Goal: Information Seeking & Learning: Learn about a topic

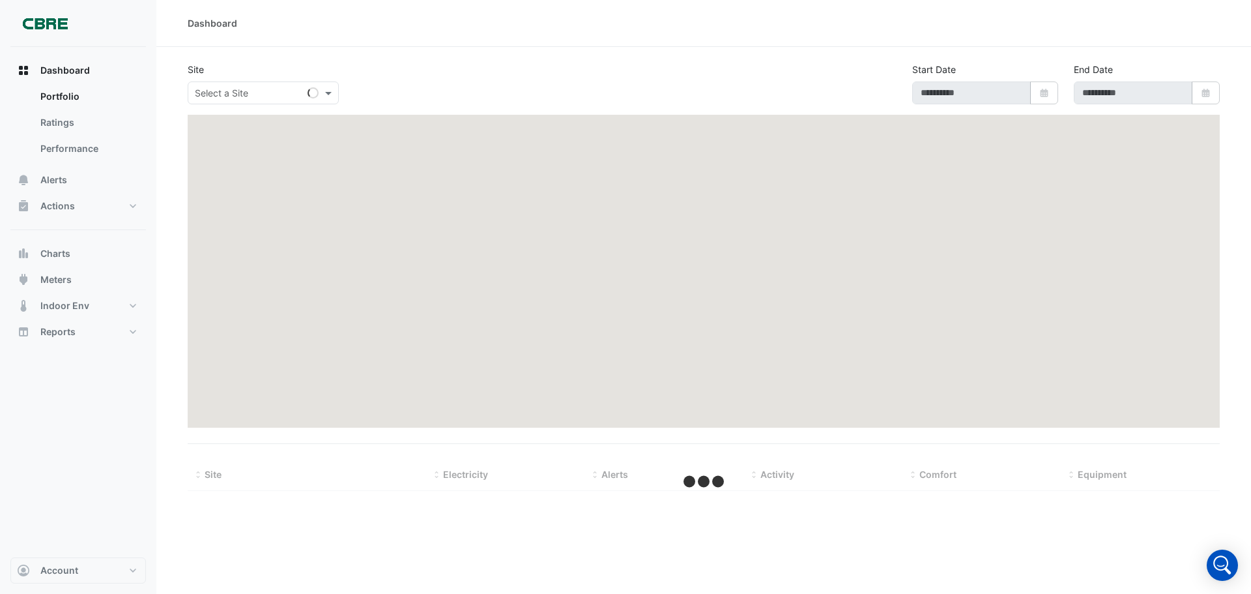
type input "**********"
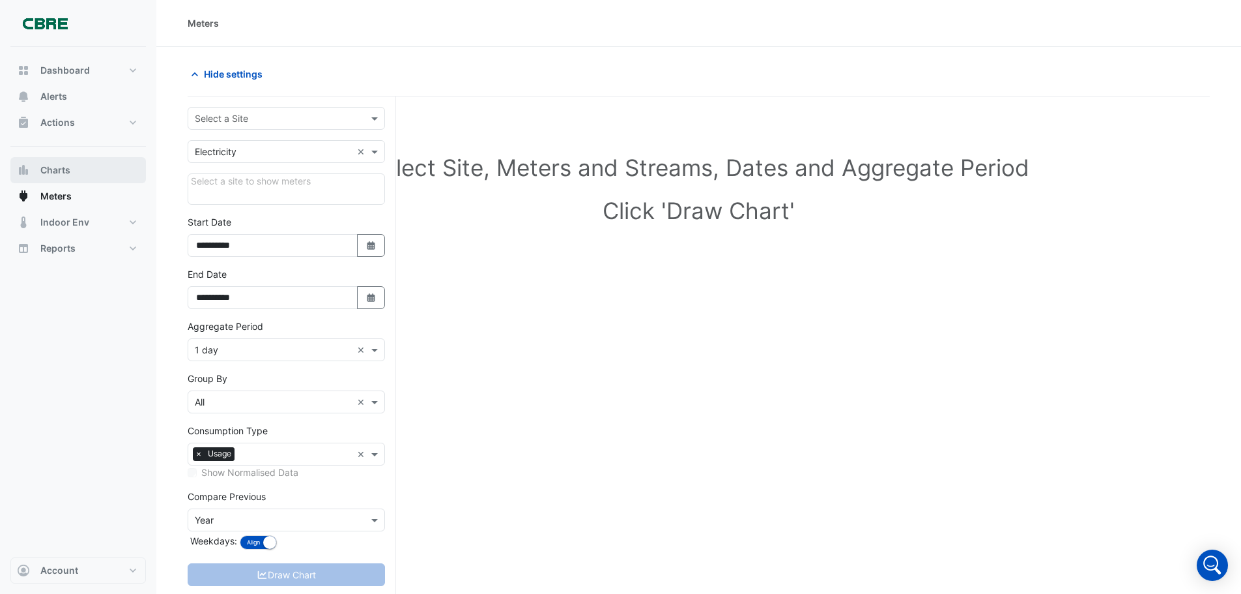
click at [55, 168] on span "Charts" at bounding box center [55, 170] width 30 height 13
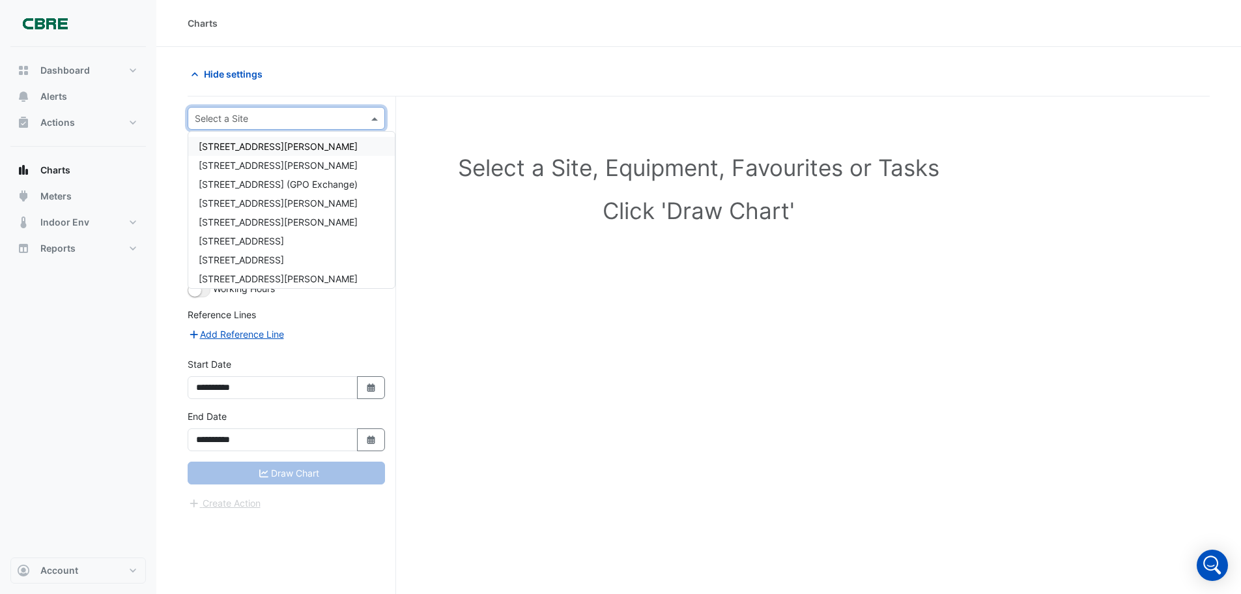
click at [252, 123] on input "text" at bounding box center [273, 119] width 157 height 14
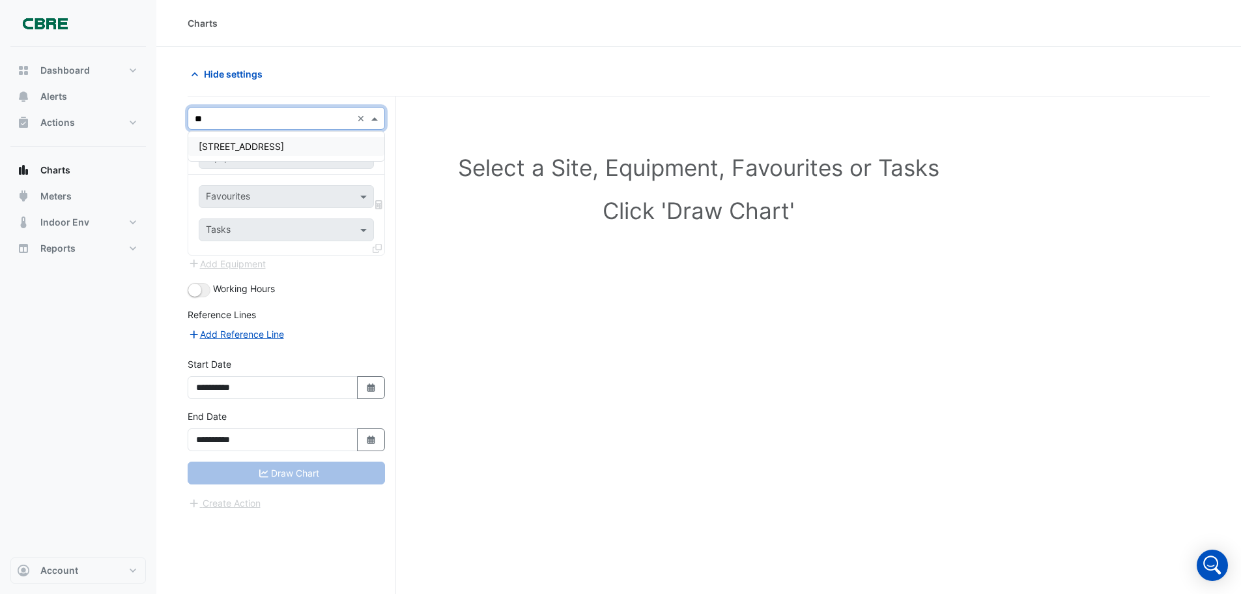
type input "*"
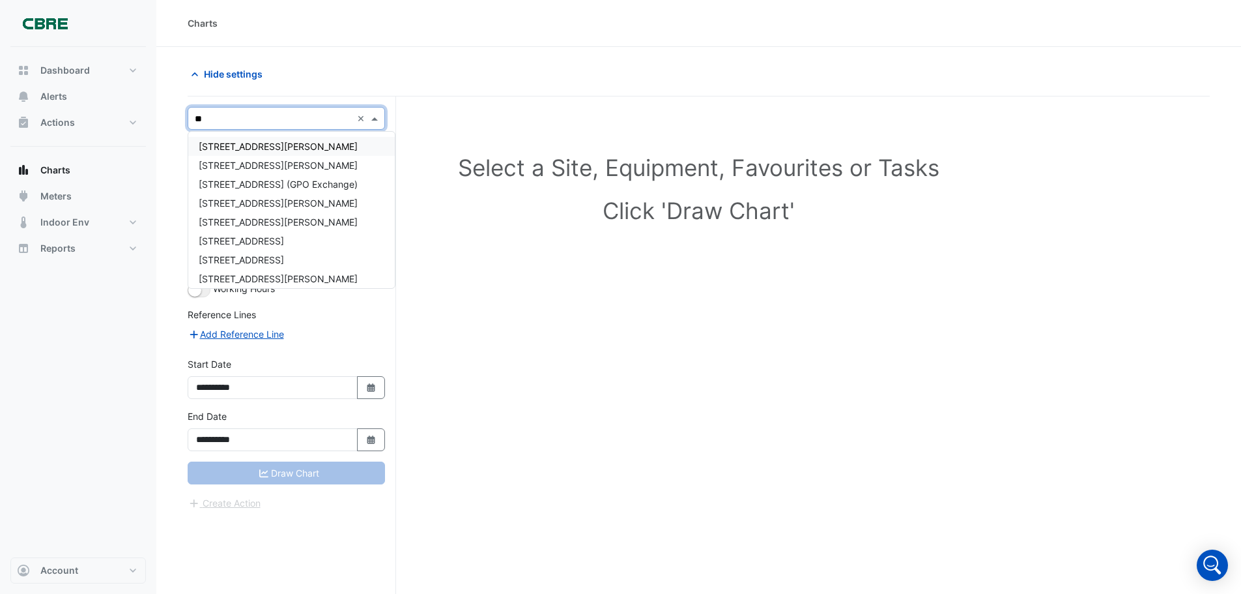
type input "***"
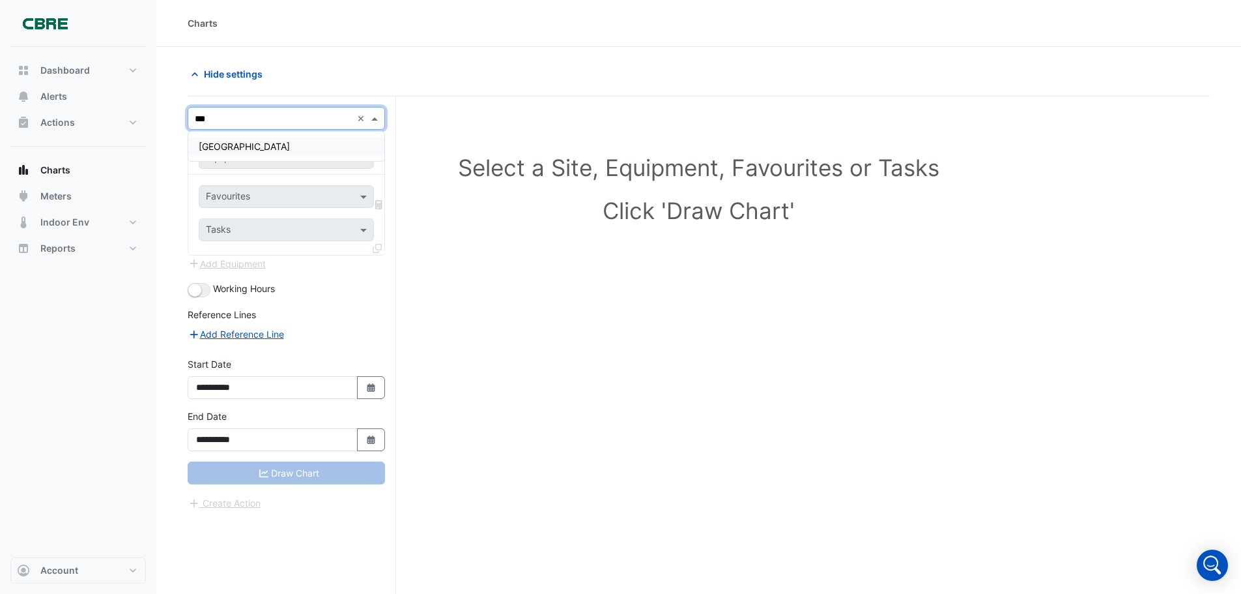
click at [242, 148] on span "[GEOGRAPHIC_DATA]" at bounding box center [244, 146] width 91 height 11
click at [363, 158] on span at bounding box center [365, 158] width 16 height 14
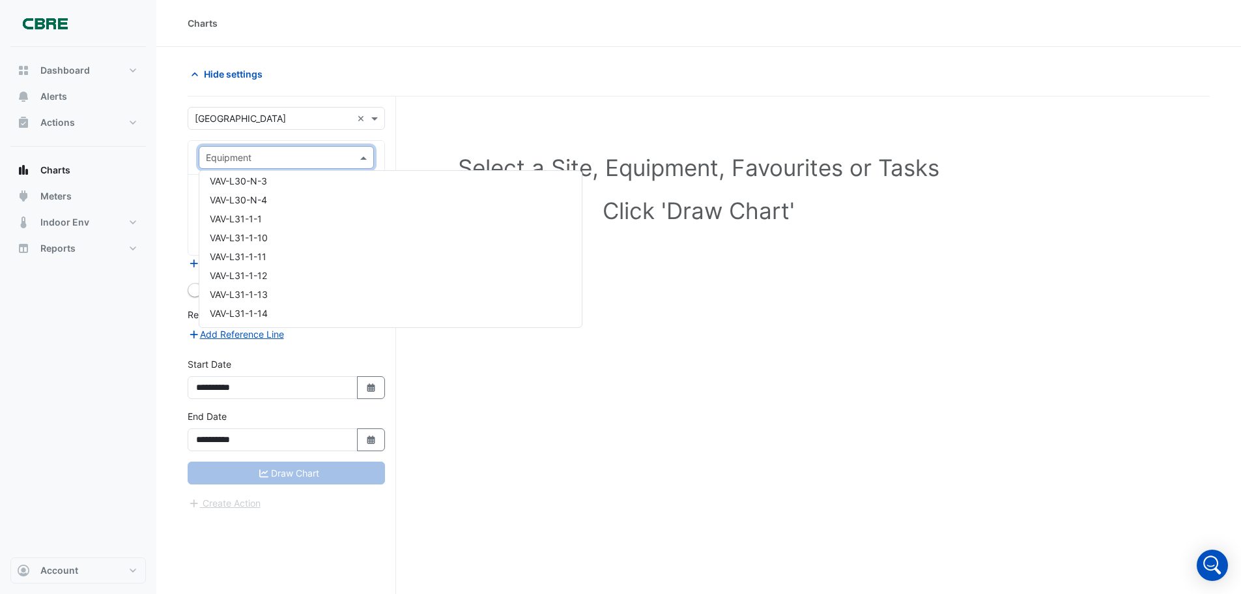
scroll to position [32780, 0]
click at [855, 329] on div "Select a Site, Equipment, Favourites or Tasks Click 'Draw Chart'" at bounding box center [699, 369] width 1022 height 547
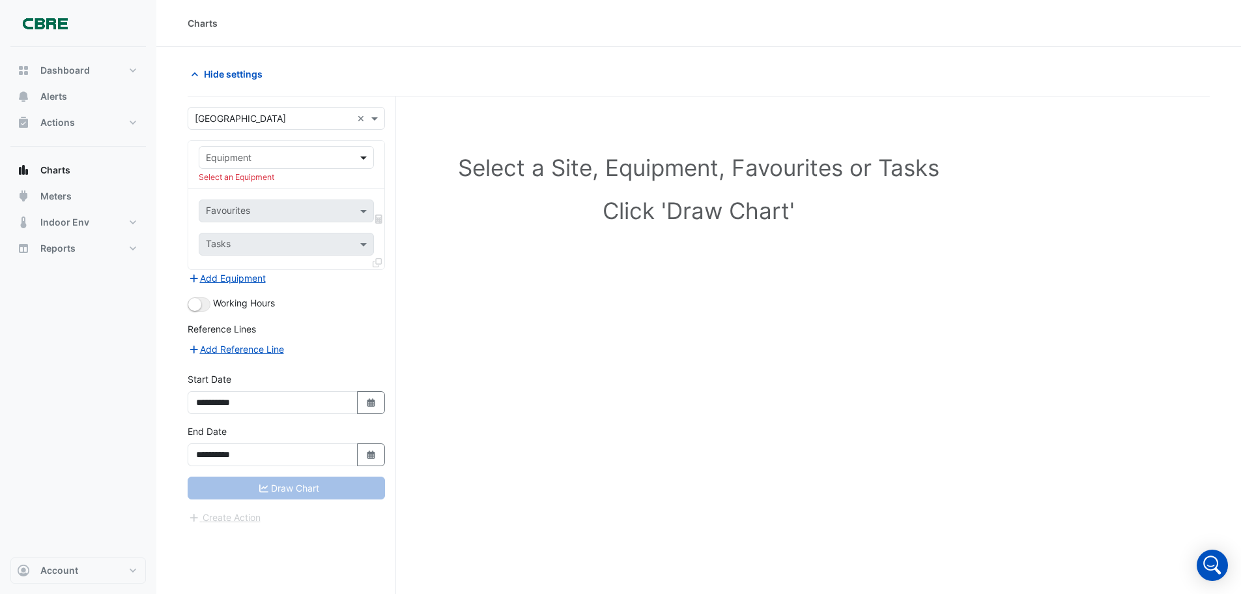
click at [360, 160] on span at bounding box center [365, 158] width 16 height 14
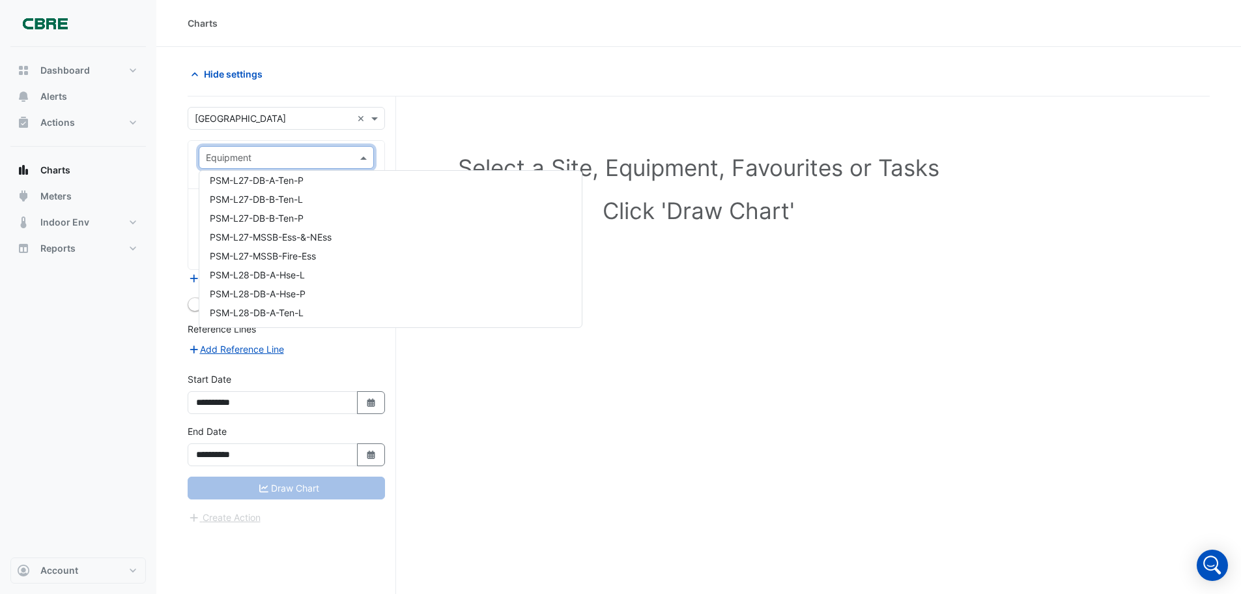
scroll to position [14068, 0]
click at [271, 276] on span "PSM-L25-DB-A-Hse-L" at bounding box center [257, 272] width 95 height 11
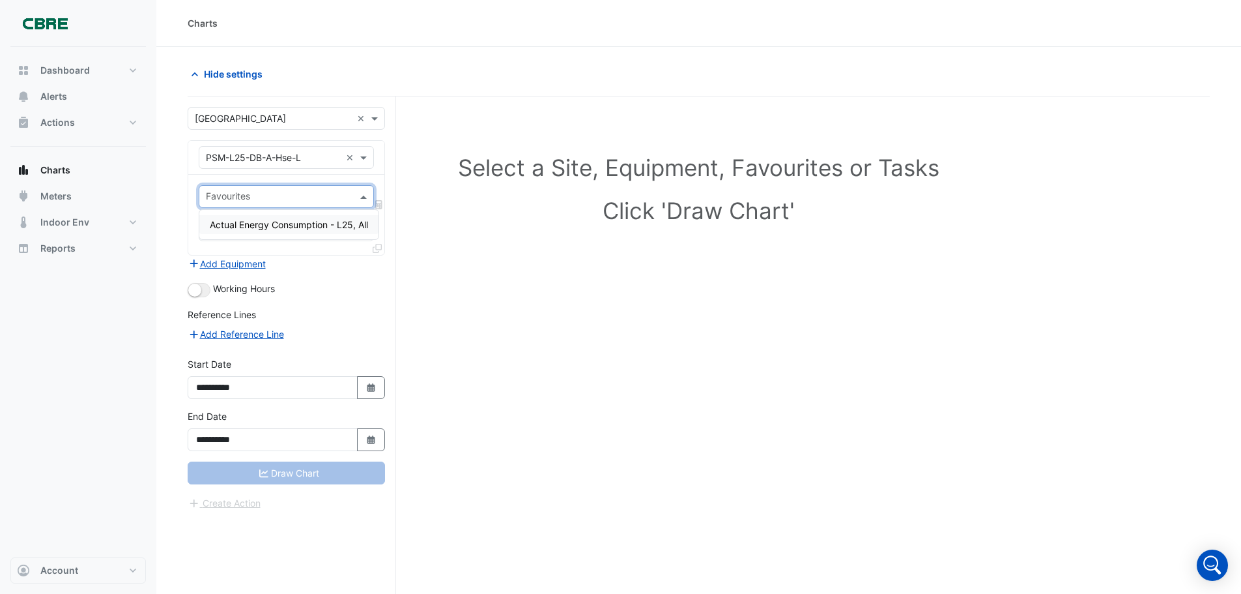
click at [328, 201] on input "text" at bounding box center [279, 198] width 146 height 14
click at [317, 224] on span "Actual Energy Consumption - L25, All" at bounding box center [289, 224] width 158 height 11
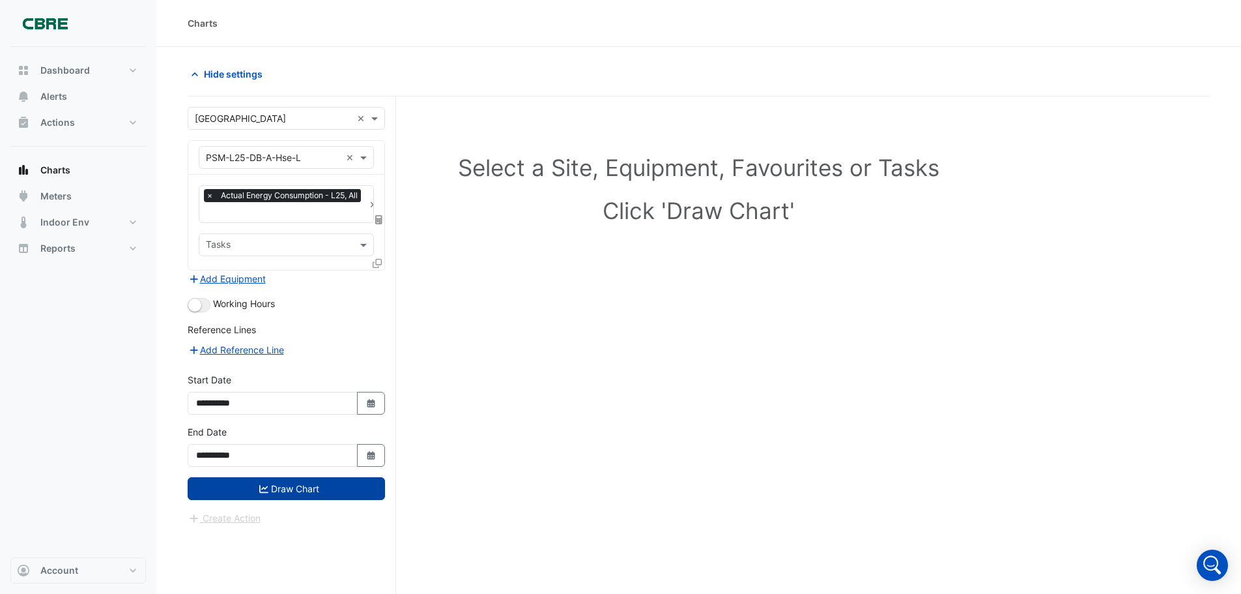
click at [306, 487] on button "Draw Chart" at bounding box center [286, 488] width 197 height 23
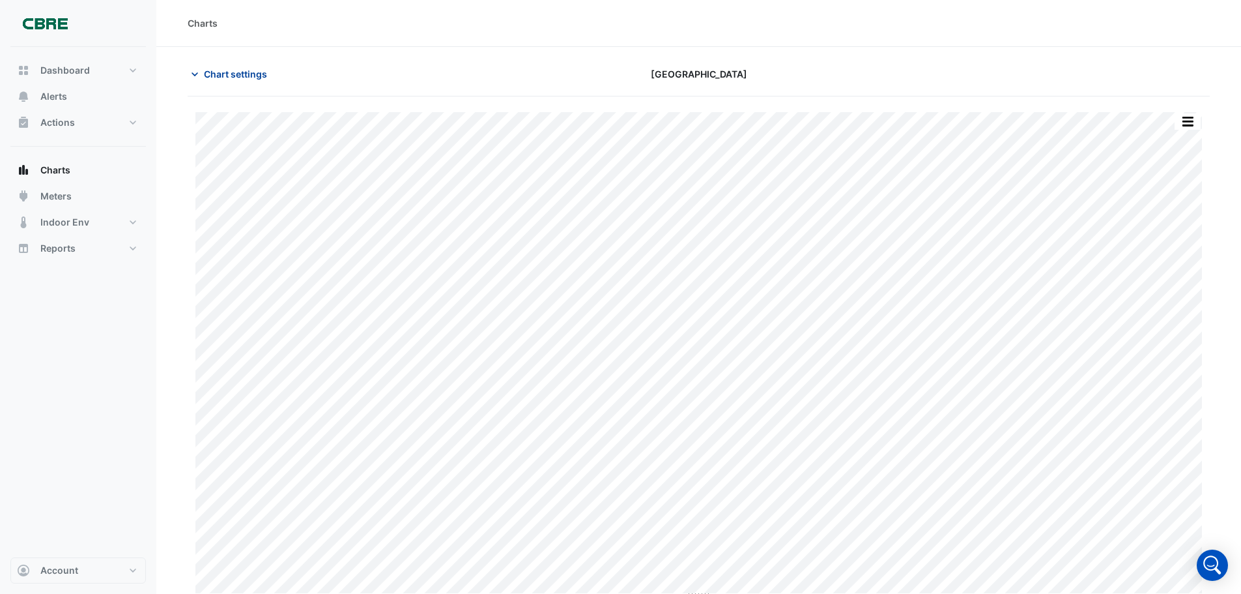
click at [220, 74] on span "Chart settings" at bounding box center [235, 74] width 63 height 14
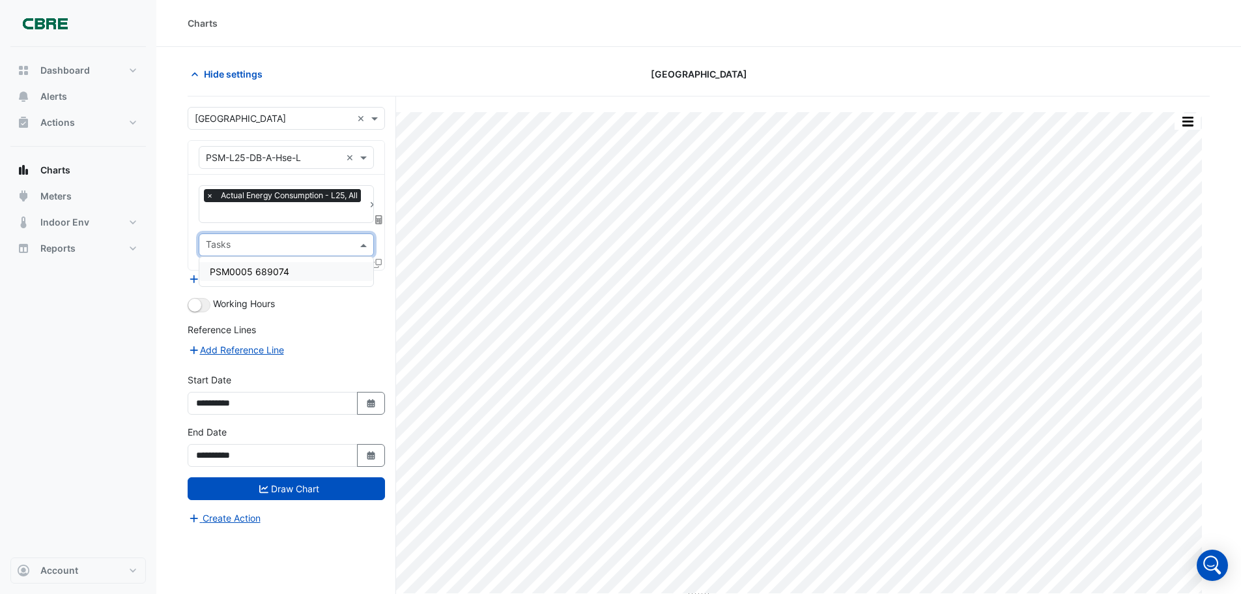
click at [366, 248] on span at bounding box center [365, 245] width 16 height 14
click at [294, 272] on div "PSM0005 689074" at bounding box center [286, 271] width 174 height 19
click at [371, 402] on icon "Select Date" at bounding box center [372, 403] width 12 height 9
select select "*"
select select "****"
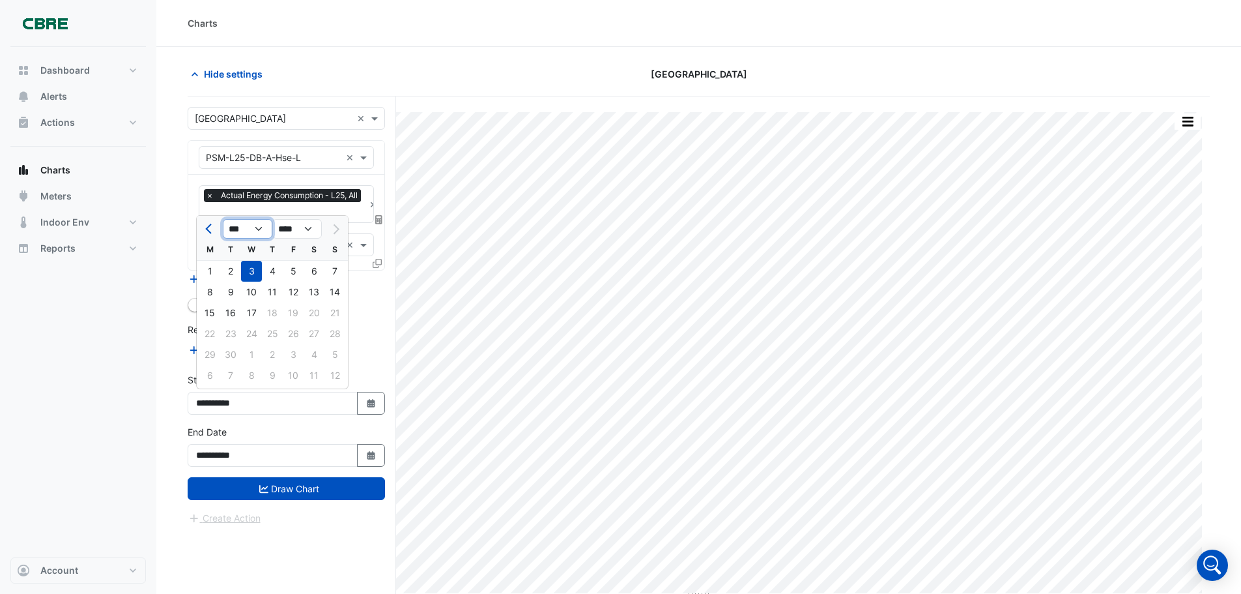
click at [254, 231] on select "*** *** *** *** *** *** *** *** ***" at bounding box center [248, 229] width 50 height 20
click at [341, 484] on button "Draw Chart" at bounding box center [286, 488] width 197 height 23
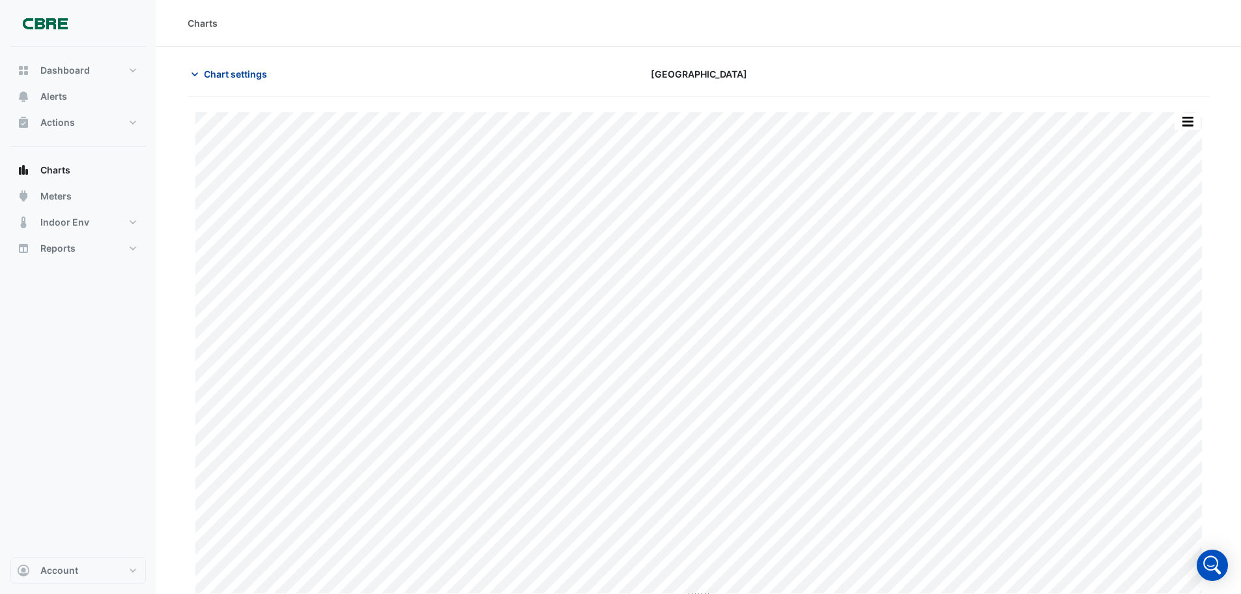
click at [255, 74] on span "Chart settings" at bounding box center [235, 74] width 63 height 14
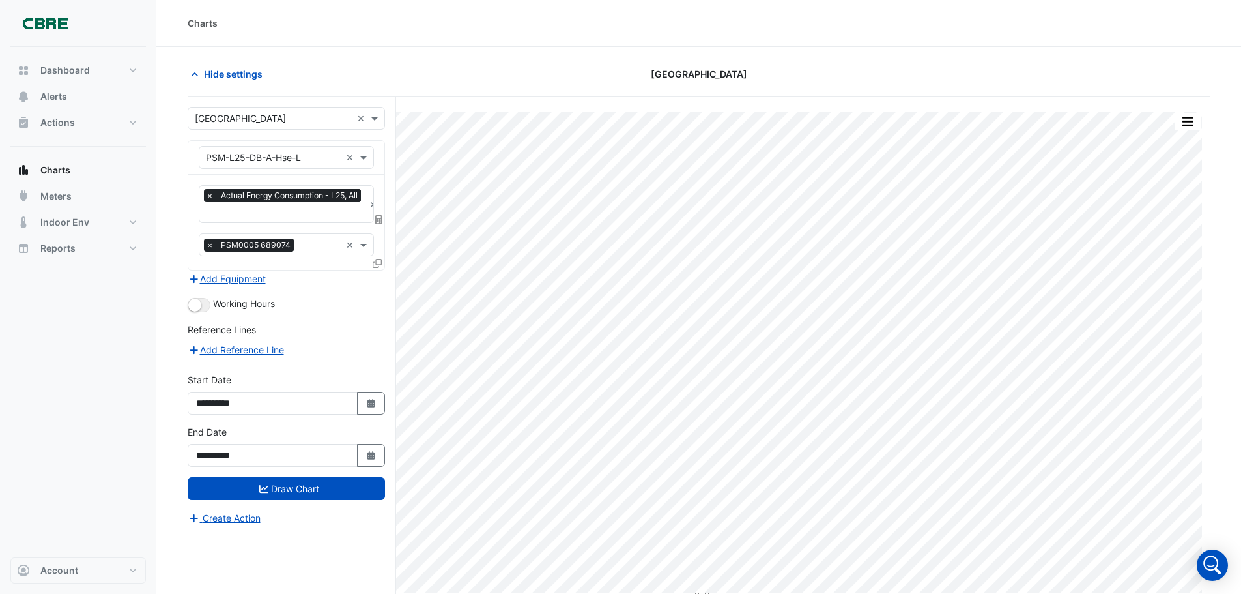
click at [378, 260] on icon at bounding box center [377, 263] width 9 height 9
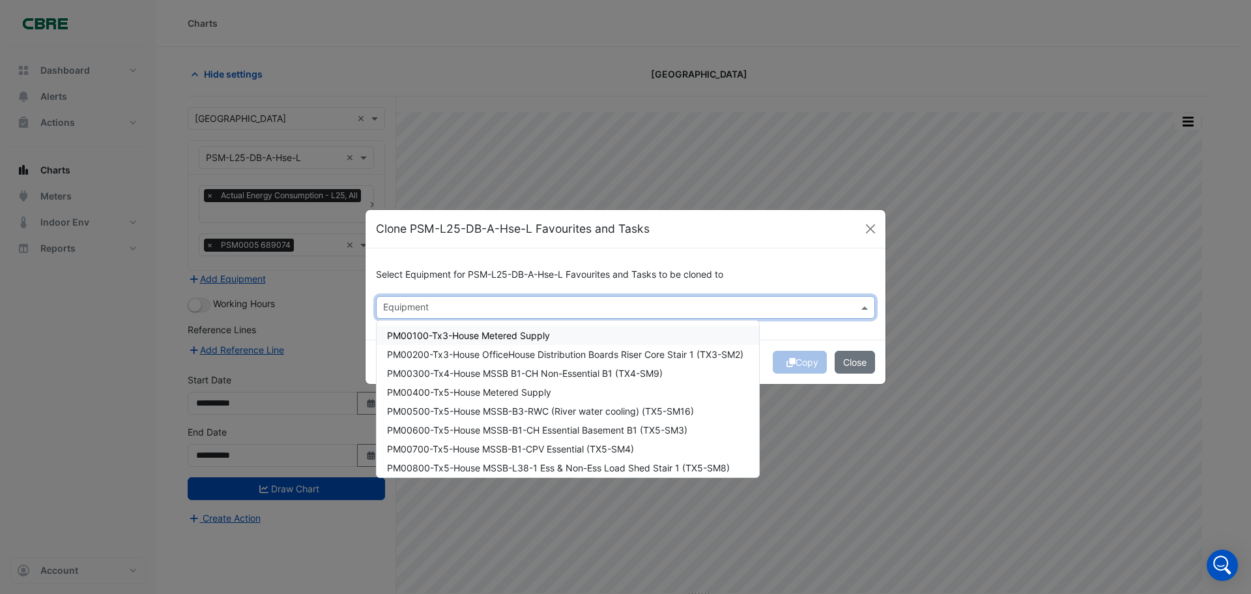
click at [605, 309] on input "text" at bounding box center [618, 309] width 470 height 14
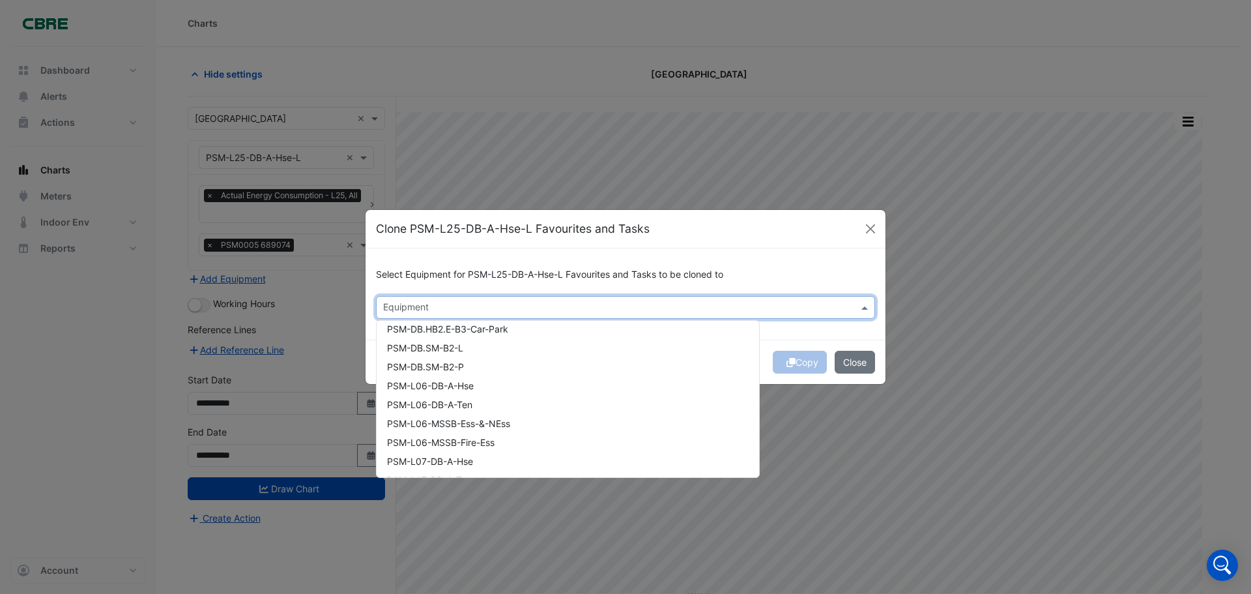
scroll to position [652, 0]
click at [415, 384] on span "PSM-L06-DB-A-Hse" at bounding box center [430, 382] width 87 height 11
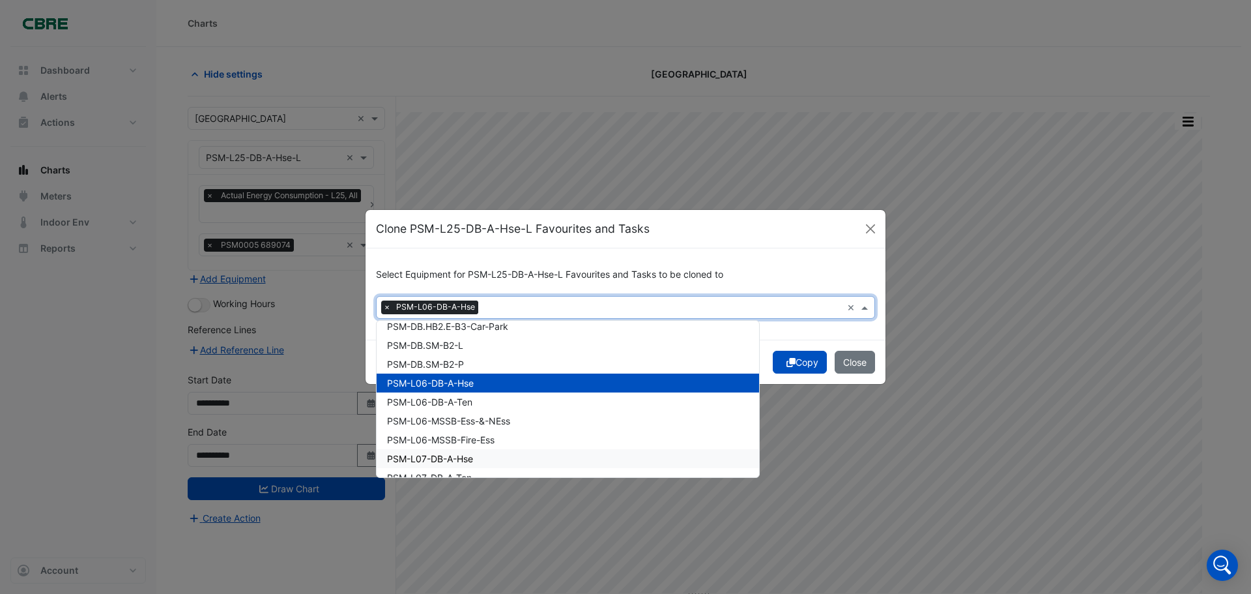
click at [469, 459] on span "PSM-L07-DB-A-Hse" at bounding box center [430, 458] width 86 height 11
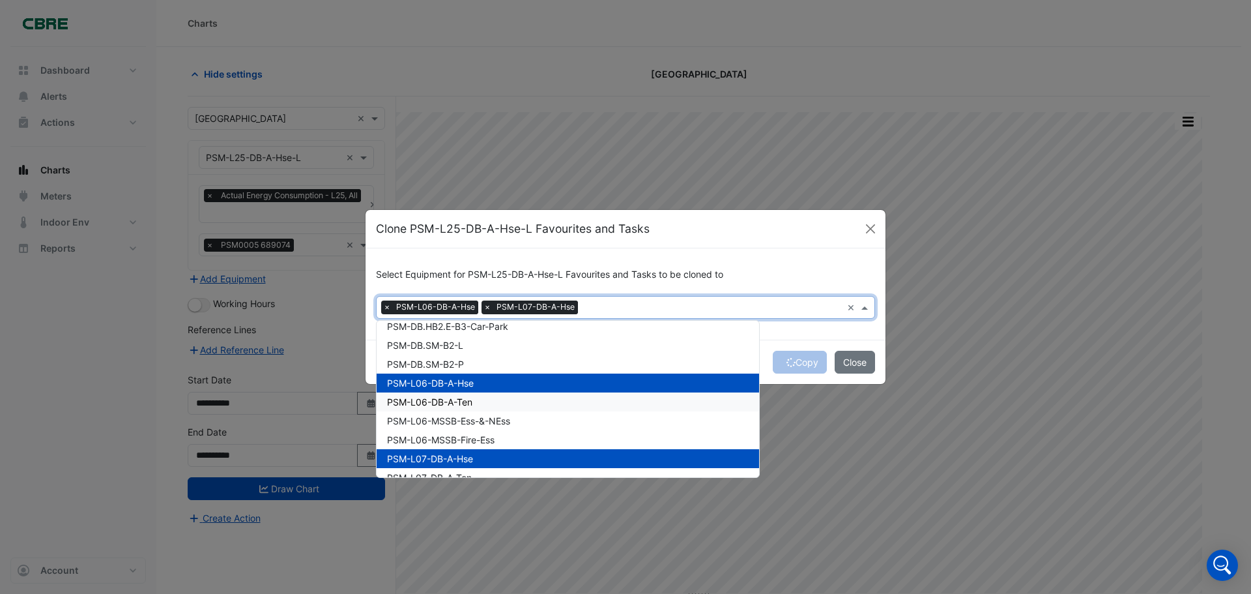
scroll to position [717, 0]
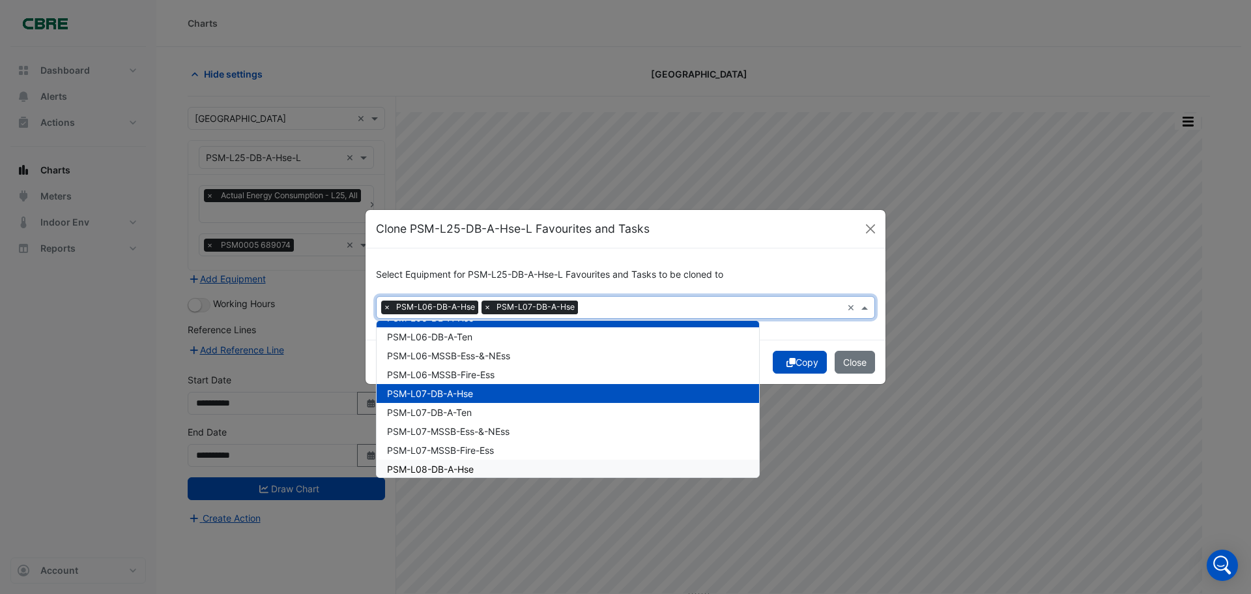
click at [465, 467] on span "PSM-L08-DB-A-Hse" at bounding box center [430, 468] width 87 height 11
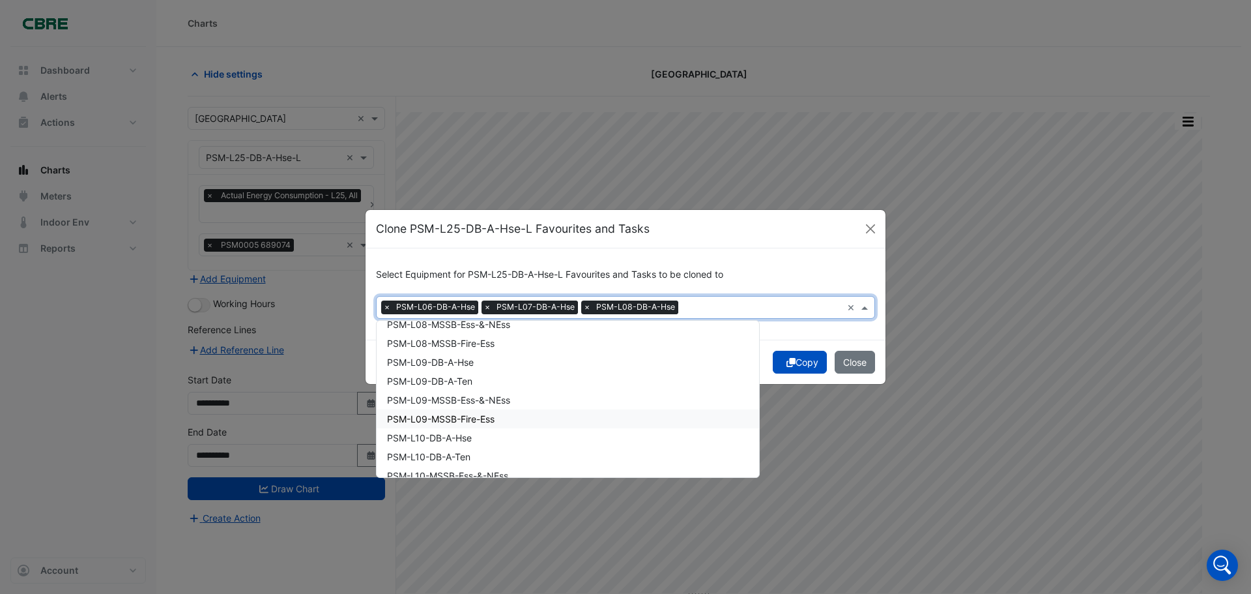
scroll to position [912, 0]
click at [463, 348] on span "PSM-L09-DB-A-Hse" at bounding box center [430, 348] width 87 height 11
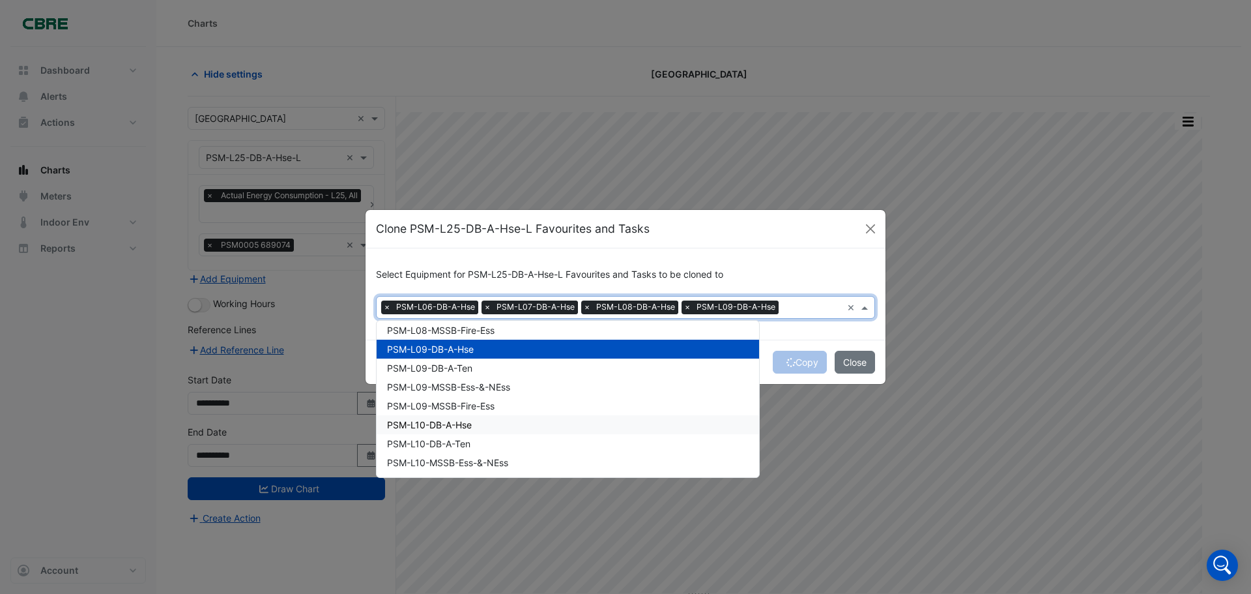
click at [462, 424] on span "PSM-L10-DB-A-Hse" at bounding box center [429, 424] width 85 height 11
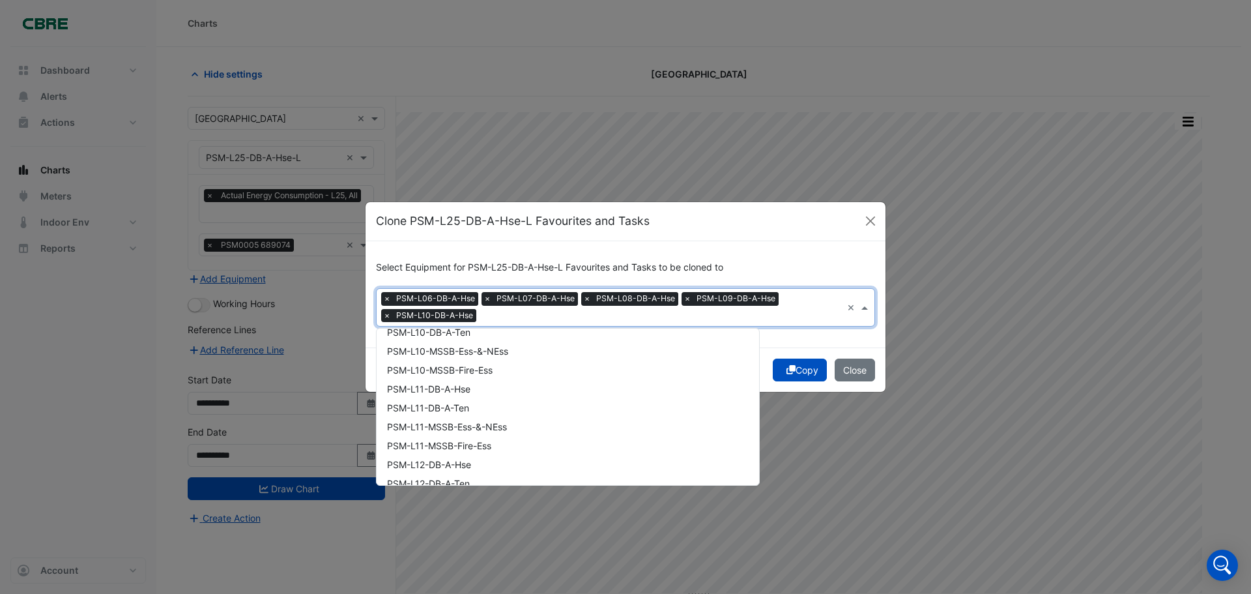
scroll to position [1043, 0]
click at [447, 375] on span "PSM-L11-DB-A-Hse" at bounding box center [428, 377] width 83 height 11
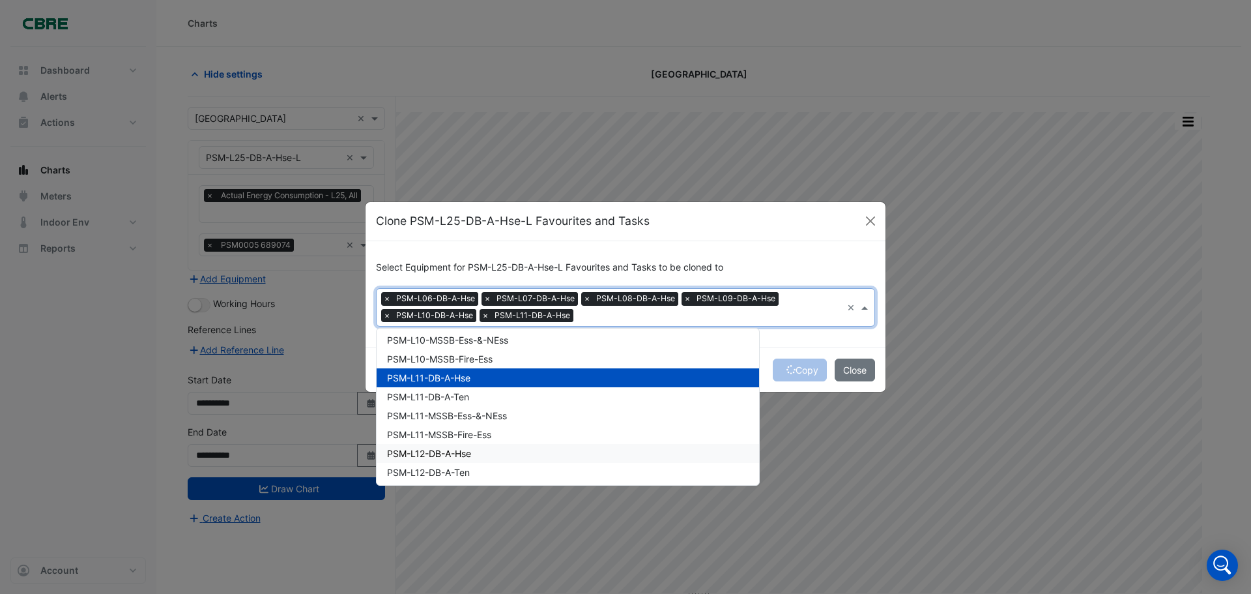
click at [454, 455] on span "PSM-L12-DB-A-Hse" at bounding box center [429, 453] width 84 height 11
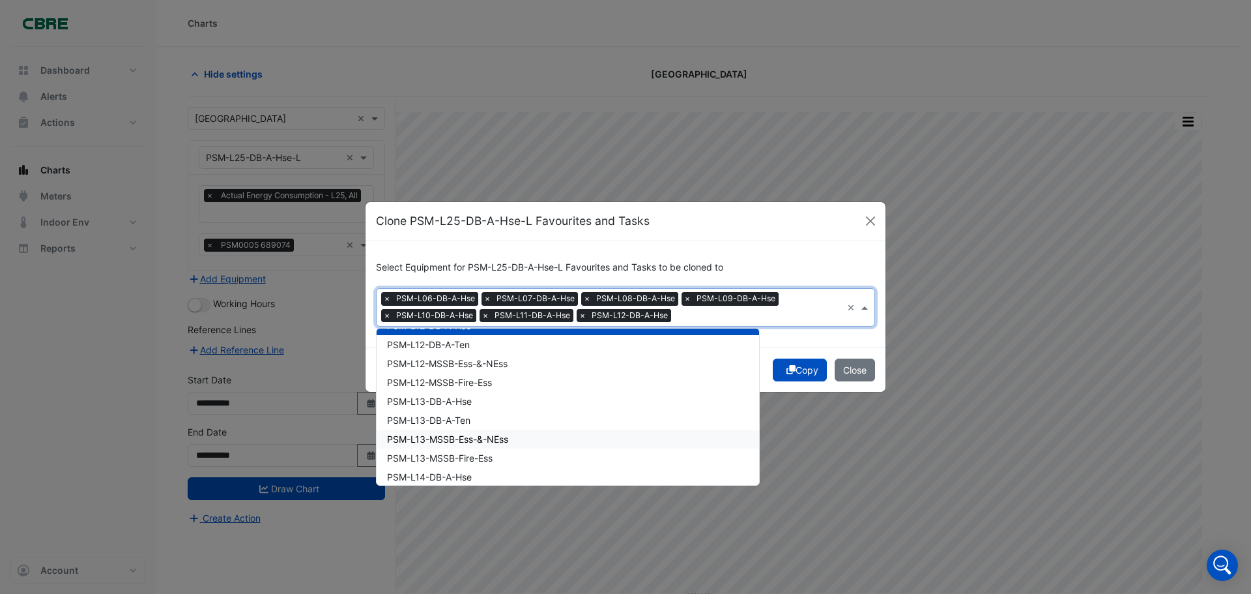
scroll to position [1173, 0]
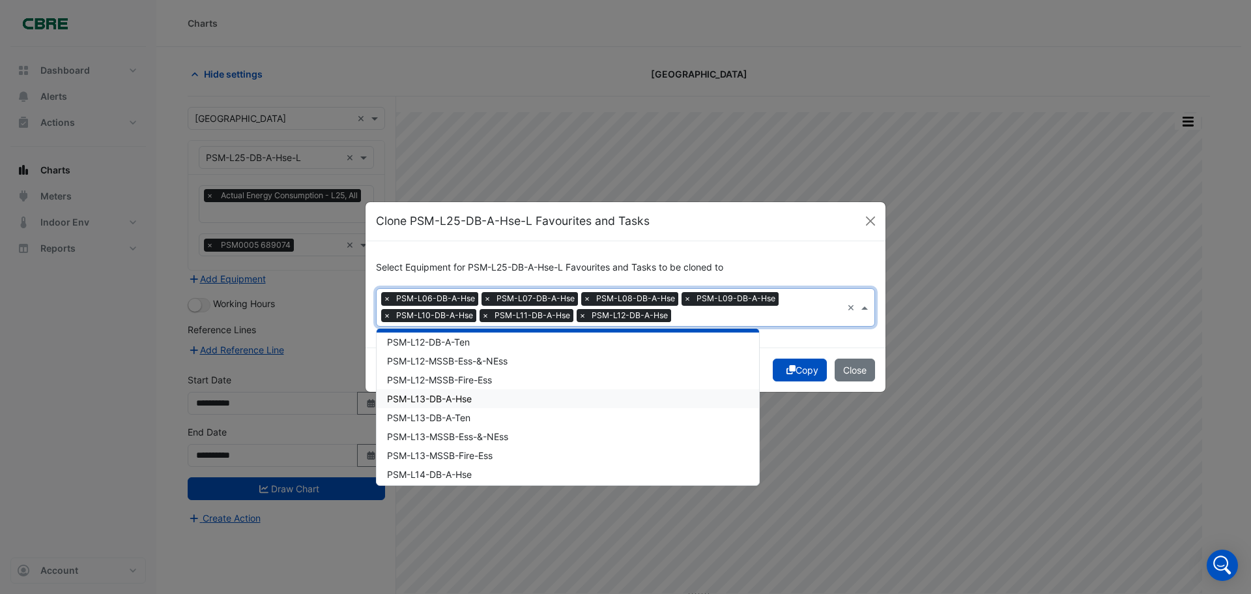
click at [454, 399] on span "PSM-L13-DB-A-Hse" at bounding box center [429, 398] width 85 height 11
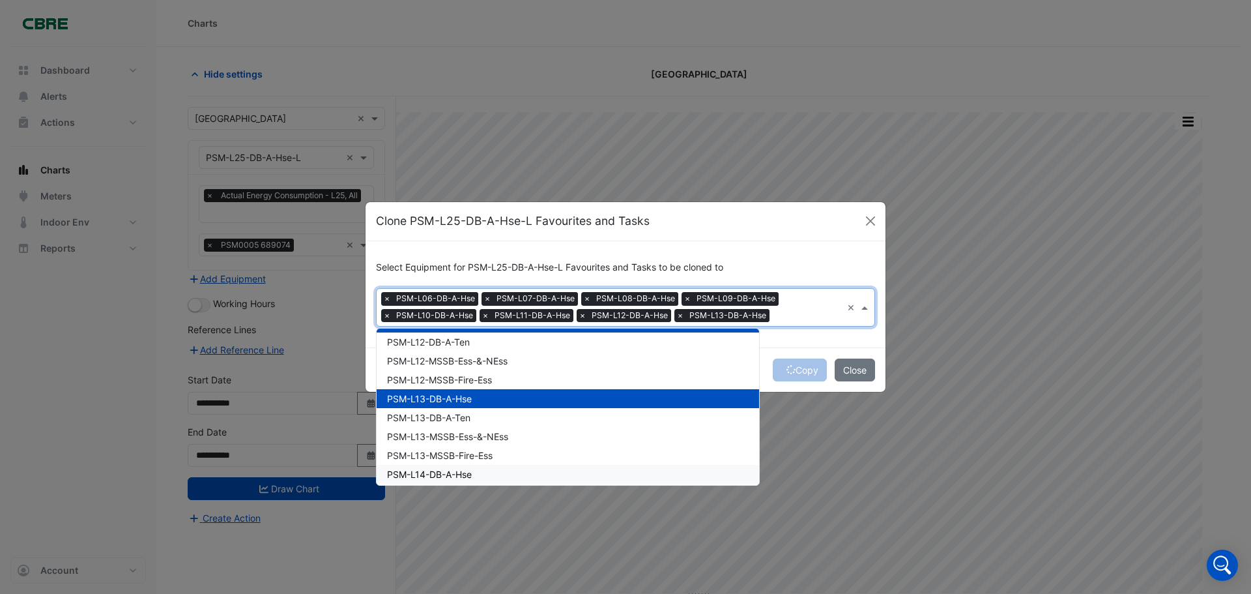
click at [467, 470] on span "PSM-L14-DB-A-Hse" at bounding box center [429, 474] width 85 height 11
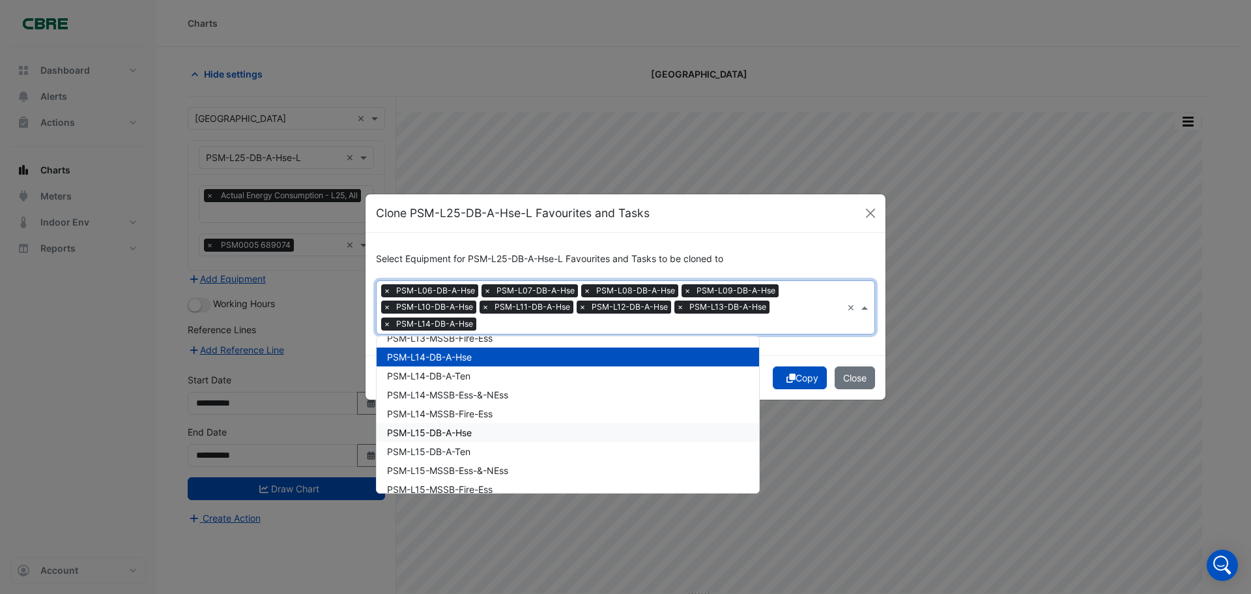
scroll to position [1303, 0]
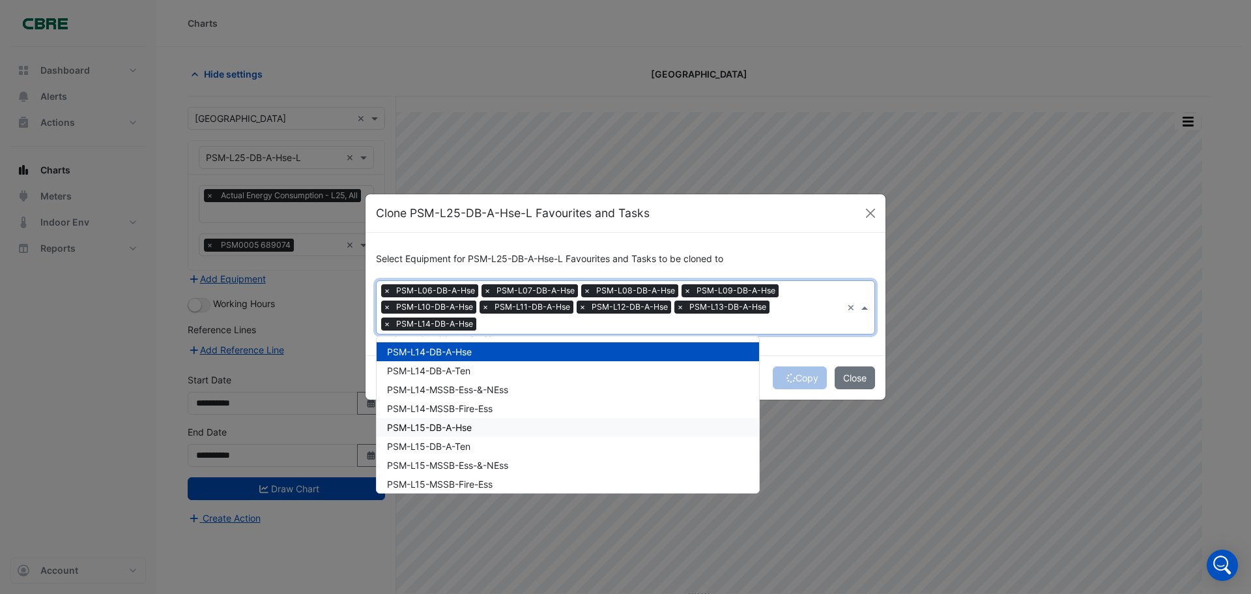
click at [453, 429] on span "PSM-L15-DB-A-Hse" at bounding box center [429, 427] width 85 height 11
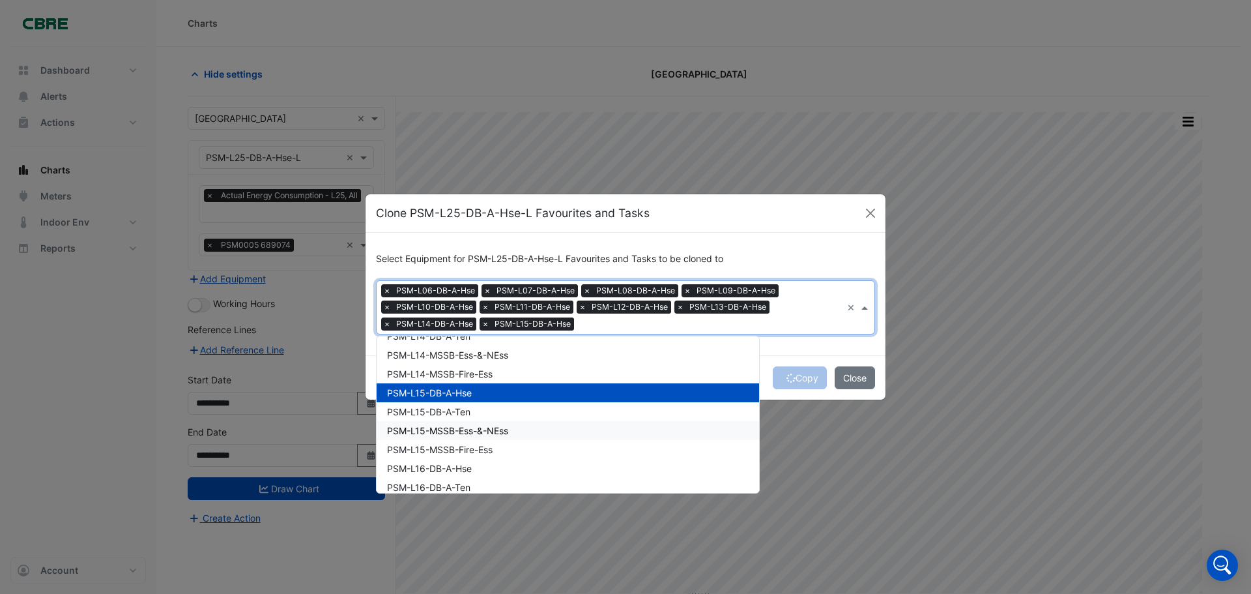
scroll to position [1369, 0]
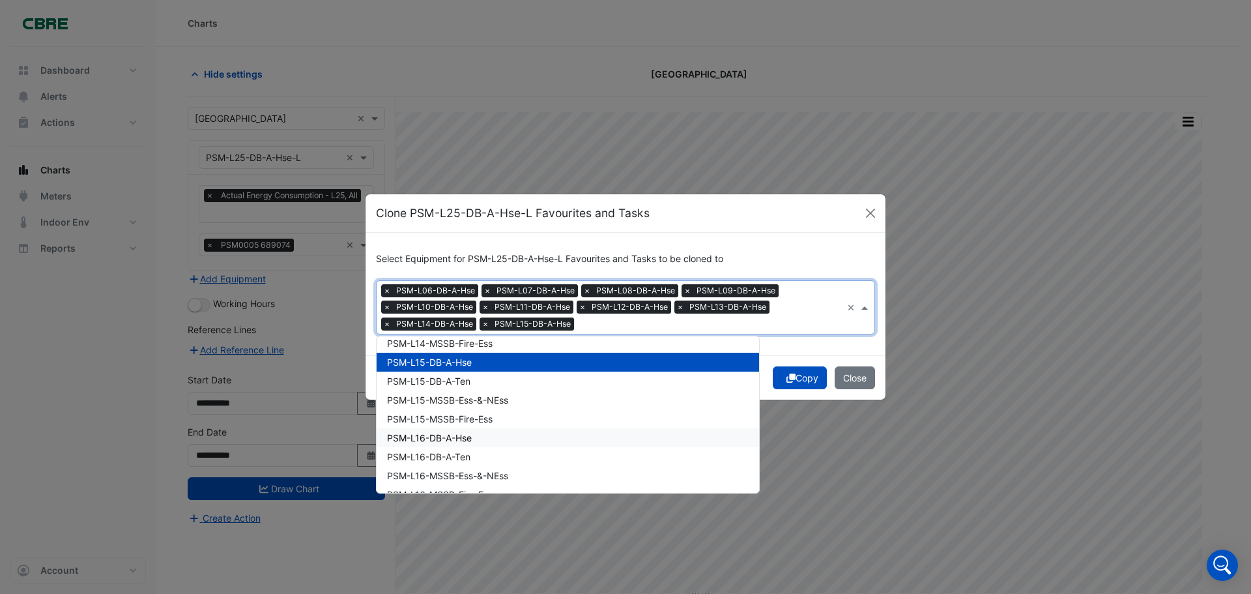
click at [461, 440] on span "PSM-L16-DB-A-Hse" at bounding box center [429, 437] width 85 height 11
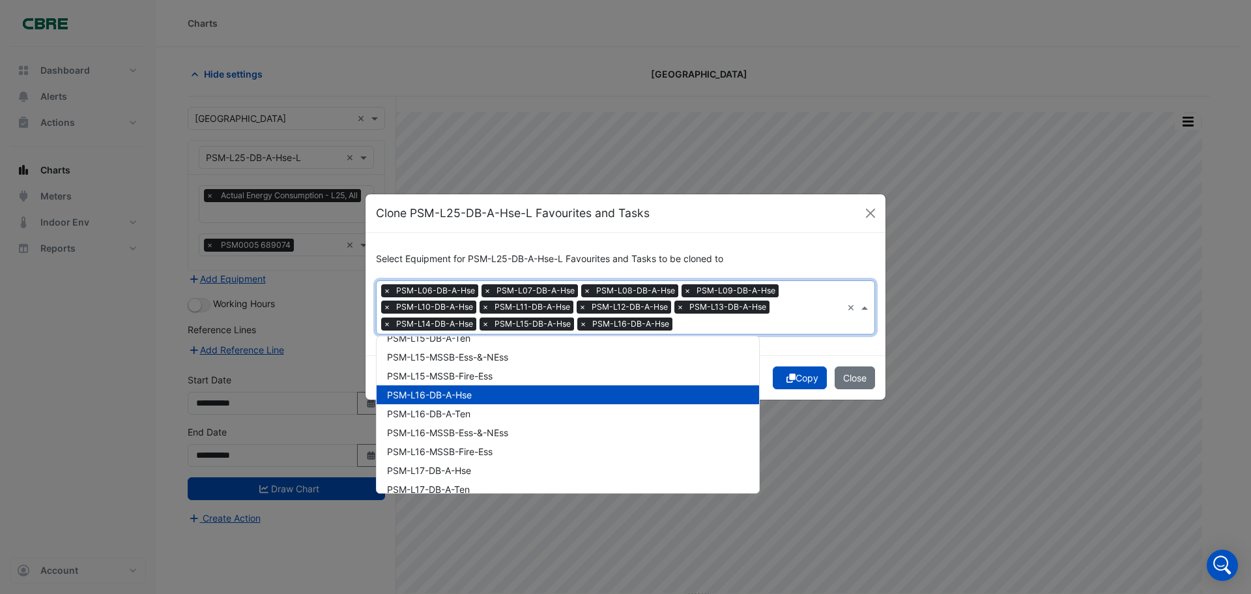
scroll to position [1434, 0]
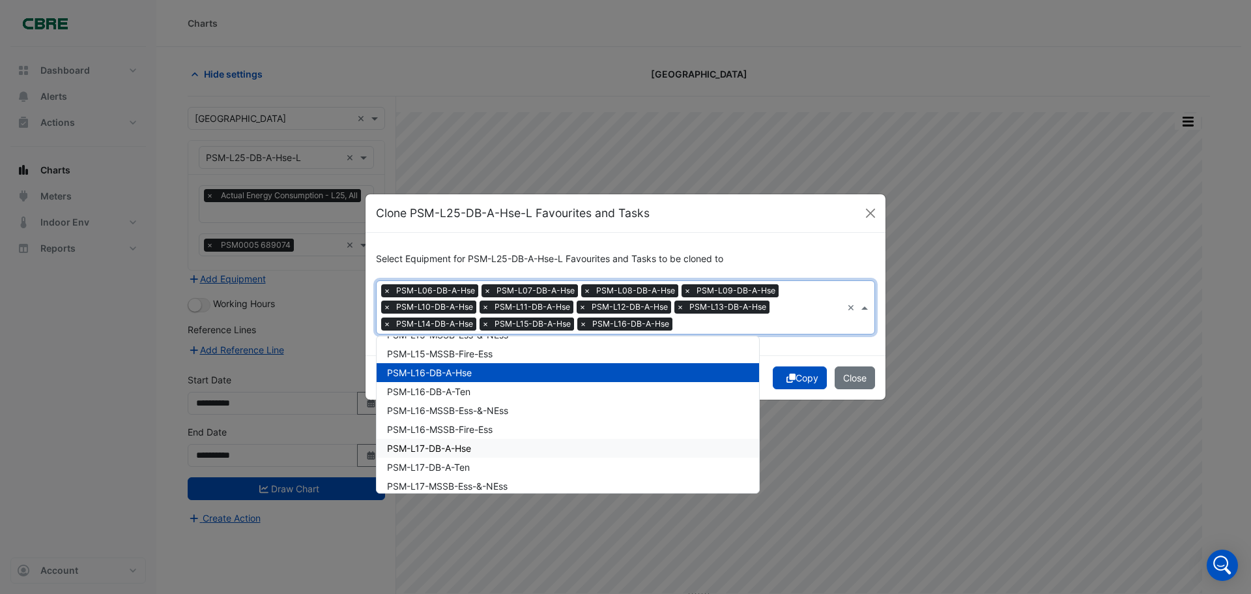
click at [465, 451] on span "PSM-L17-DB-A-Hse" at bounding box center [429, 447] width 84 height 11
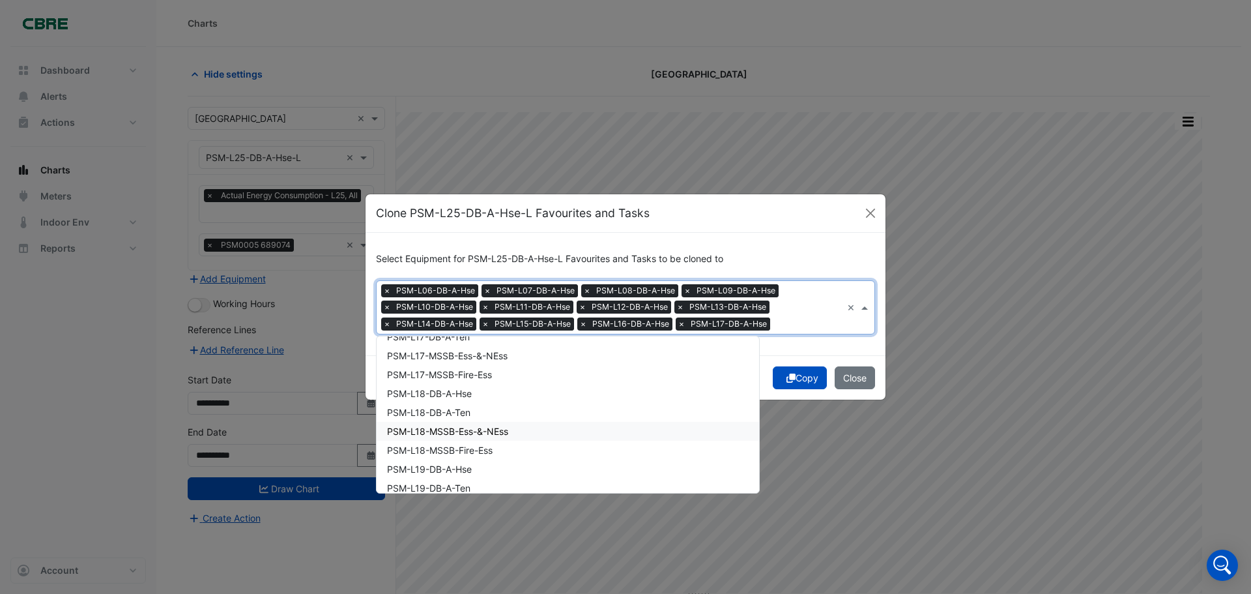
scroll to position [1499, 0]
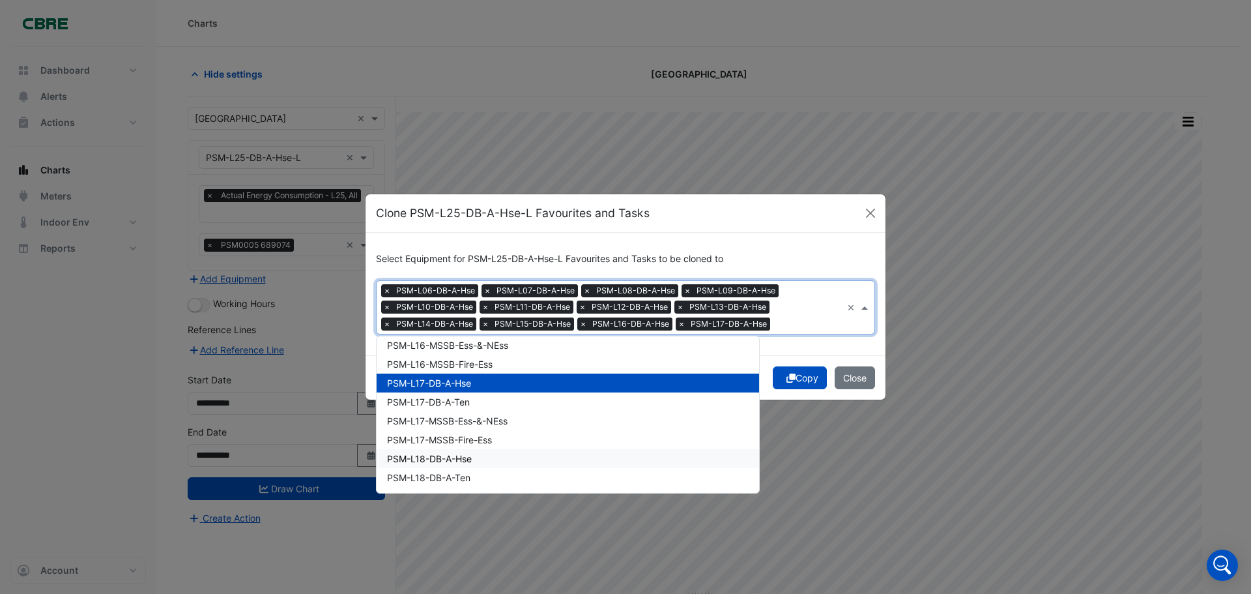
click at [469, 456] on span "PSM-L18-DB-A-Hse" at bounding box center [429, 458] width 85 height 11
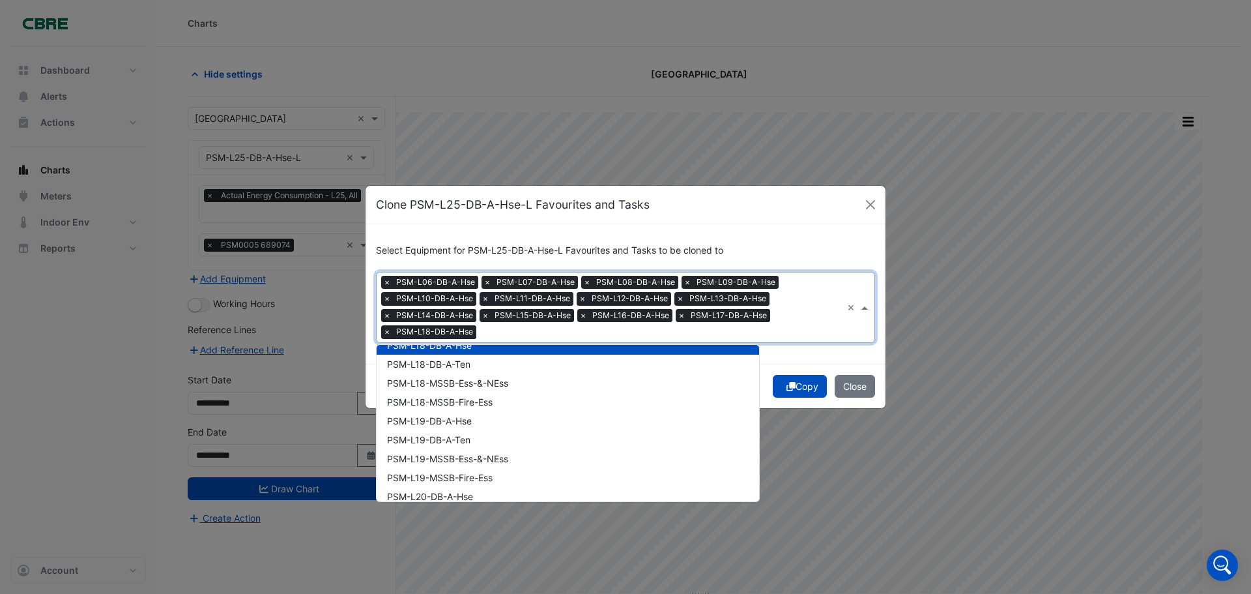
scroll to position [1629, 0]
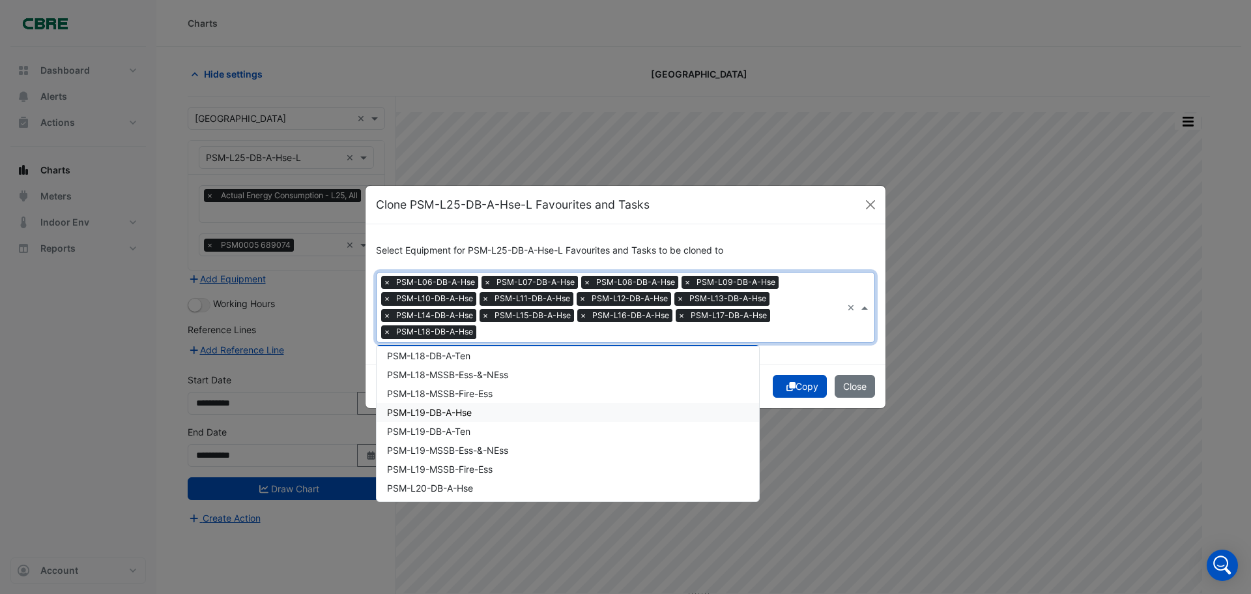
click at [459, 414] on span "PSM-L19-DB-A-Hse" at bounding box center [429, 412] width 85 height 11
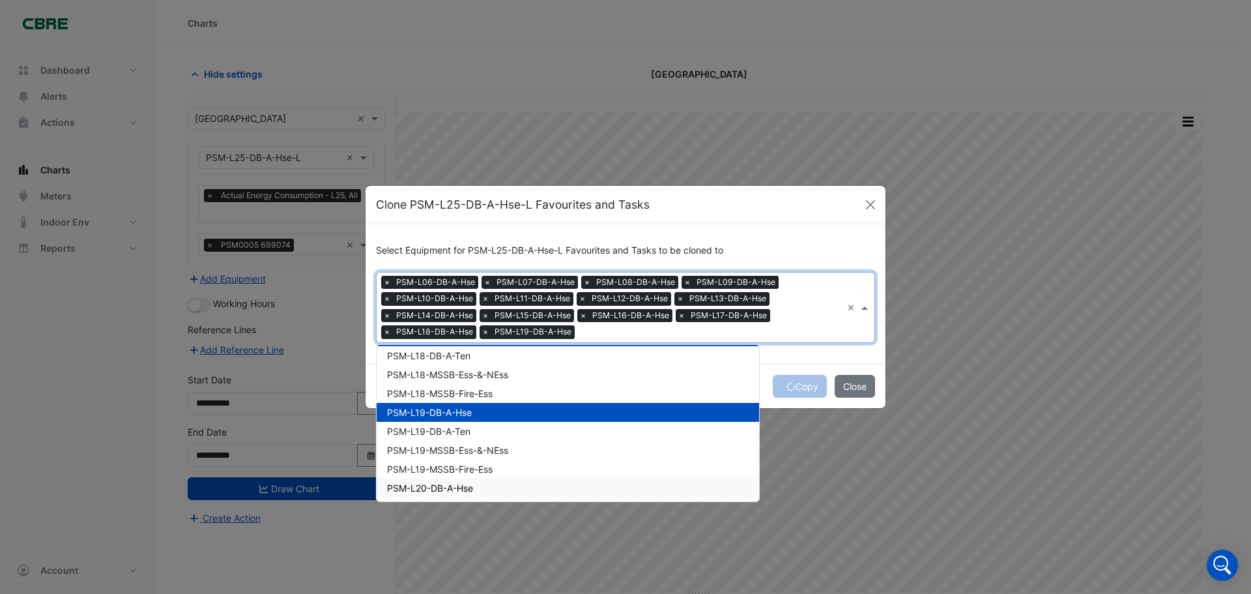
click at [476, 486] on div "PSM-L20-DB-A-Hse" at bounding box center [568, 487] width 383 height 19
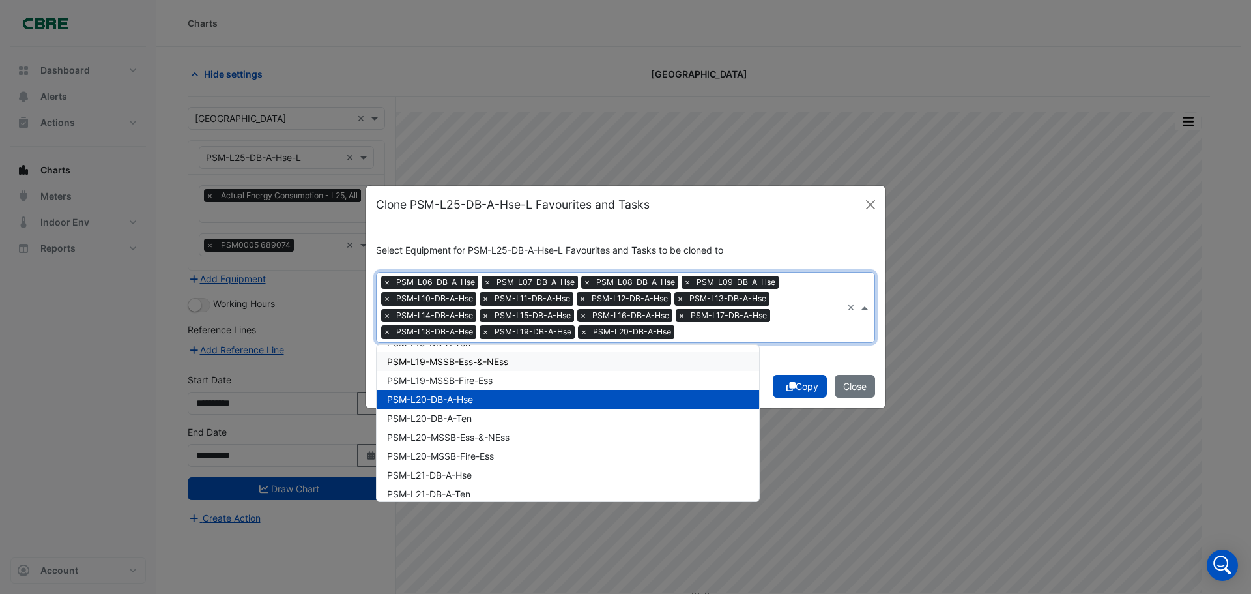
scroll to position [1760, 0]
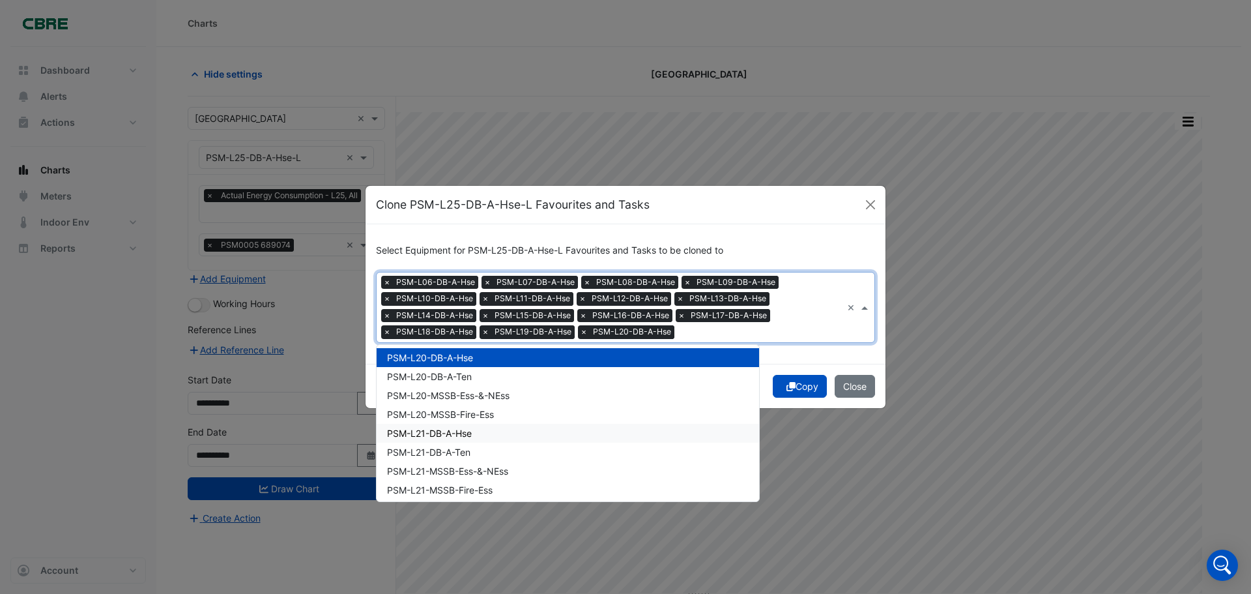
click at [452, 433] on span "PSM-L21-DB-A-Hse" at bounding box center [429, 433] width 85 height 11
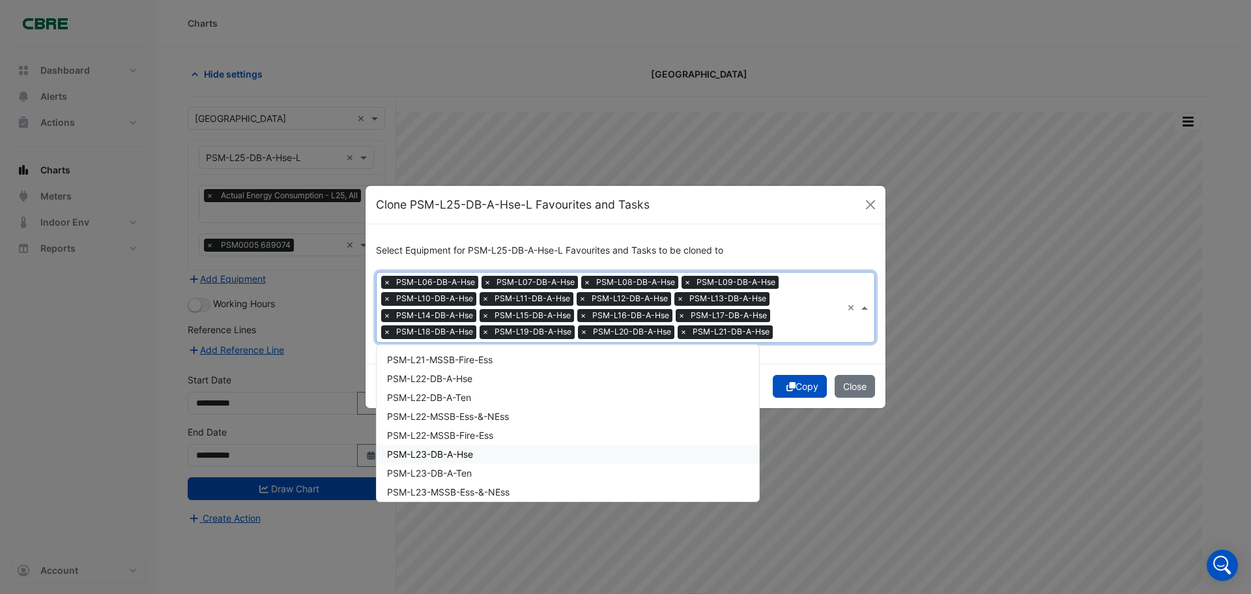
scroll to position [1825, 0]
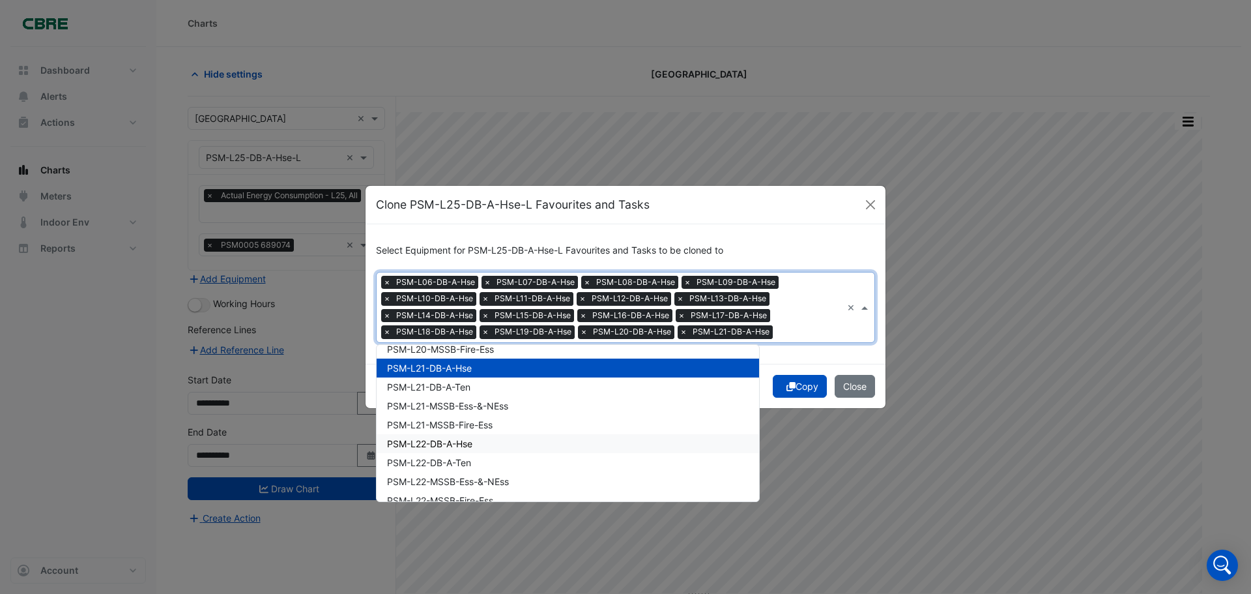
click at [459, 444] on span "PSM-L22-DB-A-Hse" at bounding box center [429, 443] width 85 height 11
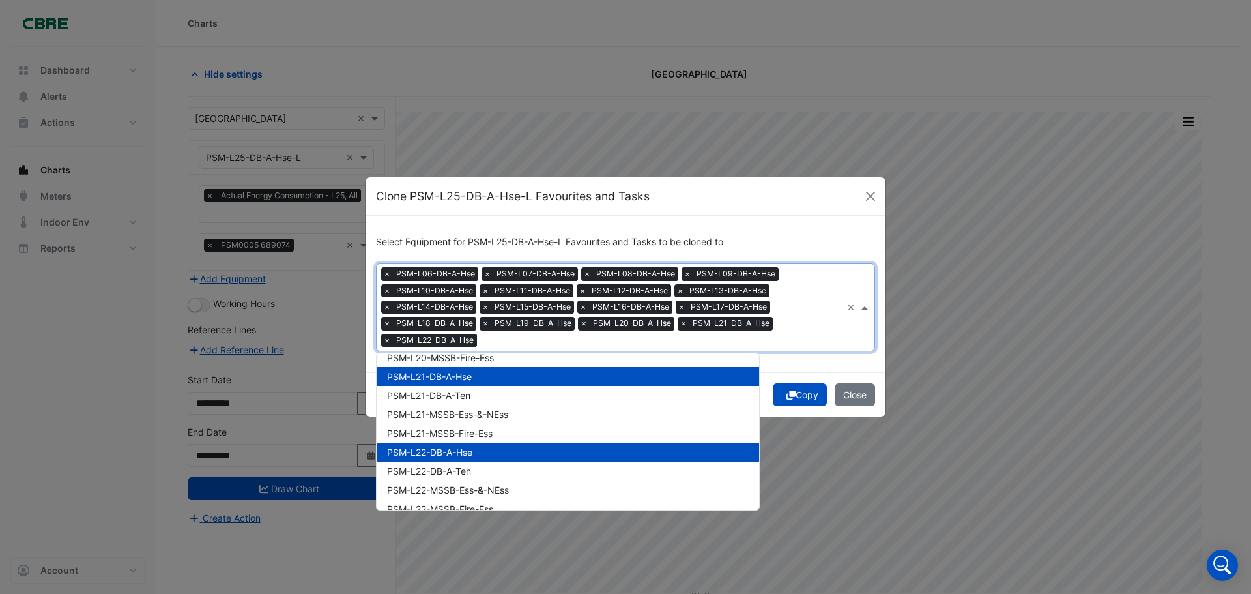
scroll to position [1890, 0]
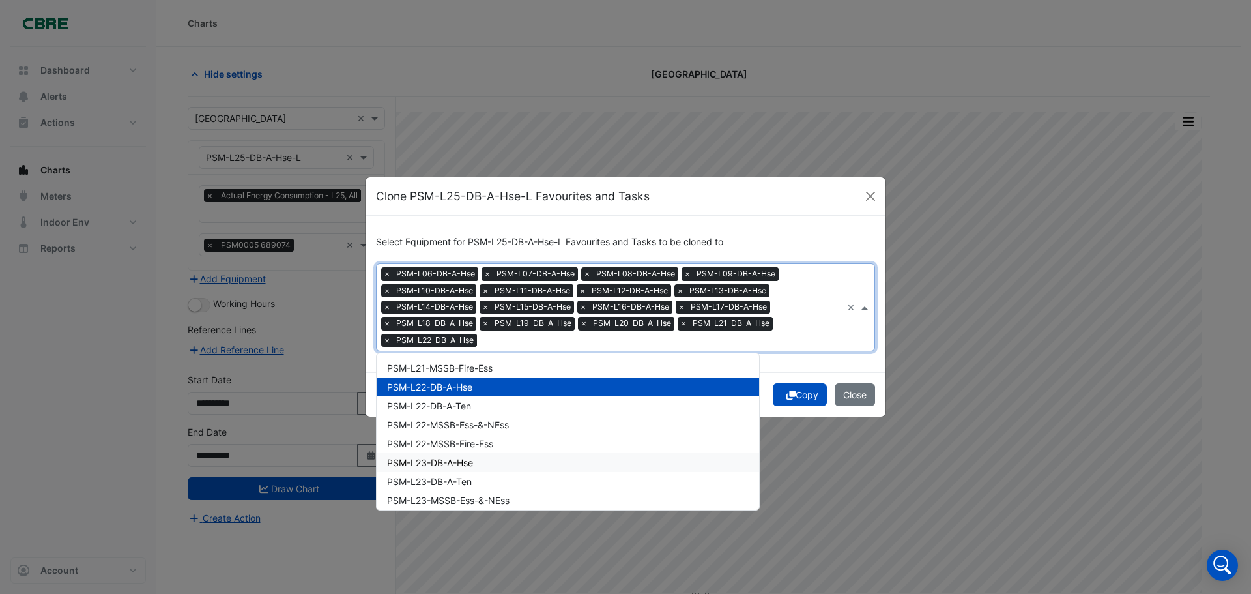
click at [463, 467] on span "PSM-L23-DB-A-Hse" at bounding box center [430, 462] width 86 height 11
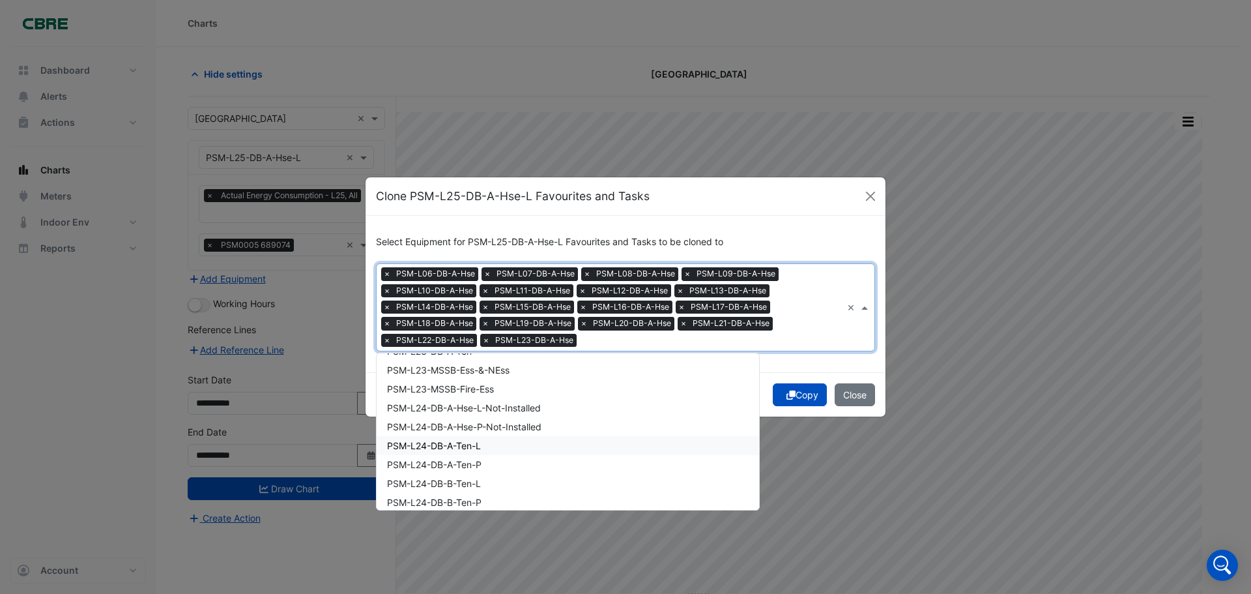
scroll to position [2085, 0]
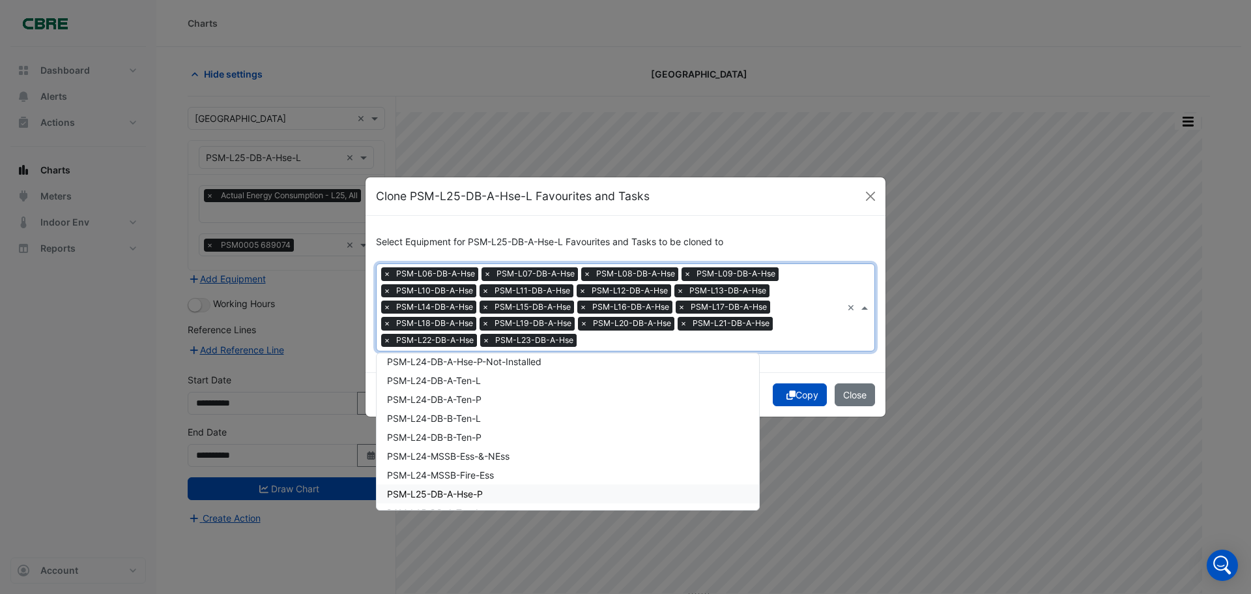
click at [474, 496] on span "PSM-L25-DB-A-Hse-P" at bounding box center [435, 493] width 96 height 11
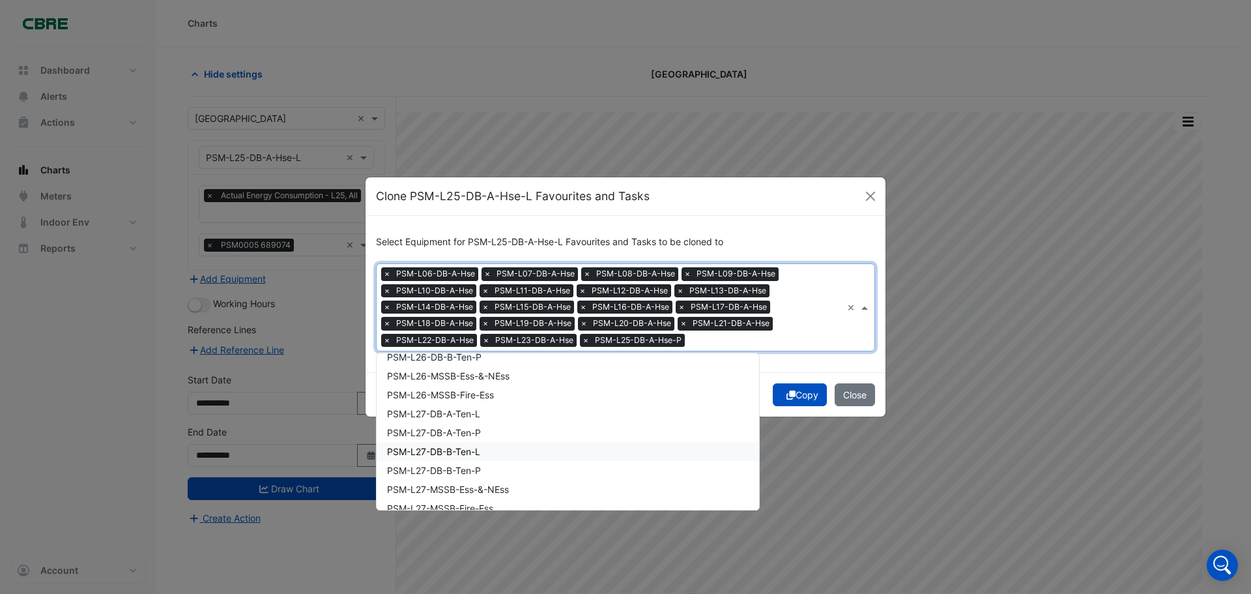
scroll to position [2476, 0]
click at [454, 465] on span "PSM-L28-DB-A-Hse-L" at bounding box center [434, 461] width 95 height 11
click at [468, 469] on span "PSM-L31-DB-A-Hse-L" at bounding box center [434, 467] width 94 height 11
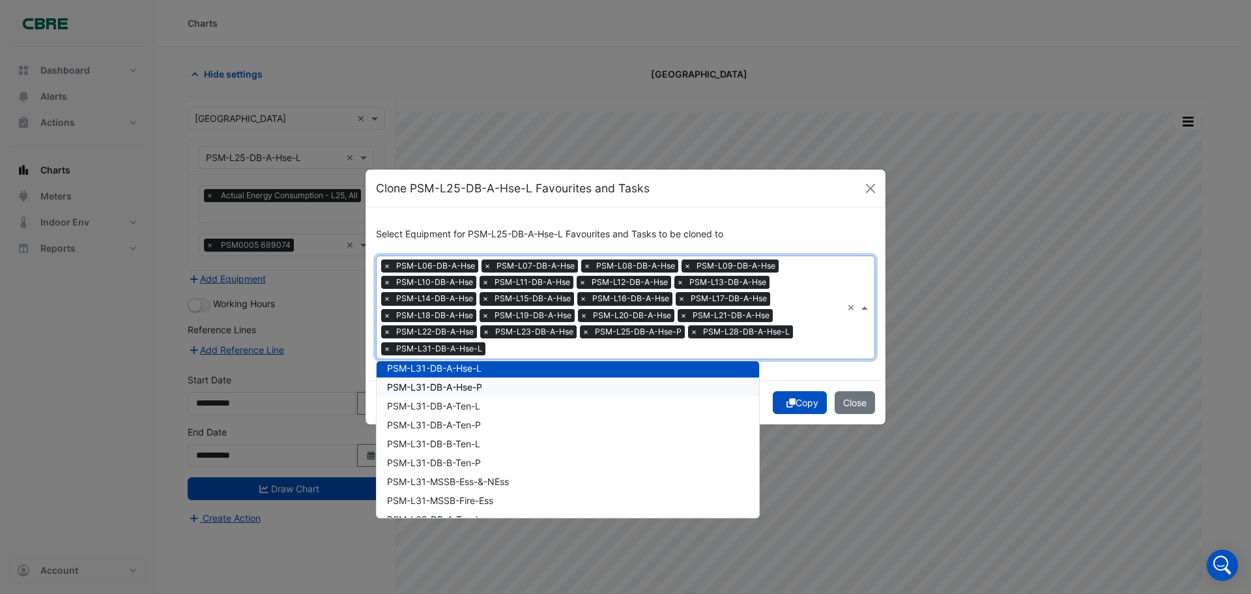
scroll to position [2998, 0]
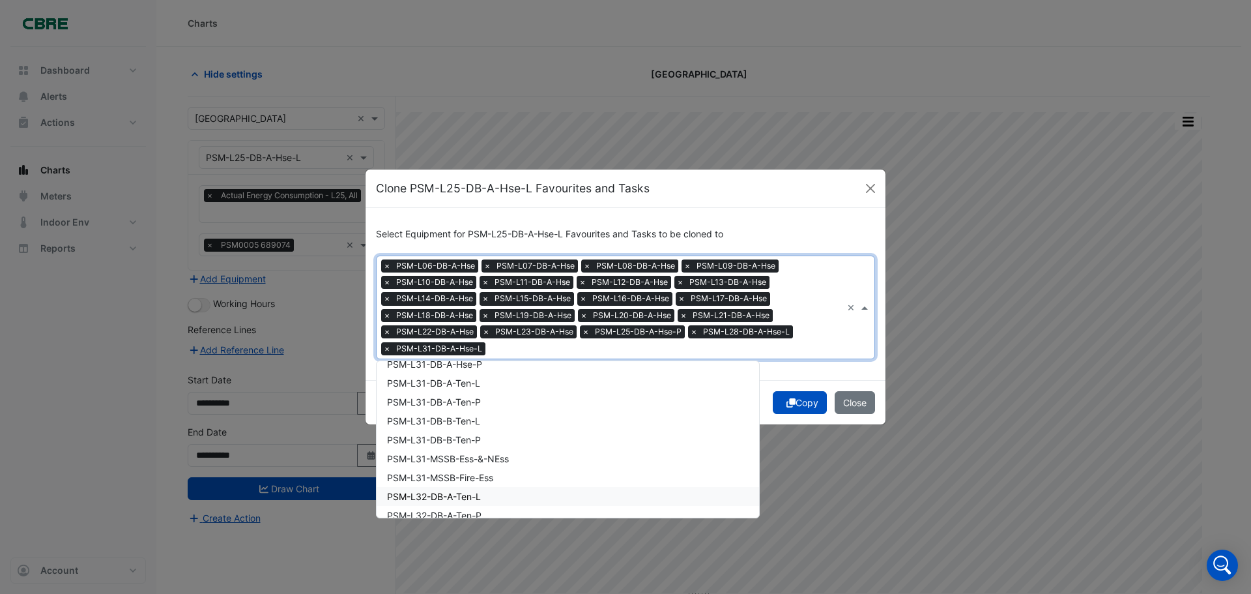
click at [467, 494] on span "PSM-L32-DB-A-Ten-L" at bounding box center [434, 496] width 94 height 11
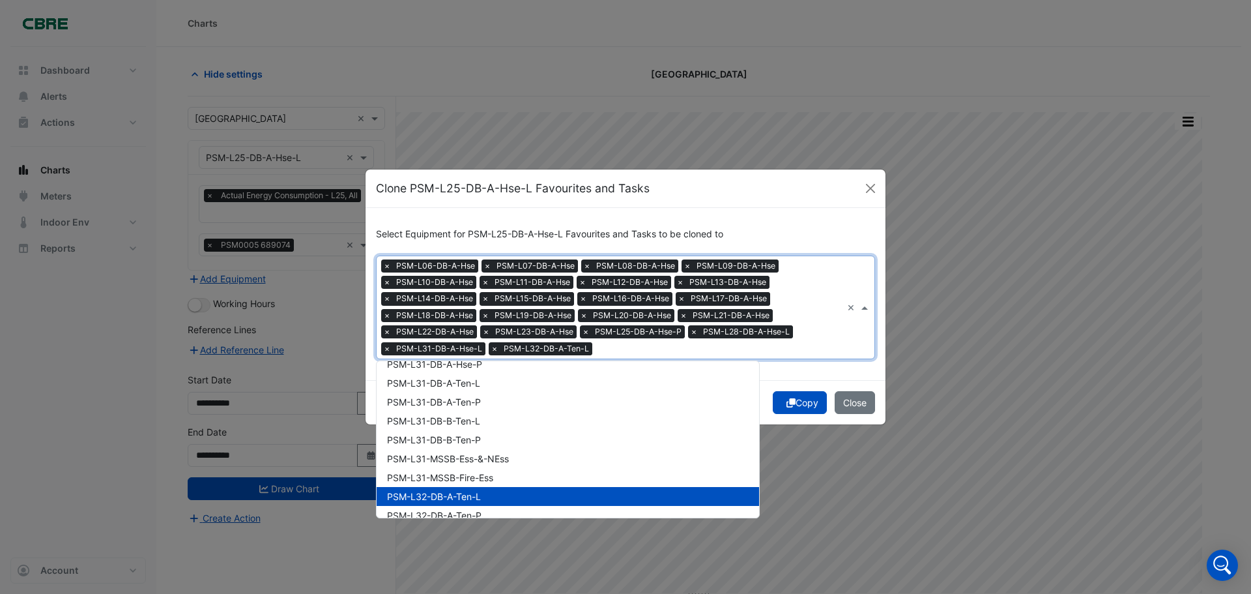
click at [481, 498] on span "PSM-L32-DB-A-Ten-L" at bounding box center [434, 496] width 94 height 11
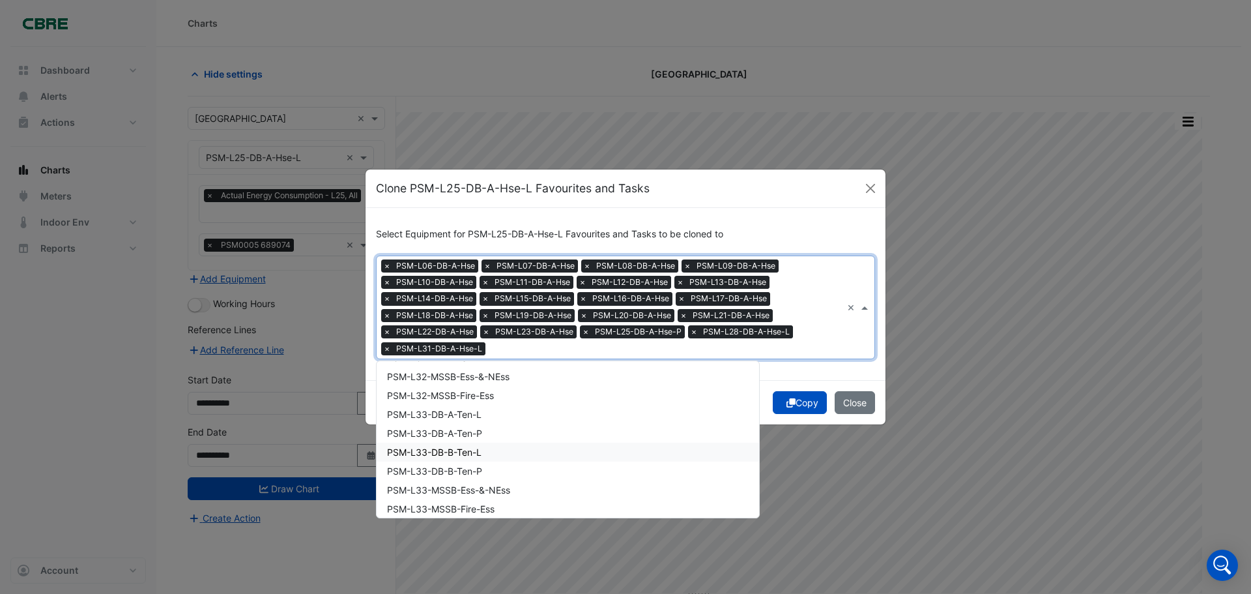
scroll to position [3258, 0]
click at [452, 465] on span "PSM-L34-DB-A-Hse-L" at bounding box center [435, 462] width 96 height 11
click at [463, 408] on span "PSM-L37-DB-A-Hse-P" at bounding box center [435, 403] width 96 height 11
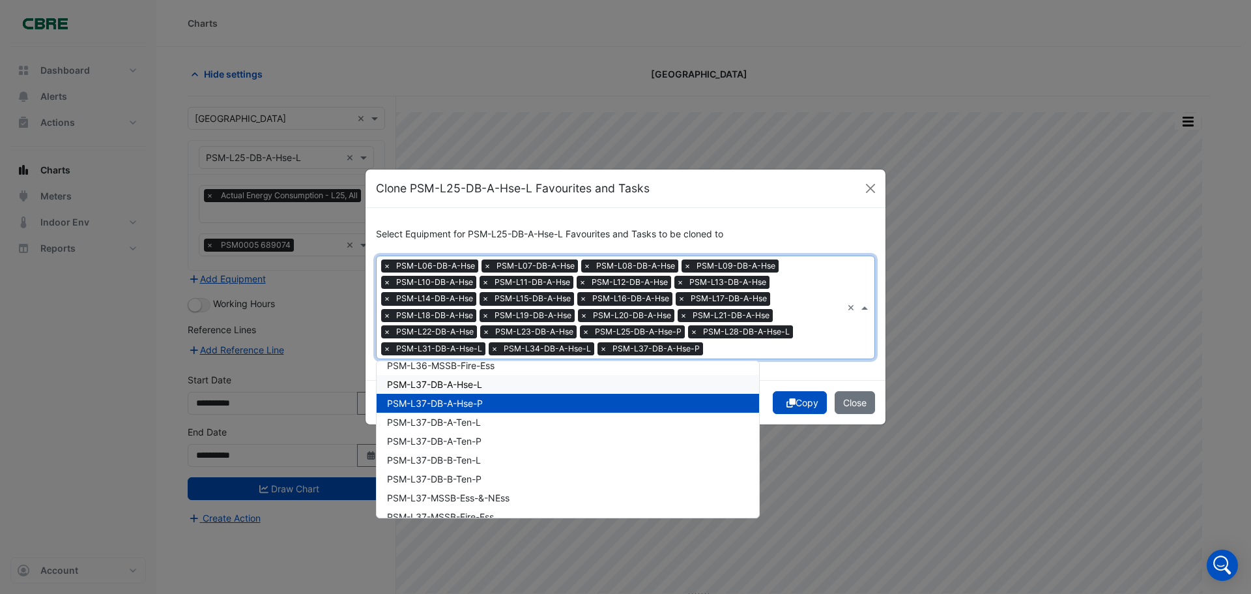
click at [456, 384] on span "PSM-L37-DB-A-Hse-L" at bounding box center [434, 384] width 95 height 11
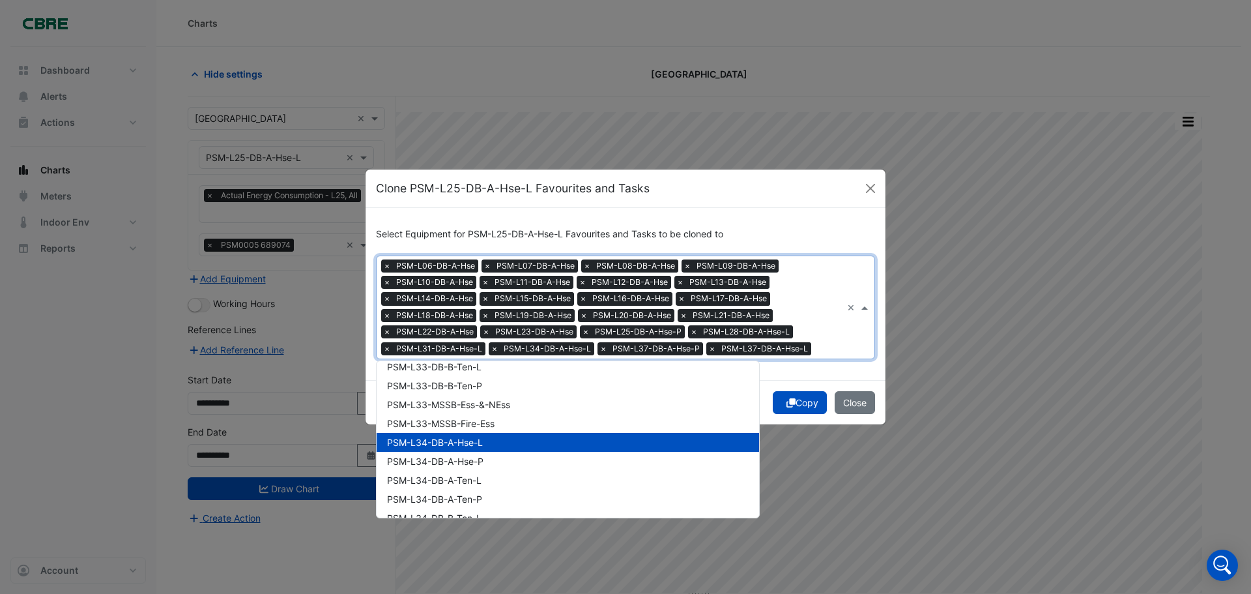
scroll to position [3258, 0]
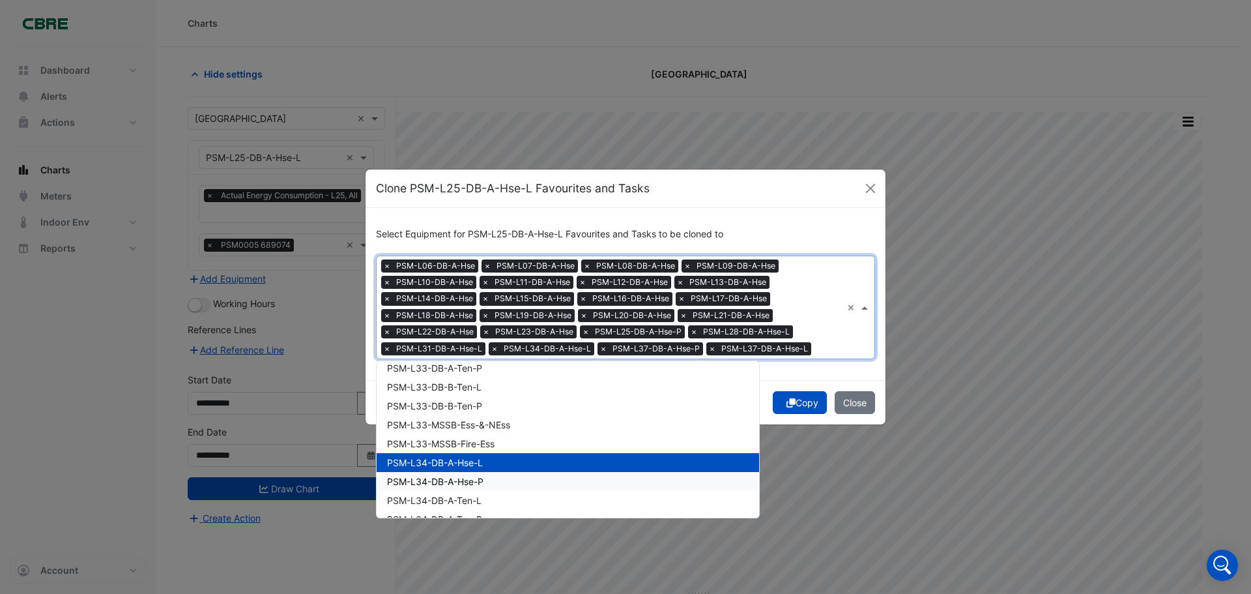
click at [467, 484] on span "PSM-L34-DB-A-Hse-P" at bounding box center [435, 481] width 96 height 11
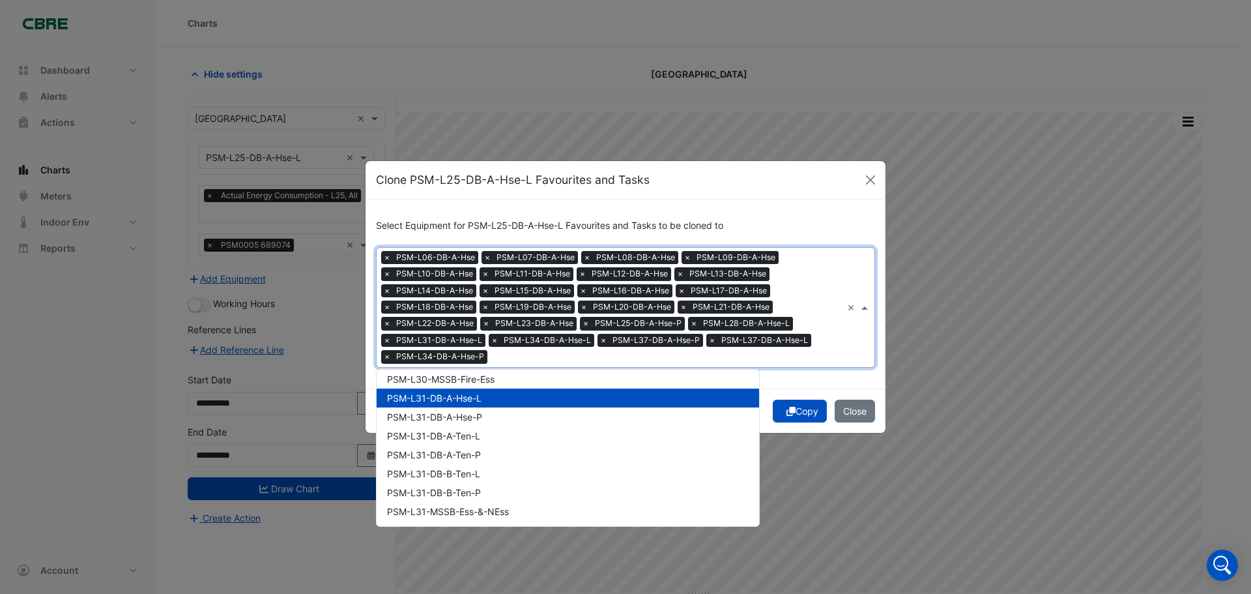
scroll to position [2933, 0]
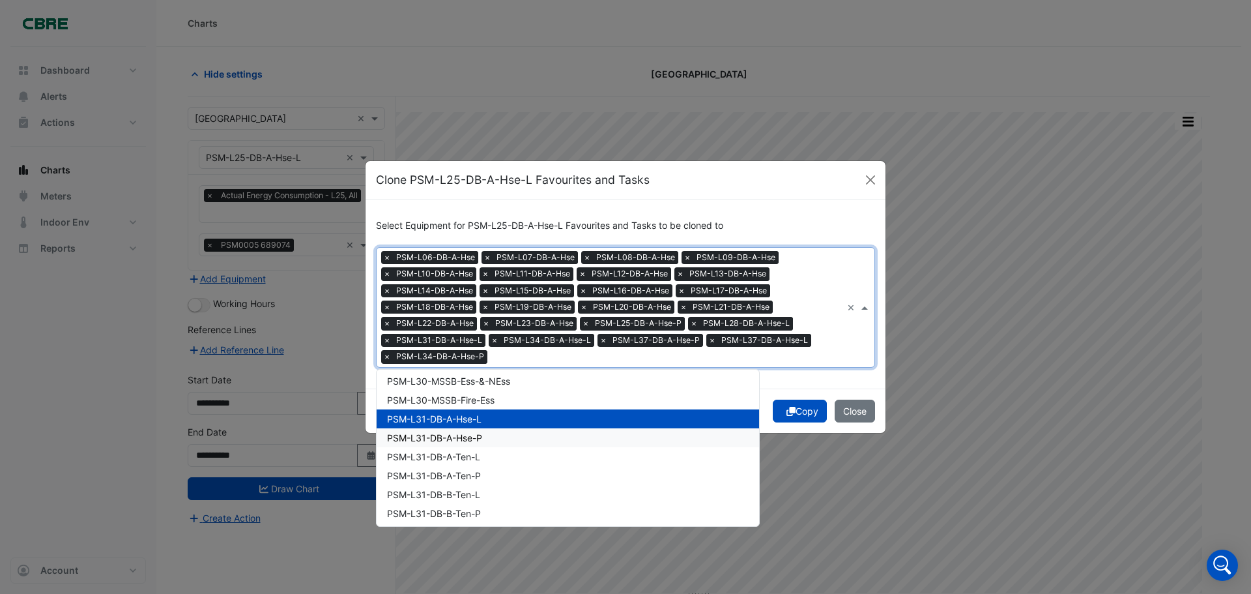
click at [463, 441] on span "PSM-L31-DB-A-Hse-P" at bounding box center [434, 437] width 95 height 11
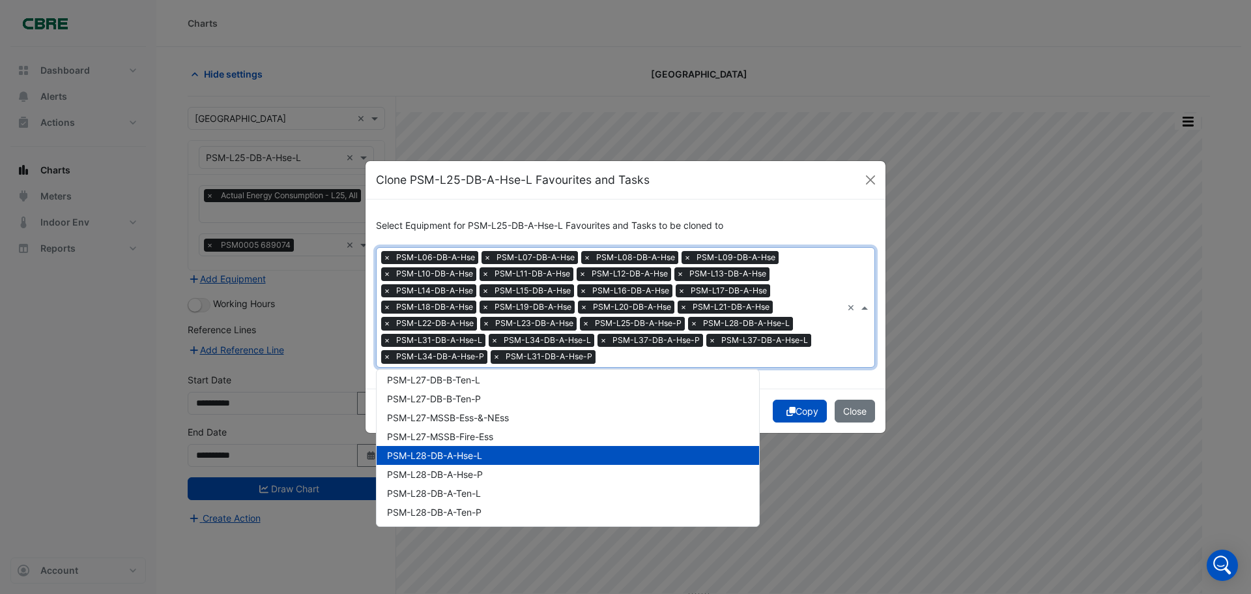
scroll to position [2476, 0]
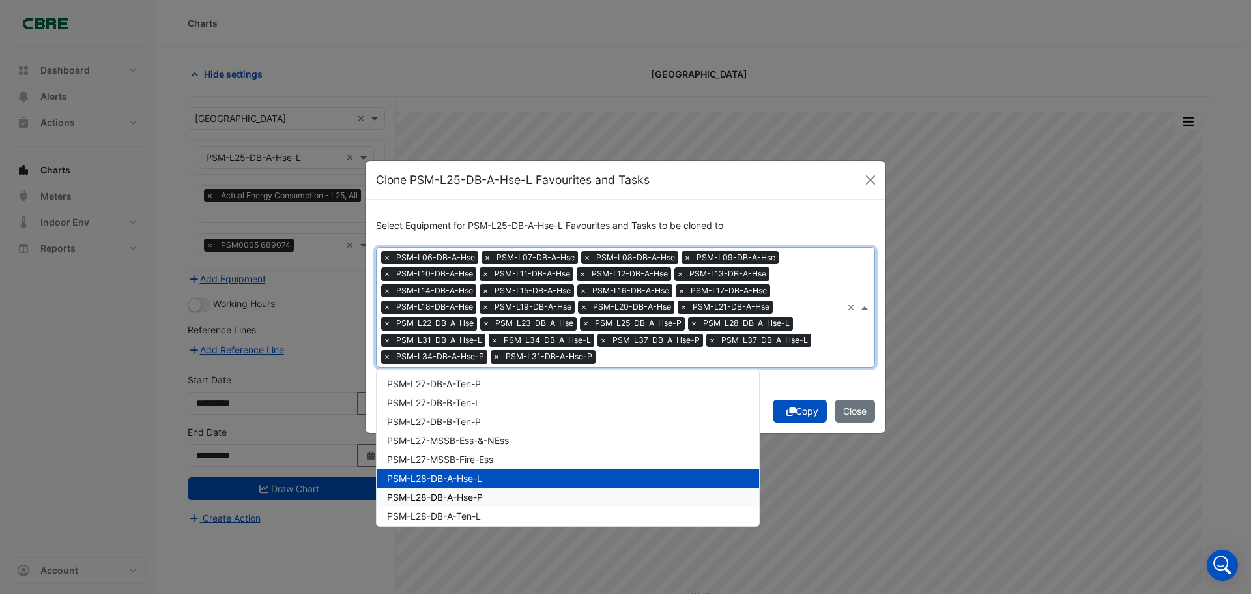
click at [480, 499] on span "PSM-L28-DB-A-Hse-P" at bounding box center [435, 496] width 96 height 11
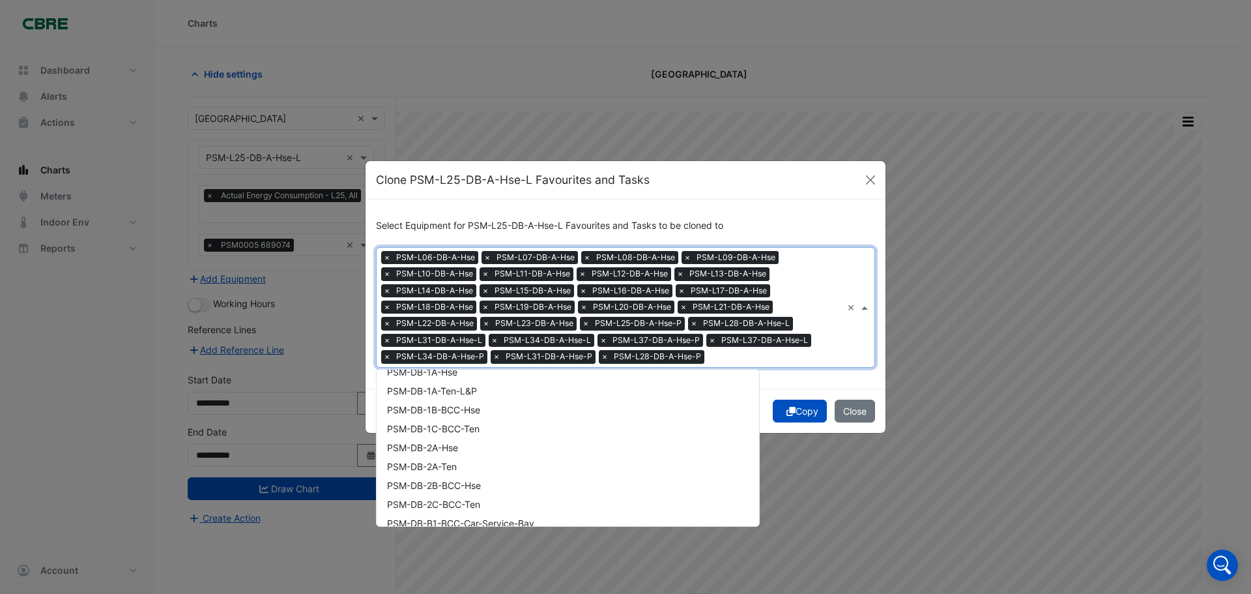
scroll to position [326, 0]
click at [438, 458] on span "PSM-DB-2A-Hse" at bounding box center [422, 455] width 71 height 11
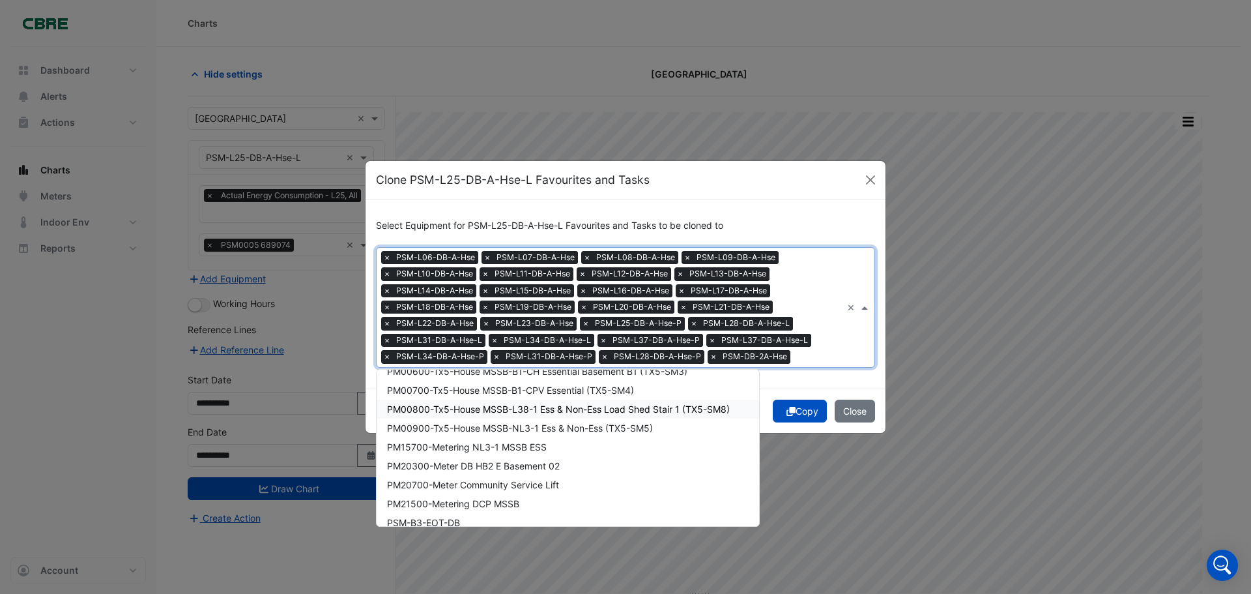
scroll to position [130, 0]
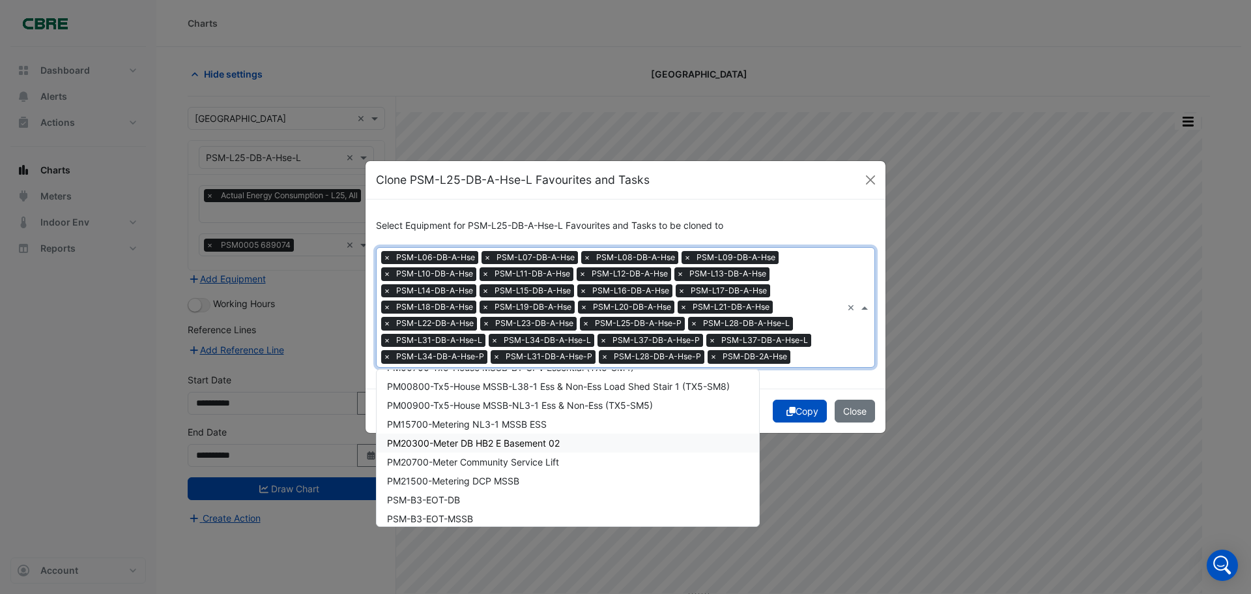
click at [534, 441] on span "PM20300-Meter DB HB2 E Basement 02" at bounding box center [473, 442] width 173 height 11
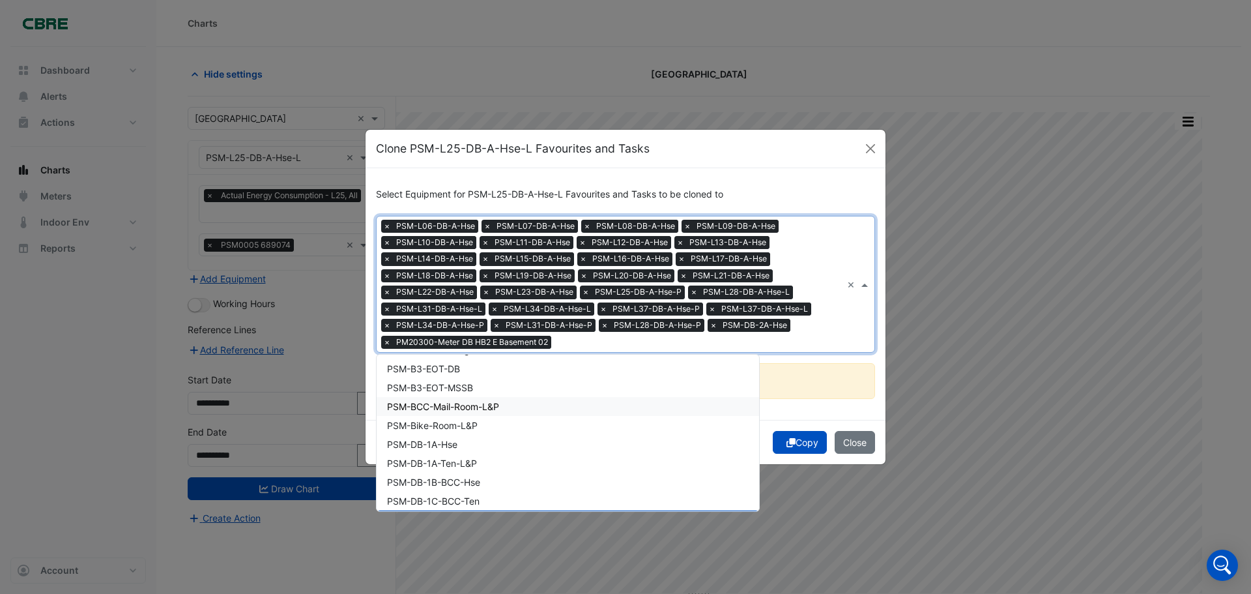
scroll to position [261, 0]
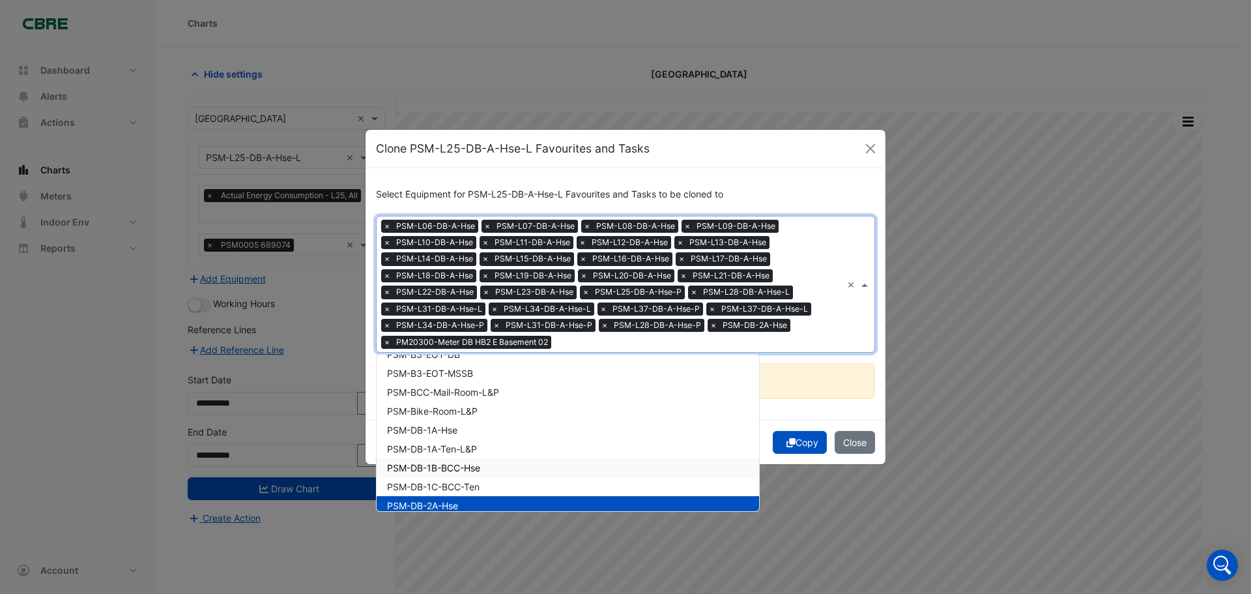
click at [462, 469] on span "PSM-DB-1B-BCC-Hse" at bounding box center [433, 467] width 93 height 11
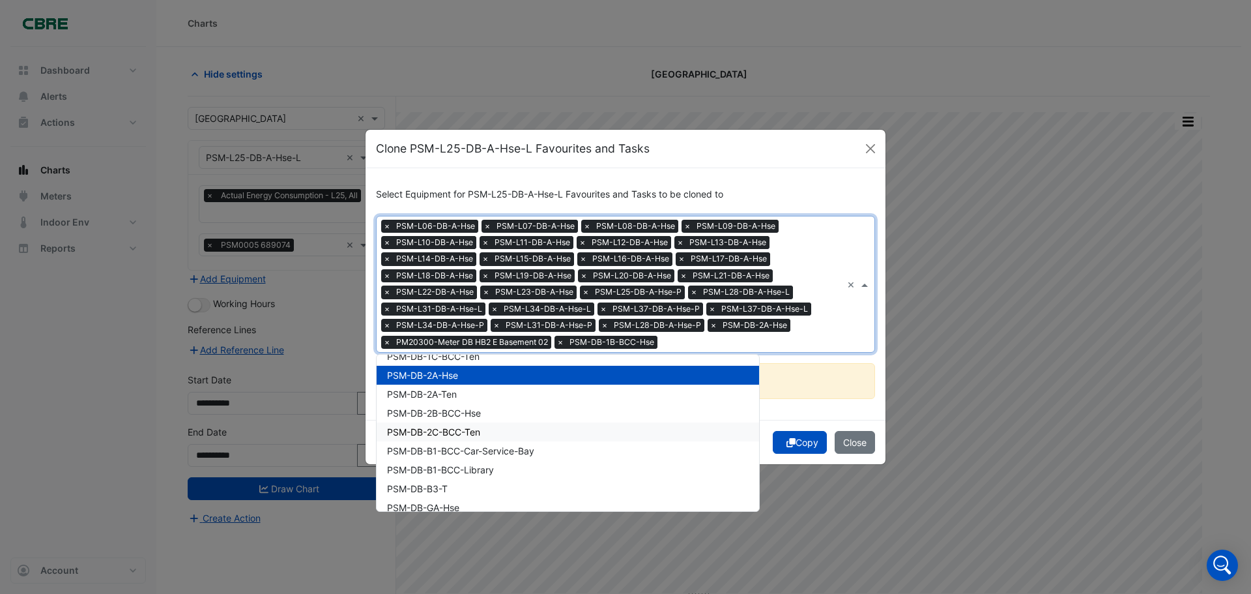
scroll to position [456, 0]
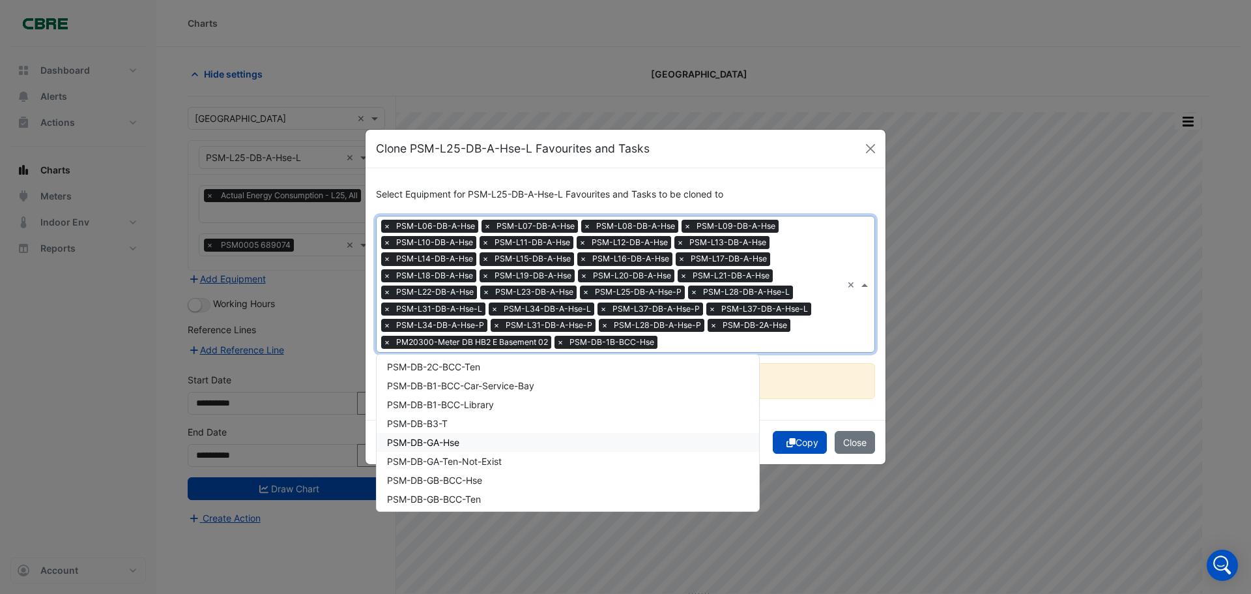
click at [459, 439] on span "PSM-DB-GA-Hse" at bounding box center [423, 442] width 72 height 11
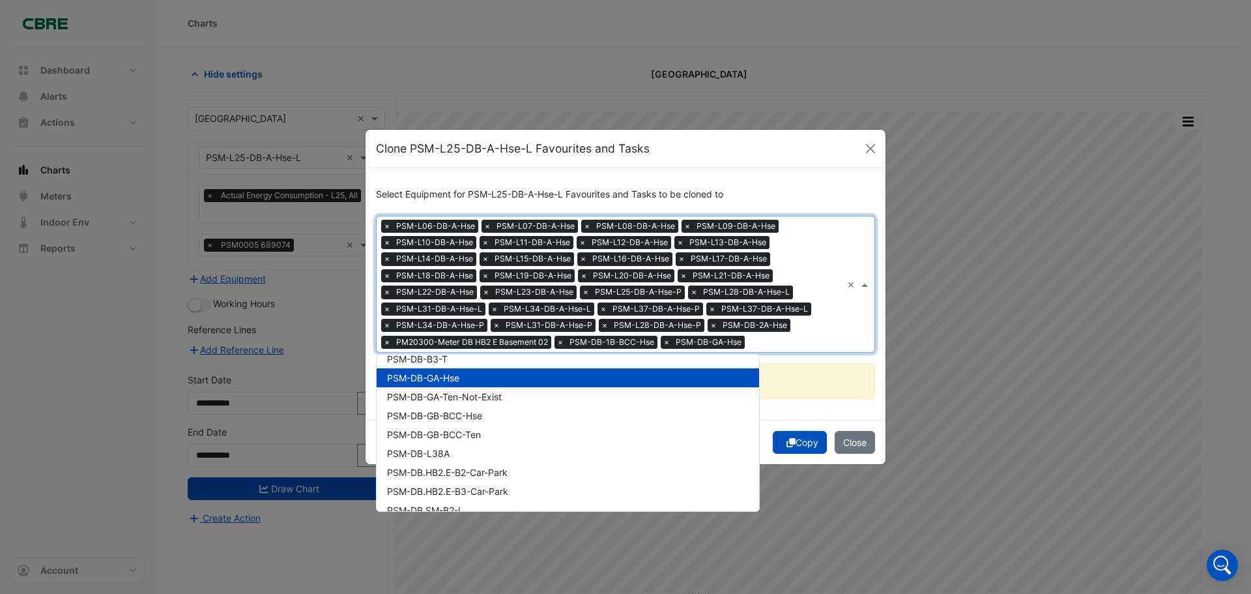
scroll to position [521, 0]
click at [466, 471] on span "PSM-DB.HB2.E-B2-Car-Park" at bounding box center [447, 471] width 121 height 11
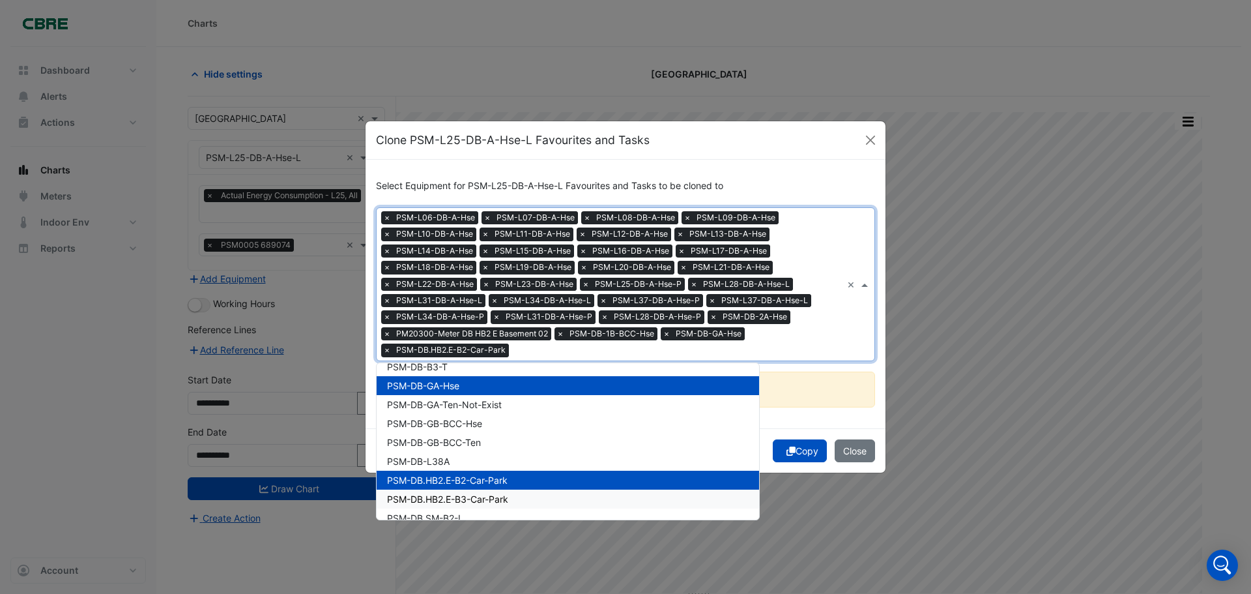
click at [473, 494] on span "PSM-DB.HB2.E-B3-Car-Park" at bounding box center [447, 498] width 121 height 11
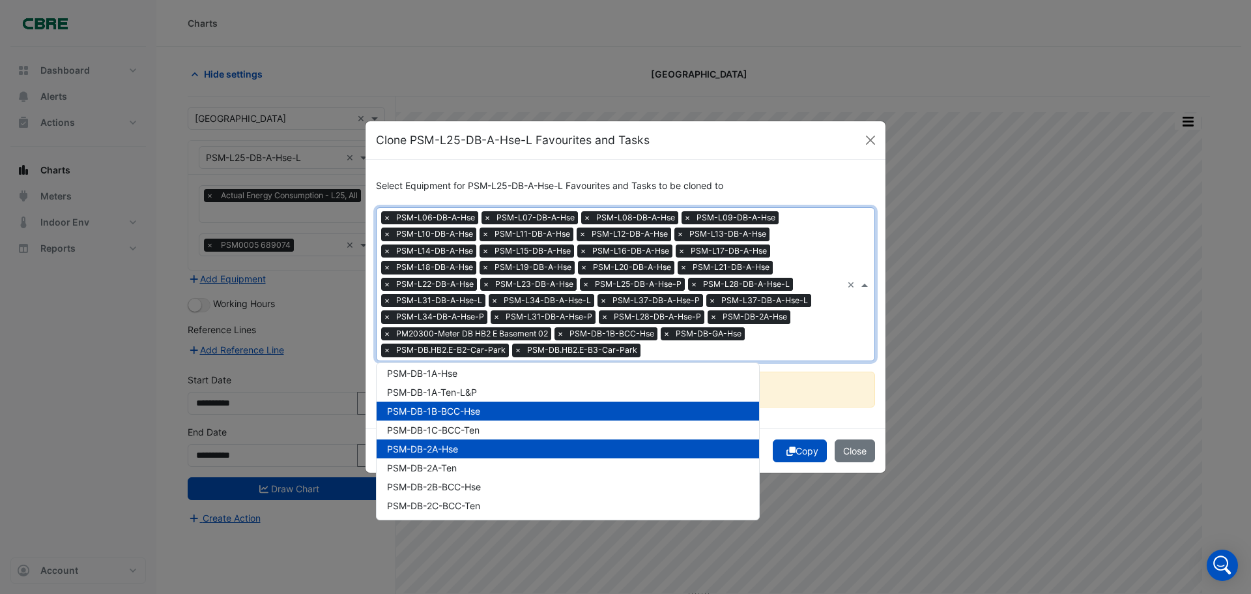
scroll to position [261, 0]
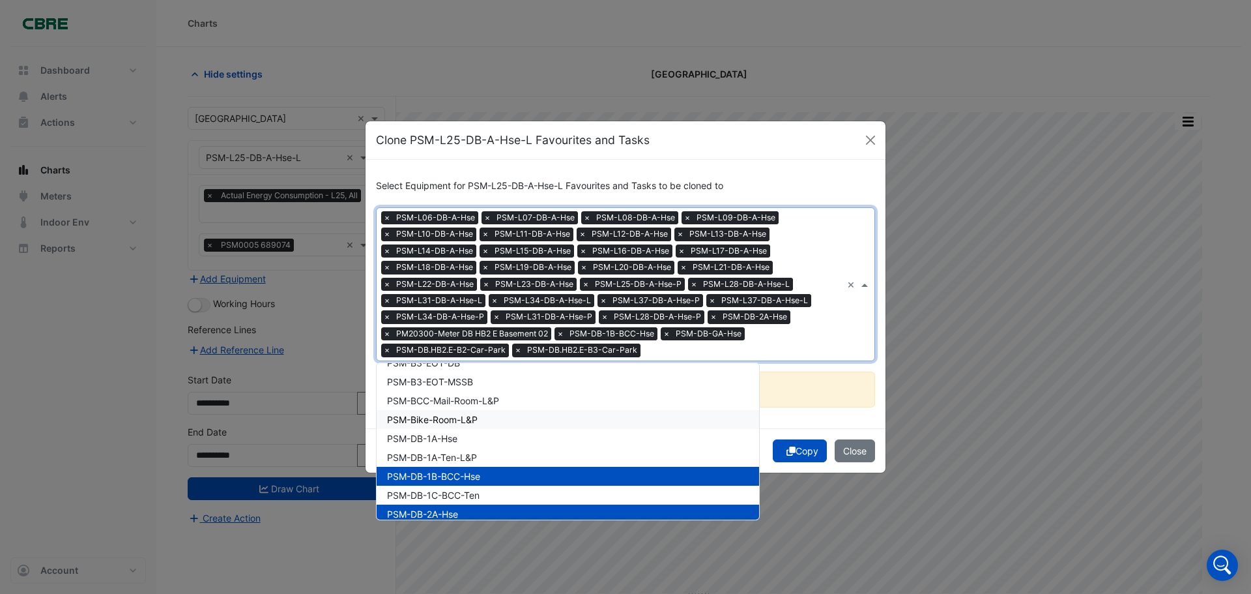
click at [450, 418] on span "PSM-Bike-Room-L&P" at bounding box center [432, 419] width 91 height 11
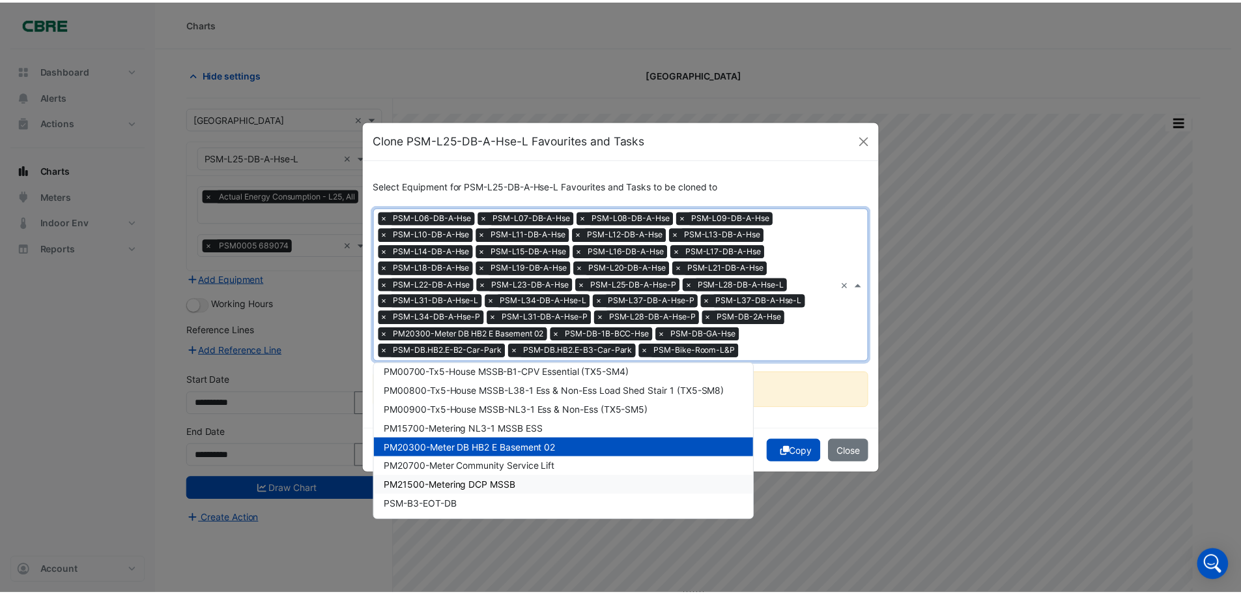
scroll to position [0, 0]
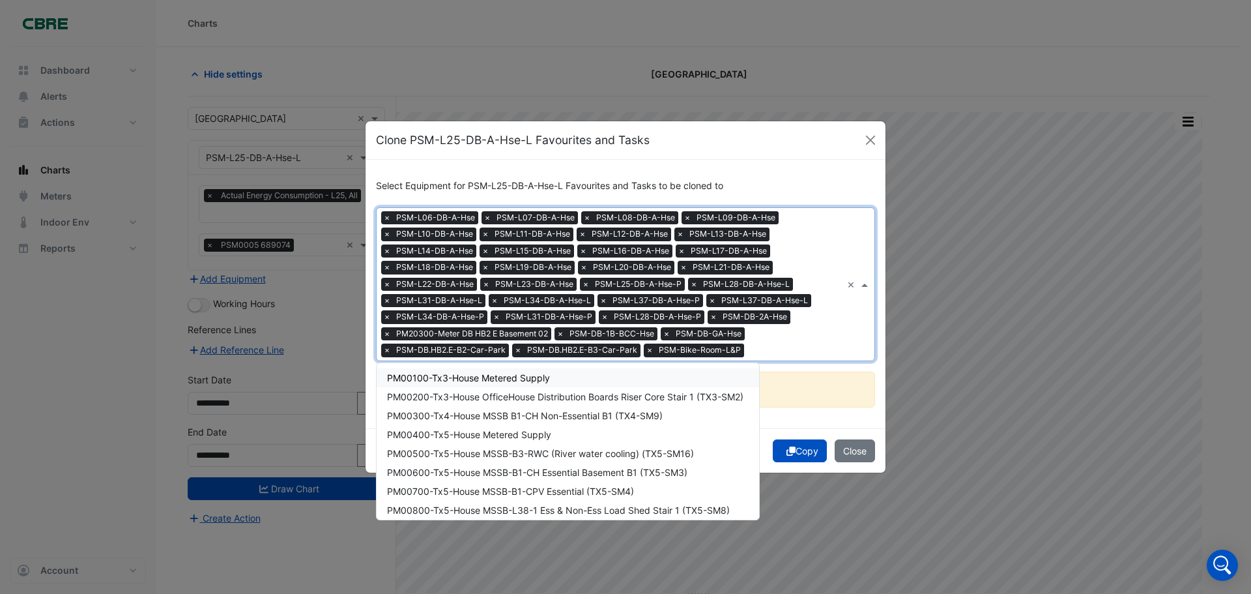
click at [834, 327] on div "× PSM-L06-DB-A-Hse × PSM-L07-DB-A-Hse × PSM-L08-DB-A-Hse × PSM-L09-DB-A-Hse × P…" at bounding box center [609, 284] width 465 height 152
click at [817, 326] on div "× PSM-L06-DB-A-Hse × PSM-L07-DB-A-Hse × PSM-L08-DB-A-Hse × PSM-L09-DB-A-Hse × P…" at bounding box center [609, 284] width 465 height 152
click at [864, 284] on span at bounding box center [866, 285] width 16 height 14
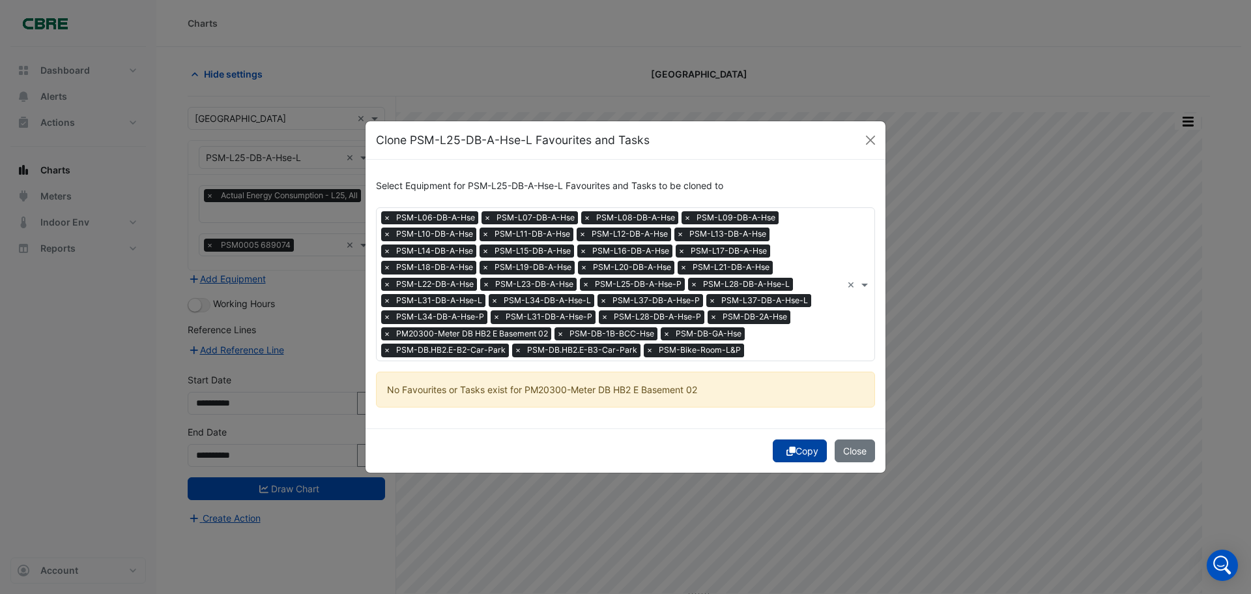
click at [810, 450] on button "Copy" at bounding box center [800, 450] width 54 height 23
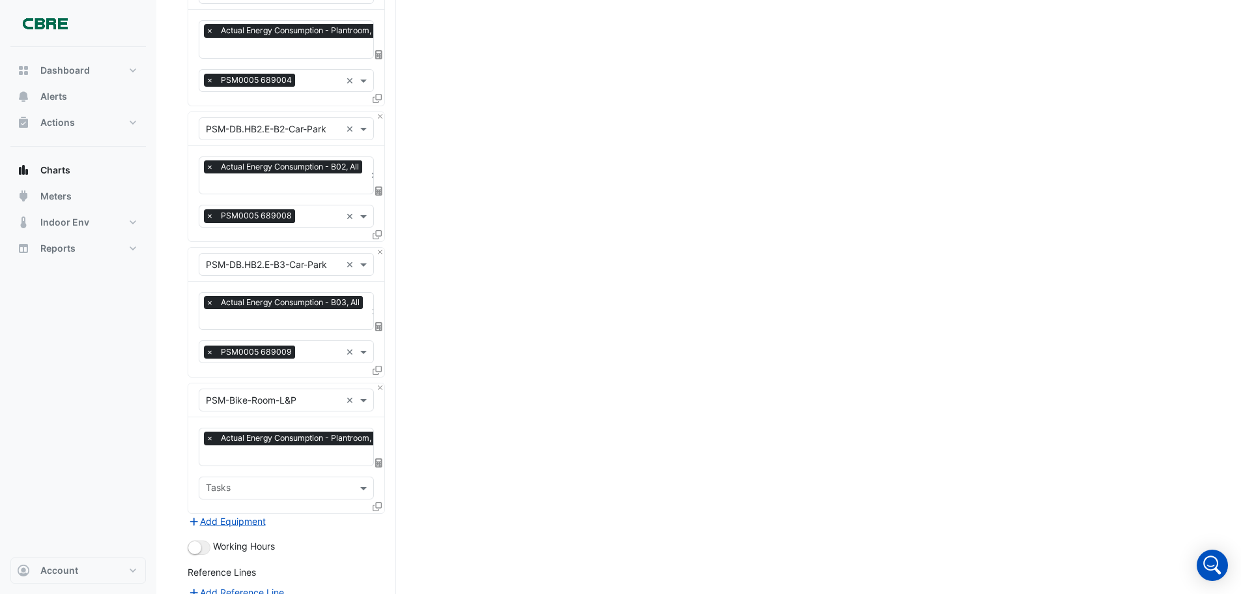
scroll to position [4379, 0]
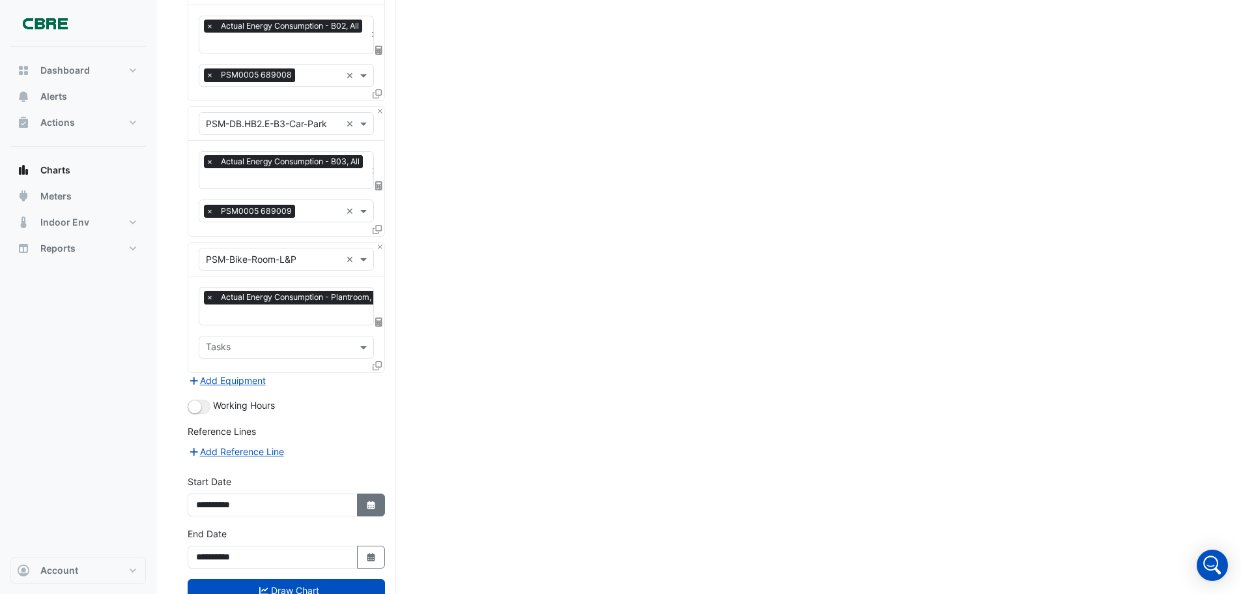
click at [369, 500] on icon "button" at bounding box center [371, 504] width 8 height 8
select select "*"
select select "****"
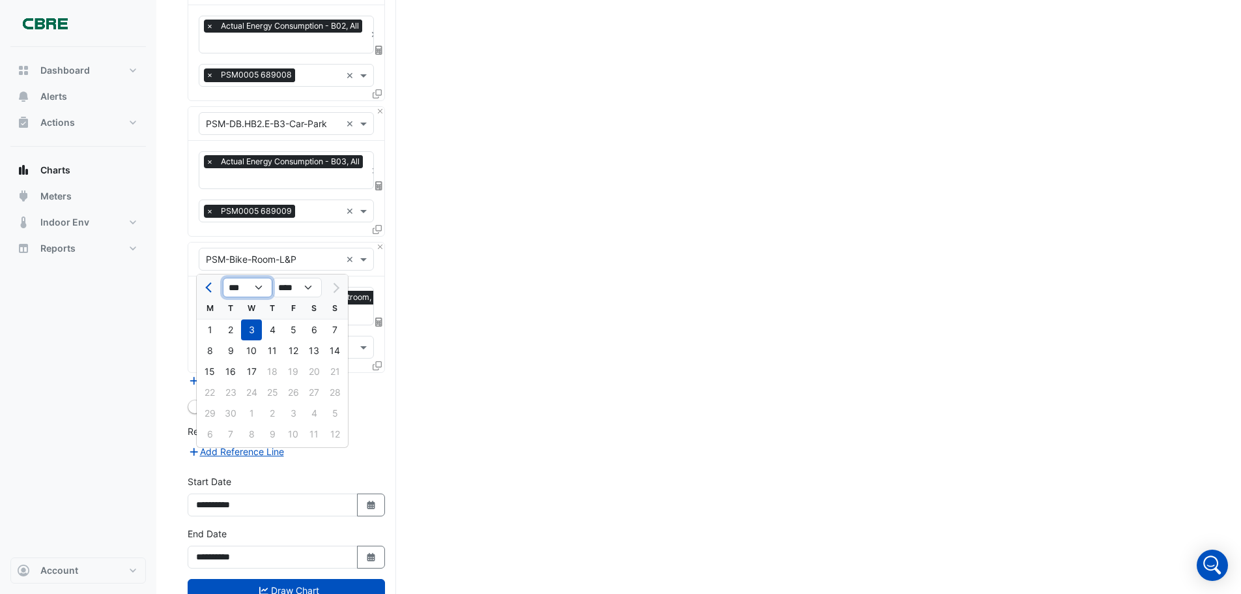
click at [258, 285] on select "*** *** *** *** *** *** *** *** ***" at bounding box center [248, 288] width 50 height 20
select select "*"
click at [223, 278] on select "*** *** *** *** *** *** *** *** ***" at bounding box center [248, 288] width 50 height 20
click at [294, 330] on div "1" at bounding box center [293, 329] width 21 height 21
type input "**********"
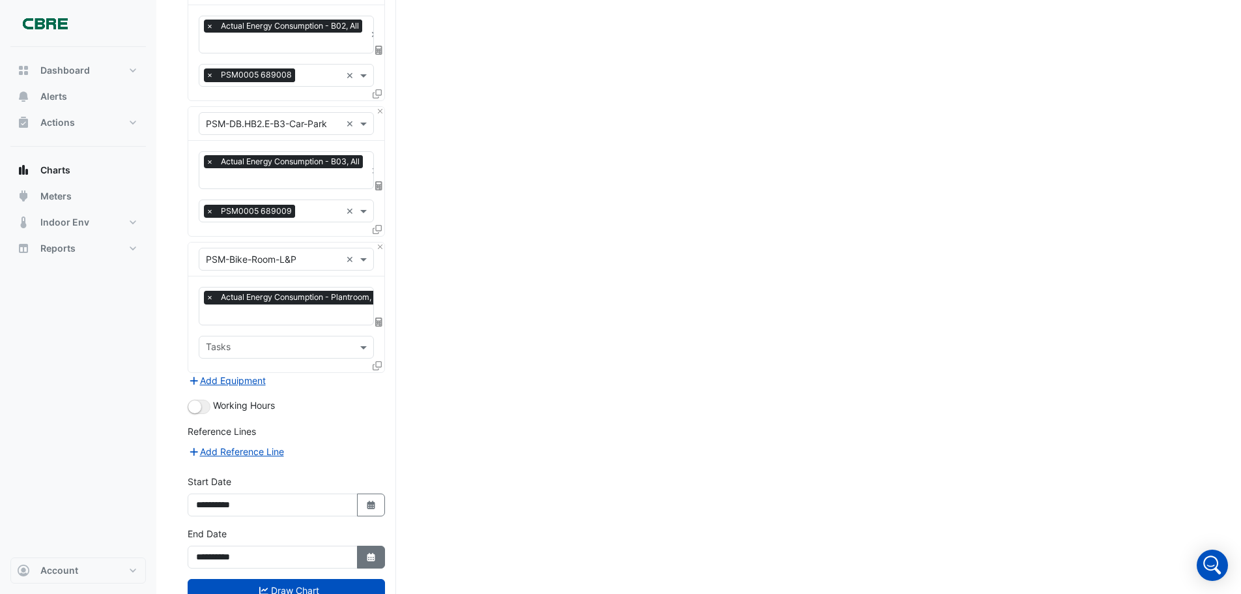
click at [373, 553] on icon "Select Date" at bounding box center [372, 557] width 12 height 9
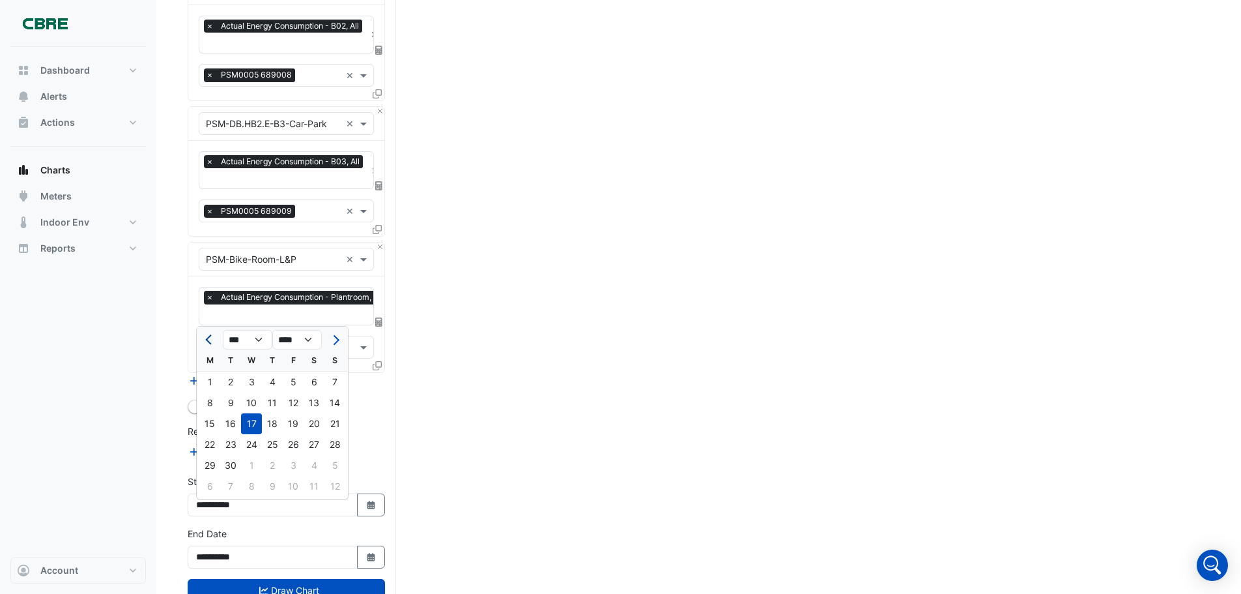
click at [212, 341] on span "Previous month" at bounding box center [210, 340] width 10 height 10
select select "*"
click at [212, 341] on div at bounding box center [210, 339] width 26 height 21
click at [257, 337] on select "*** *** *** *** ***" at bounding box center [248, 340] width 50 height 20
click at [369, 424] on div "Reference Lines" at bounding box center [286, 433] width 197 height 19
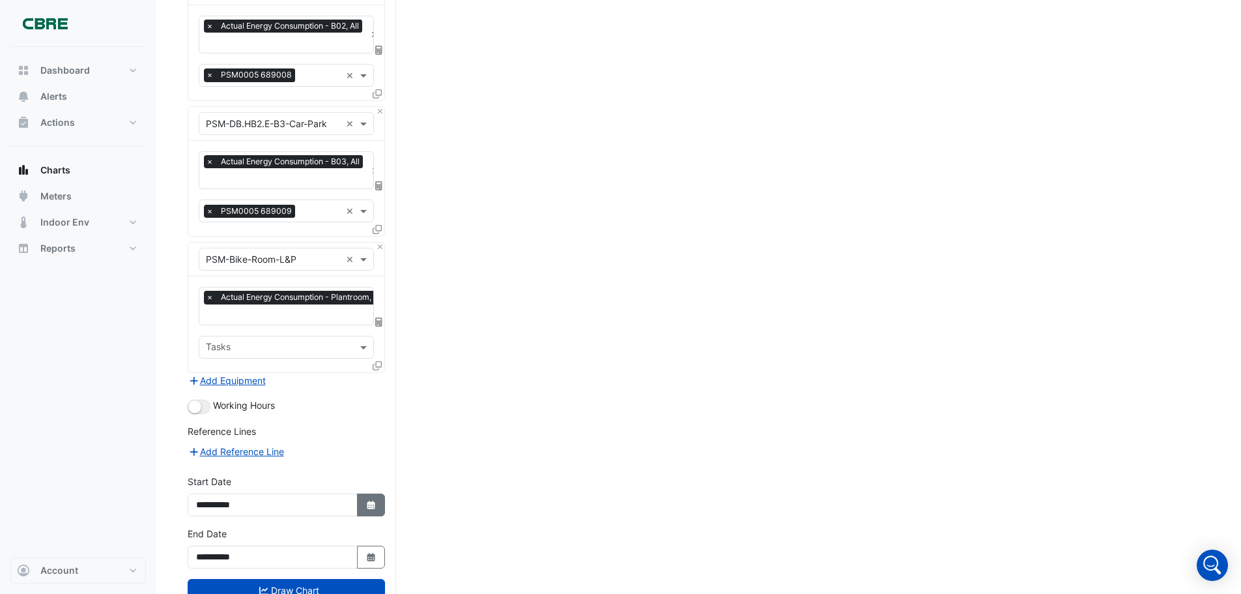
click at [373, 500] on icon "button" at bounding box center [371, 504] width 8 height 8
select select "*"
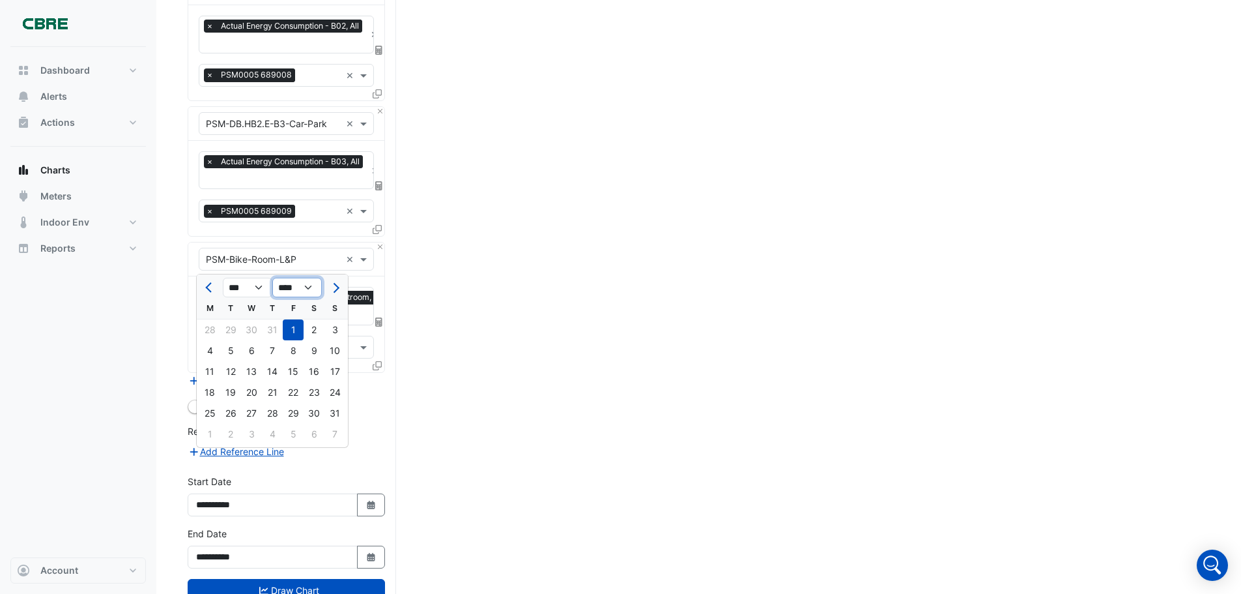
click at [305, 288] on select "**** **** **** **** **** **** **** **** **** **** ****" at bounding box center [297, 288] width 50 height 20
select select "****"
click at [272, 278] on select "**** **** **** **** **** **** **** **** **** **** ****" at bounding box center [297, 288] width 50 height 20
click at [270, 330] on div "1" at bounding box center [272, 329] width 21 height 21
type input "**********"
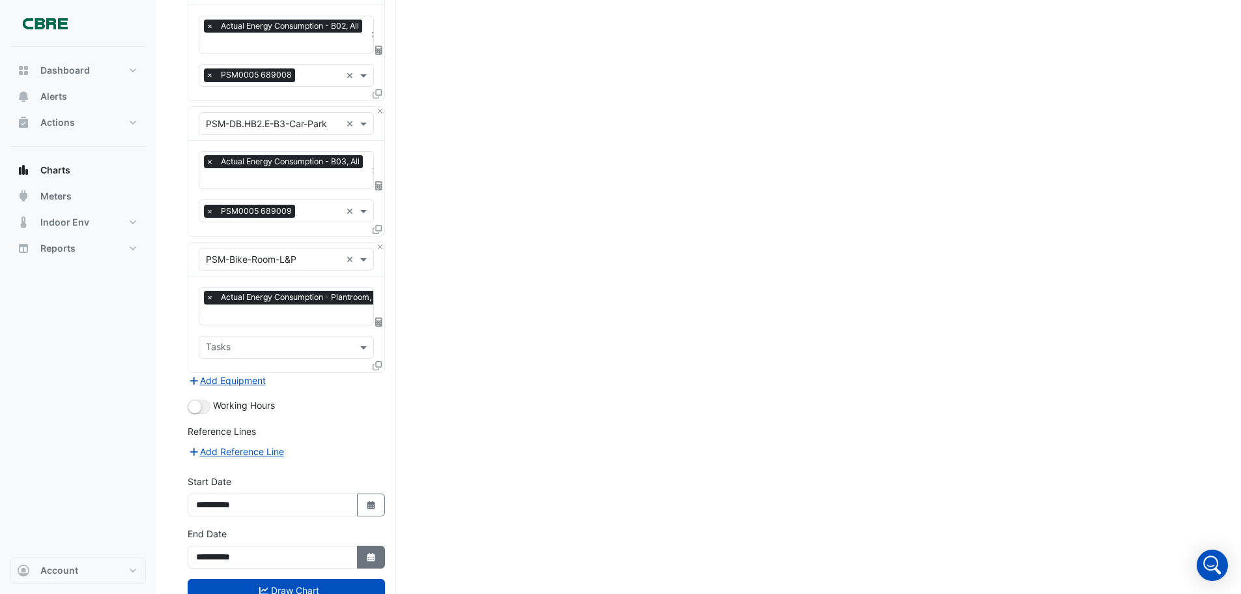
click at [371, 553] on icon "button" at bounding box center [371, 557] width 8 height 8
select select "*"
select select "****"
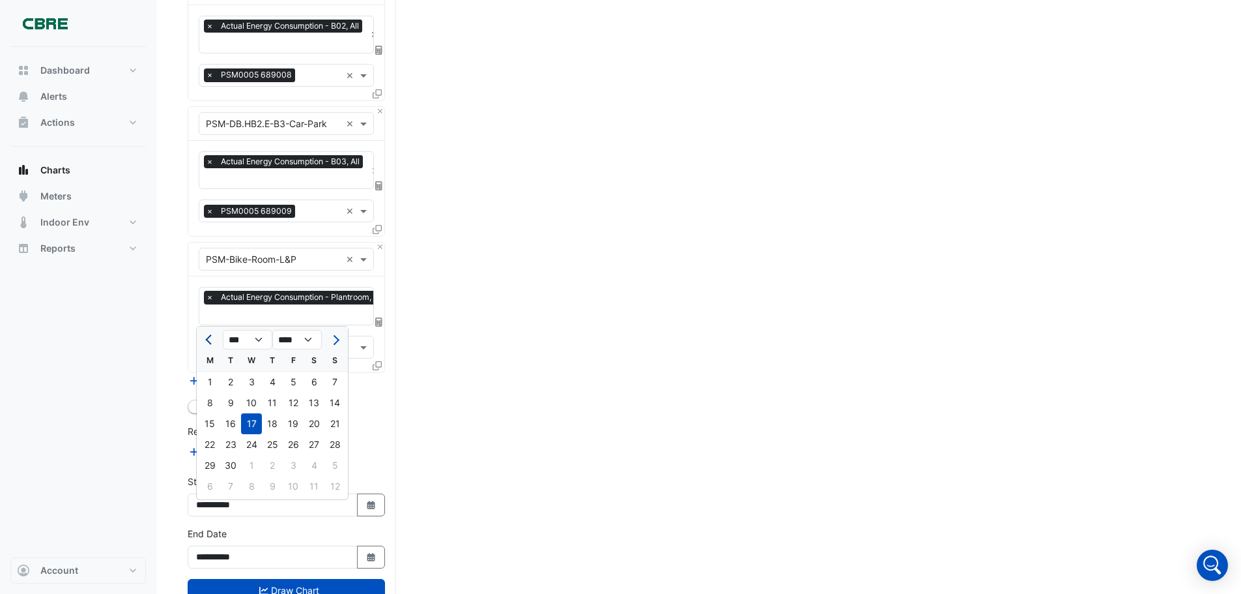
click at [213, 343] on button "Previous month" at bounding box center [210, 339] width 16 height 21
select select "*"
click at [273, 464] on div "31" at bounding box center [272, 465] width 21 height 21
type input "**********"
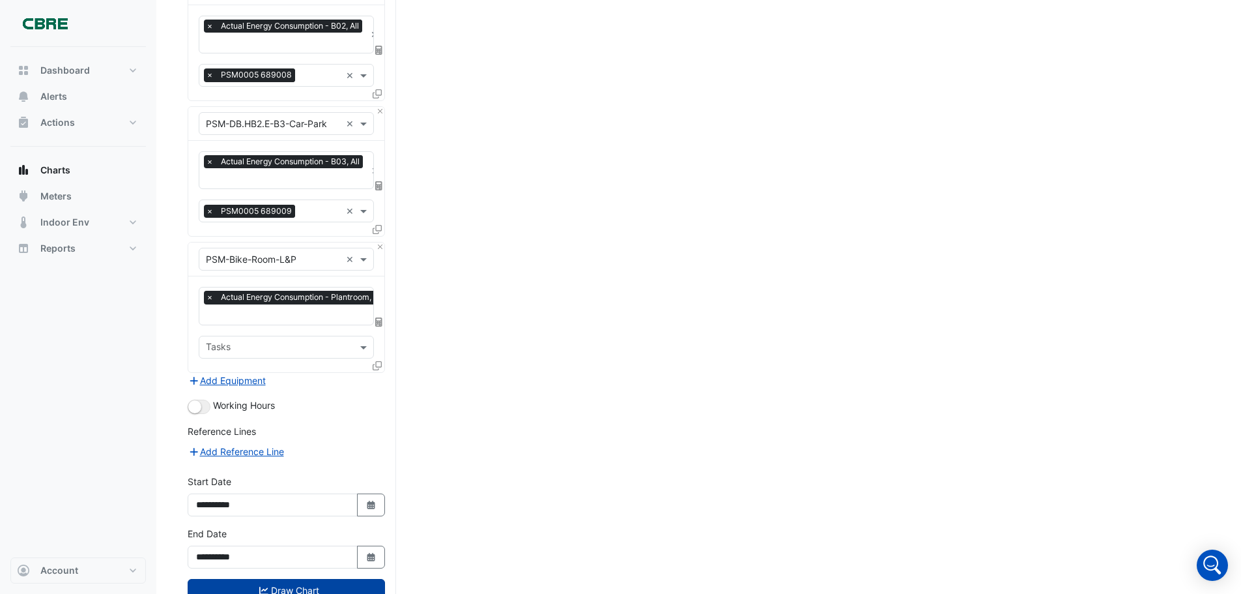
click at [298, 579] on button "Draw Chart" at bounding box center [286, 590] width 197 height 23
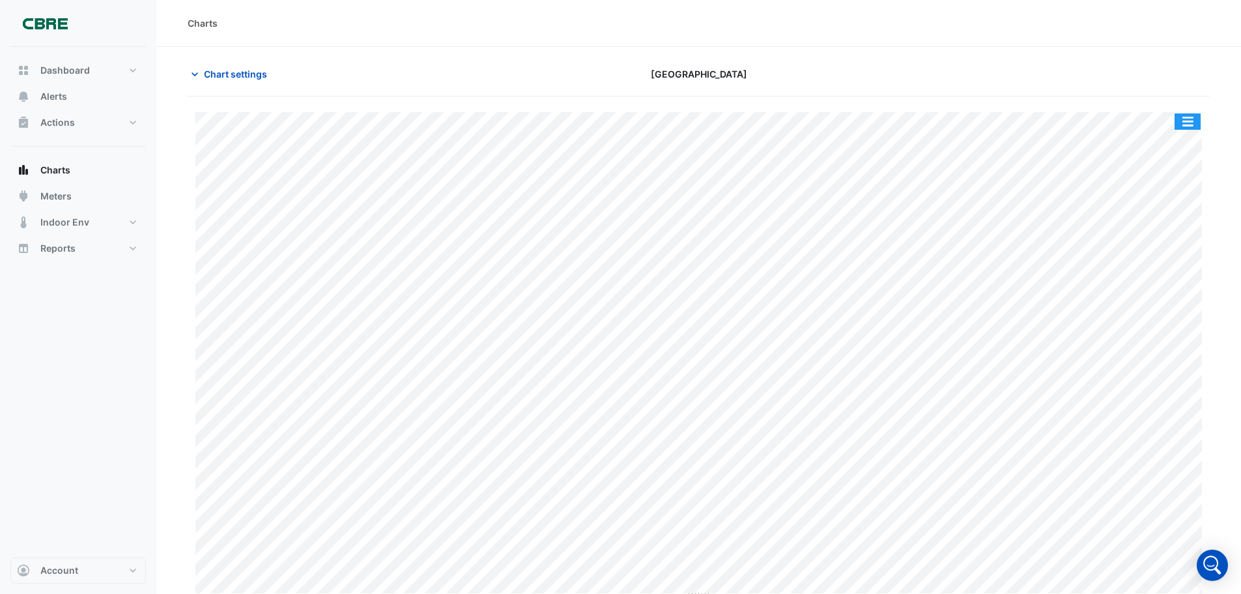
click at [1187, 122] on button "button" at bounding box center [1188, 121] width 26 height 16
click at [1182, 124] on button "button" at bounding box center [1188, 121] width 26 height 16
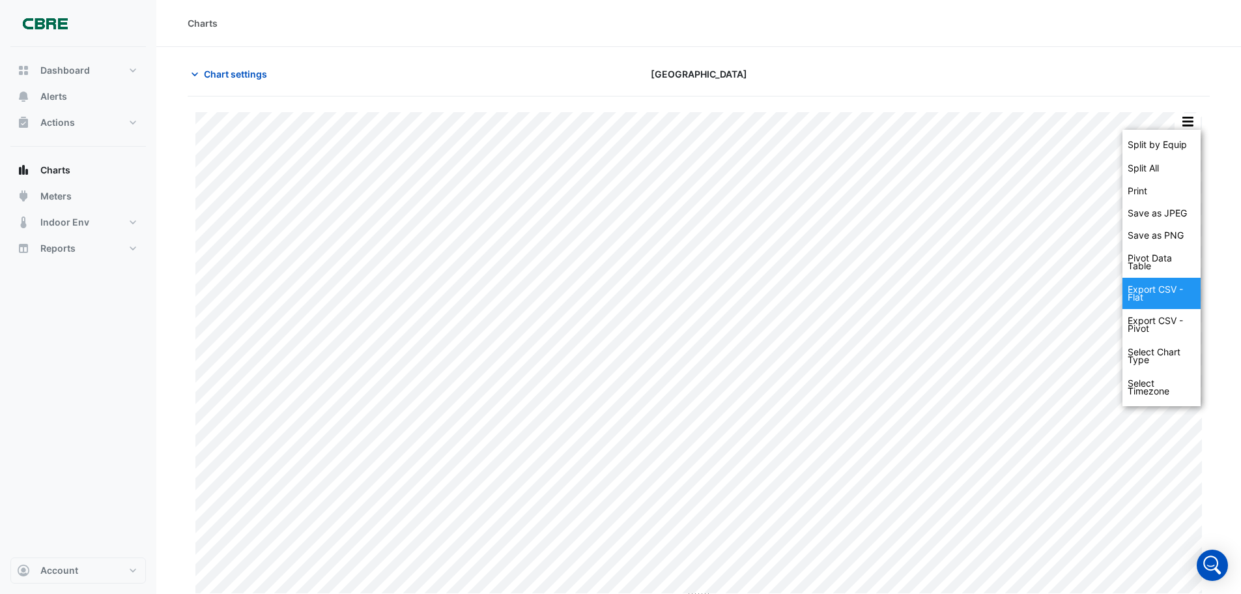
click at [1147, 292] on div "Export CSV - Flat" at bounding box center [1162, 293] width 78 height 31
click at [1148, 322] on div "Export CSV - Pivot" at bounding box center [1162, 324] width 78 height 31
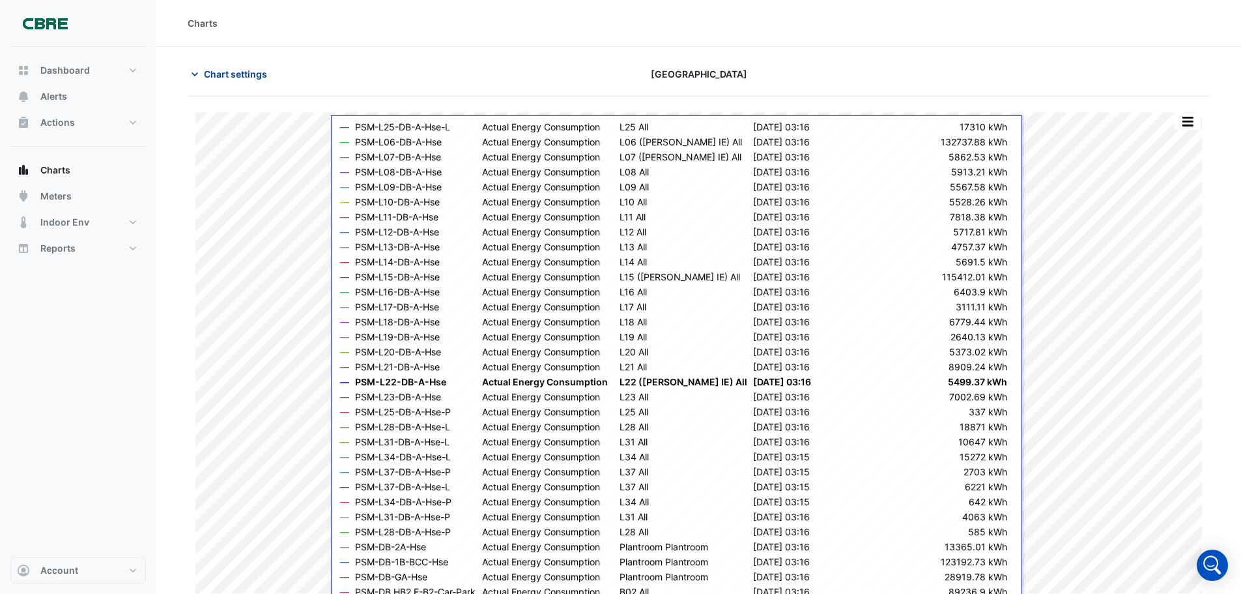
click at [241, 69] on span "Chart settings" at bounding box center [235, 74] width 63 height 14
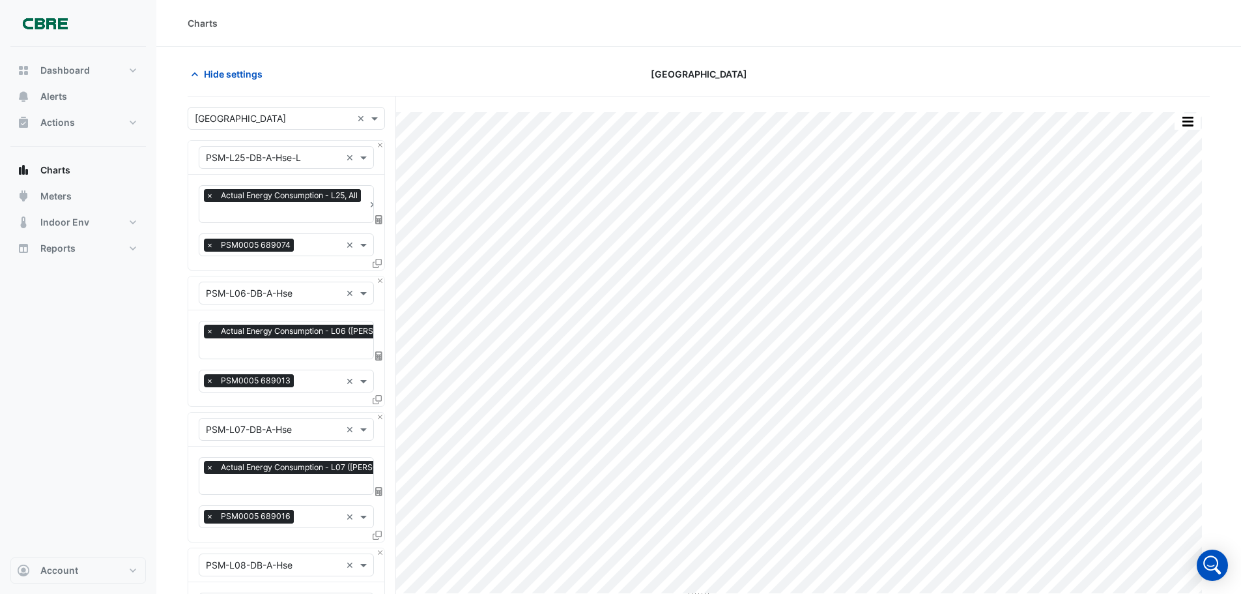
click at [378, 217] on icon at bounding box center [378, 219] width 7 height 9
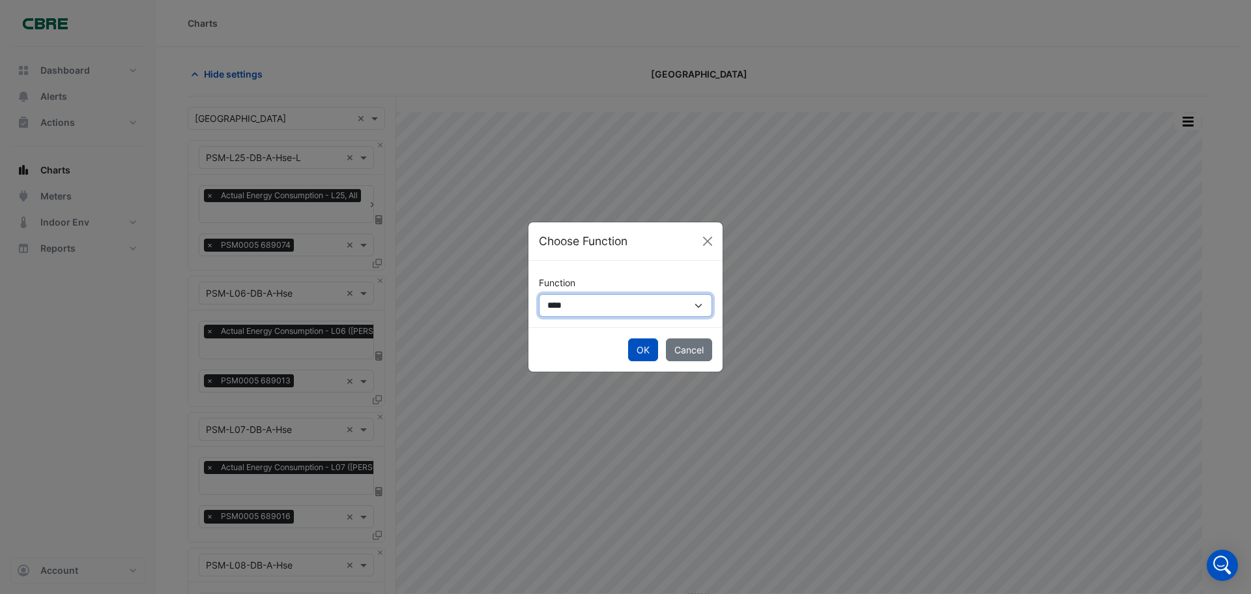
click at [685, 306] on select "**********" at bounding box center [625, 305] width 173 height 23
click at [713, 242] on button "Close" at bounding box center [708, 241] width 20 height 20
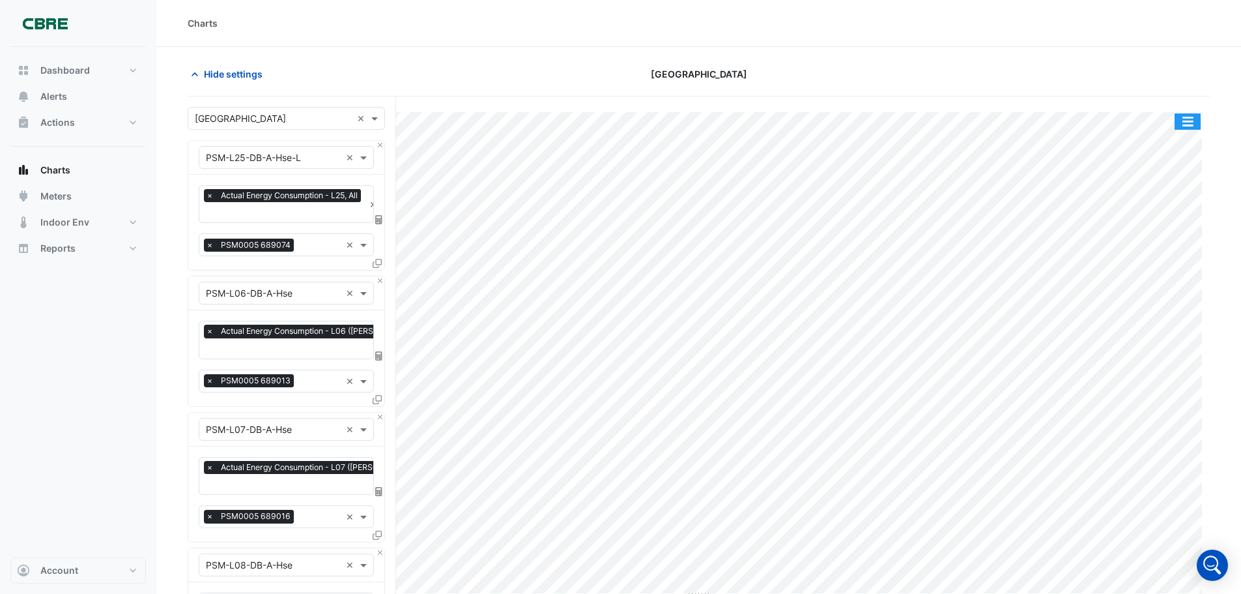
click at [1183, 122] on button "button" at bounding box center [1188, 121] width 26 height 16
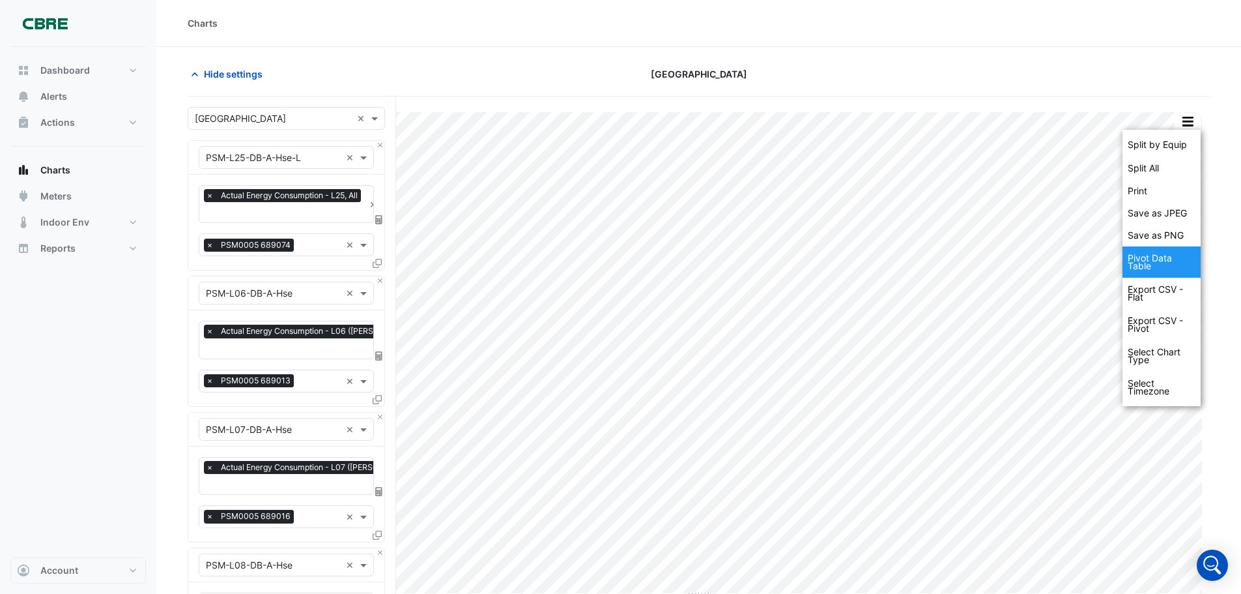
click at [1145, 264] on div "Pivot Data Table" at bounding box center [1162, 261] width 78 height 31
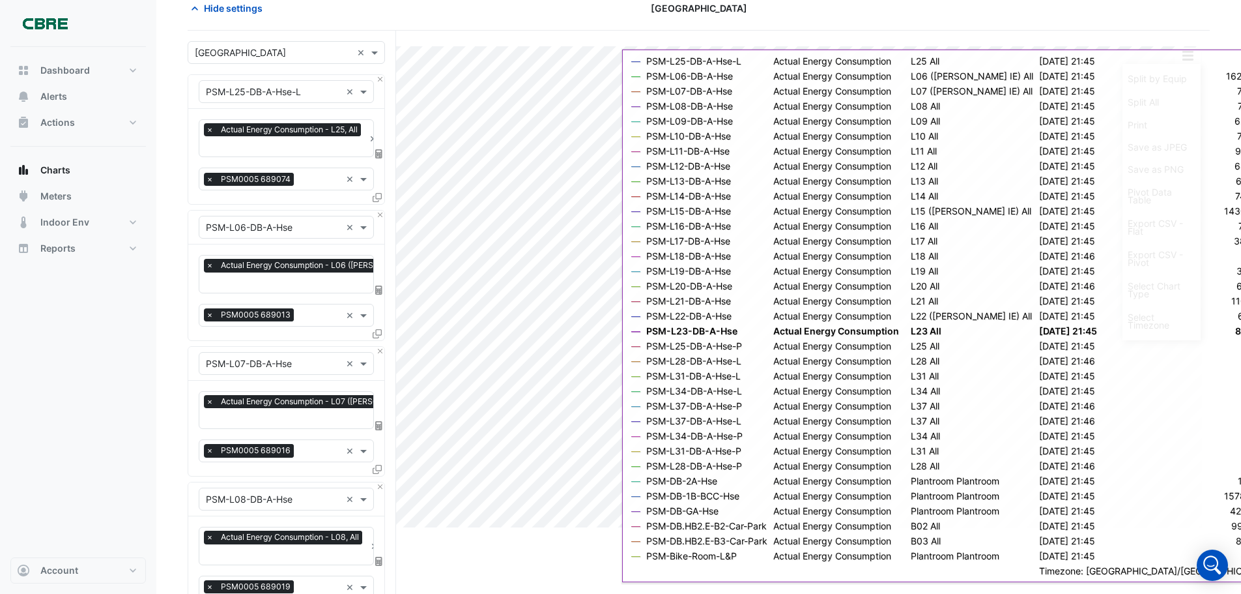
scroll to position [130, 0]
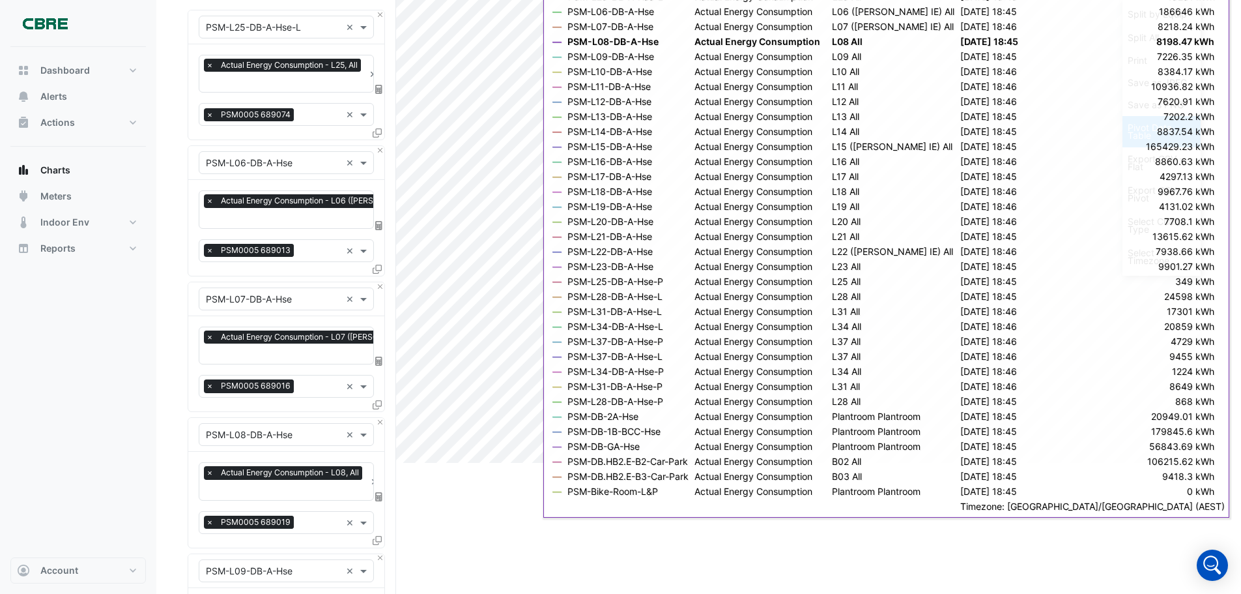
click at [1148, 139] on div "Pivot Data Table" at bounding box center [1162, 131] width 78 height 31
click at [1144, 132] on div "Pivot Data Table" at bounding box center [1162, 131] width 78 height 31
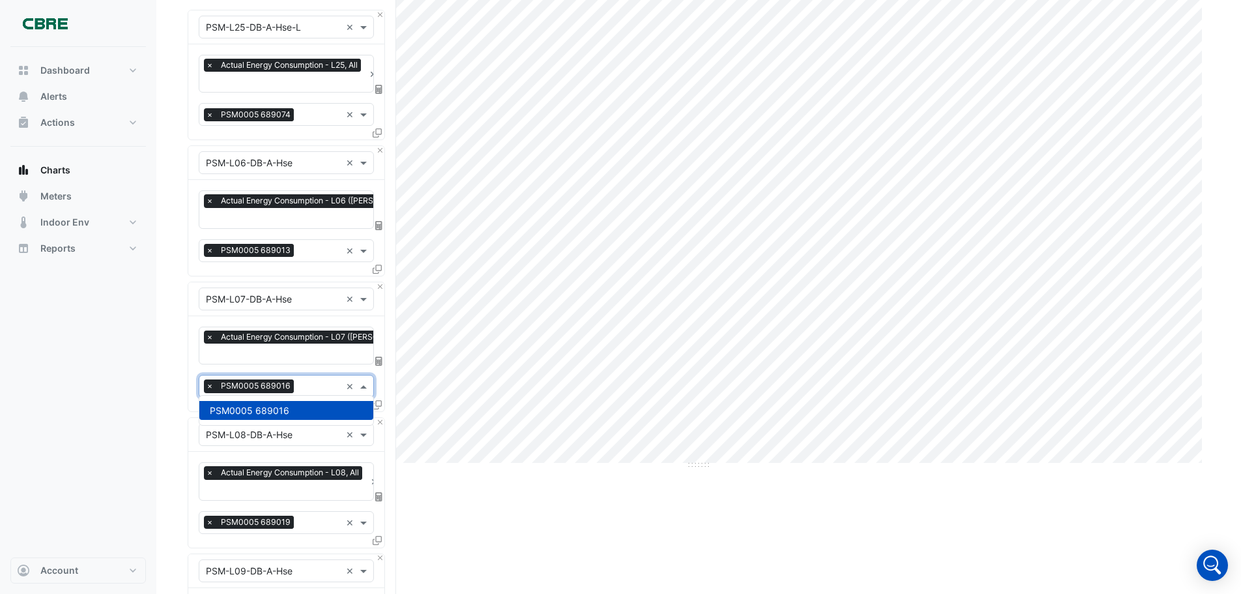
click at [364, 385] on span at bounding box center [365, 386] width 16 height 14
click at [381, 360] on icon at bounding box center [378, 360] width 7 height 9
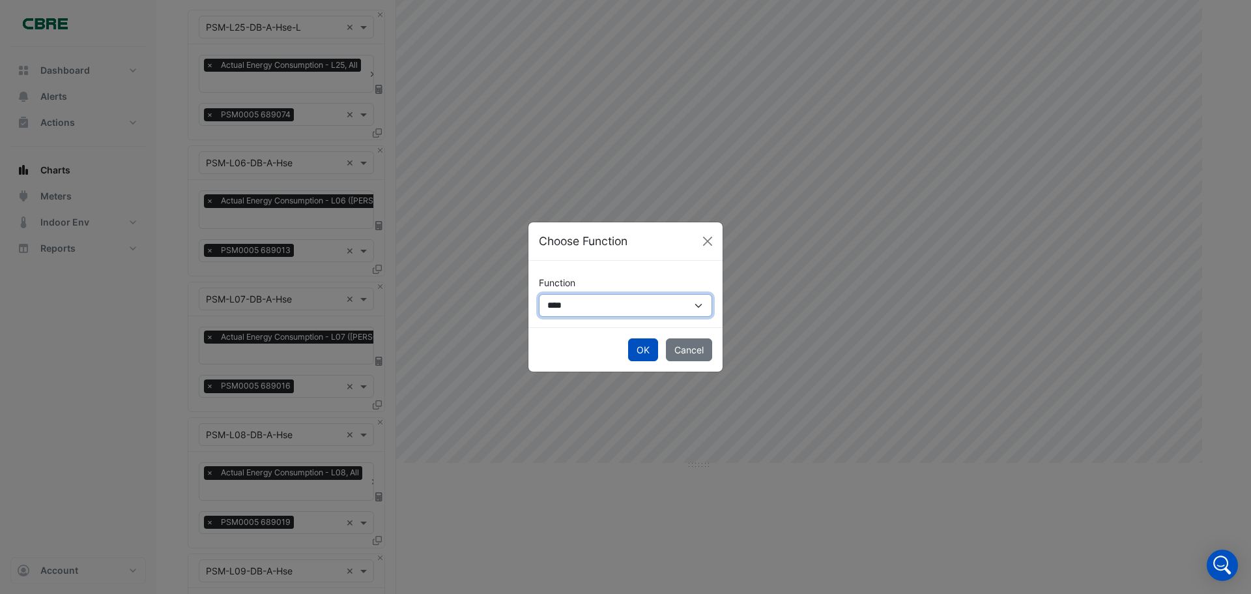
click at [629, 299] on select "**********" at bounding box center [625, 305] width 173 height 23
click at [527, 512] on ngb-modal-window "**********" at bounding box center [625, 297] width 1251 height 594
click at [705, 244] on button "Close" at bounding box center [708, 241] width 20 height 20
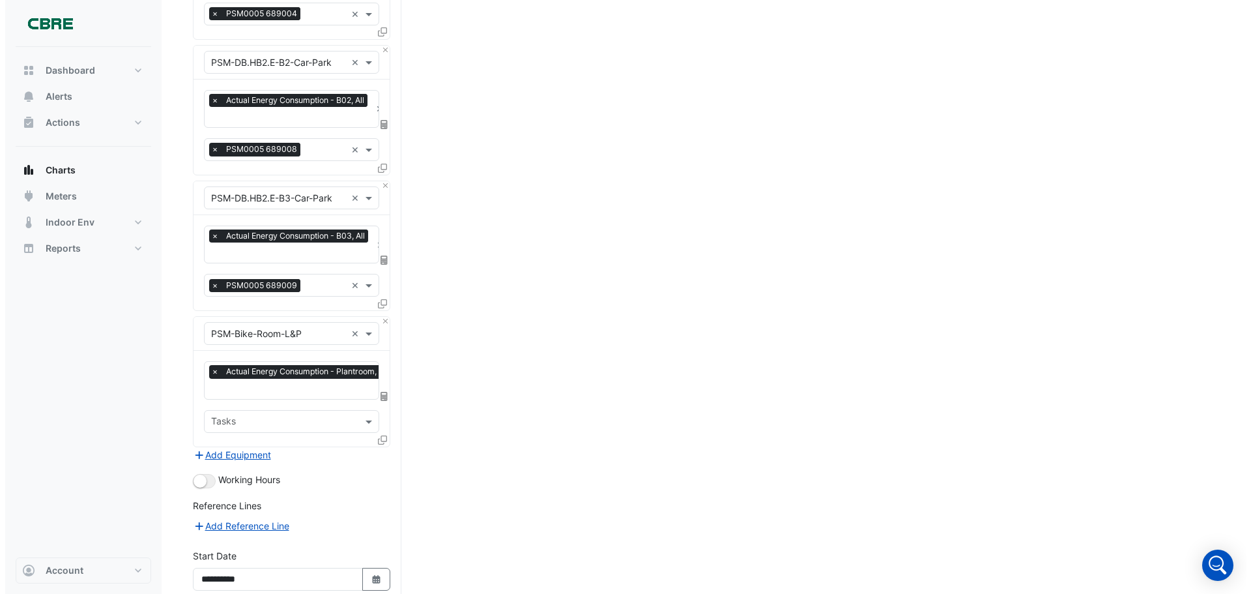
scroll to position [4379, 0]
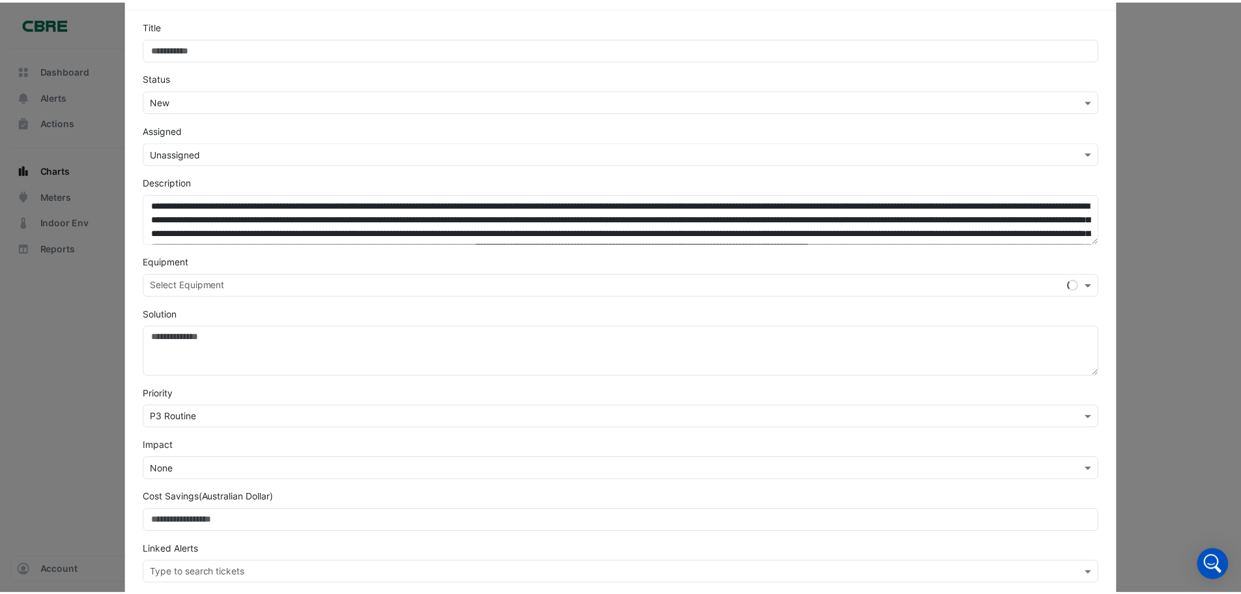
scroll to position [0, 0]
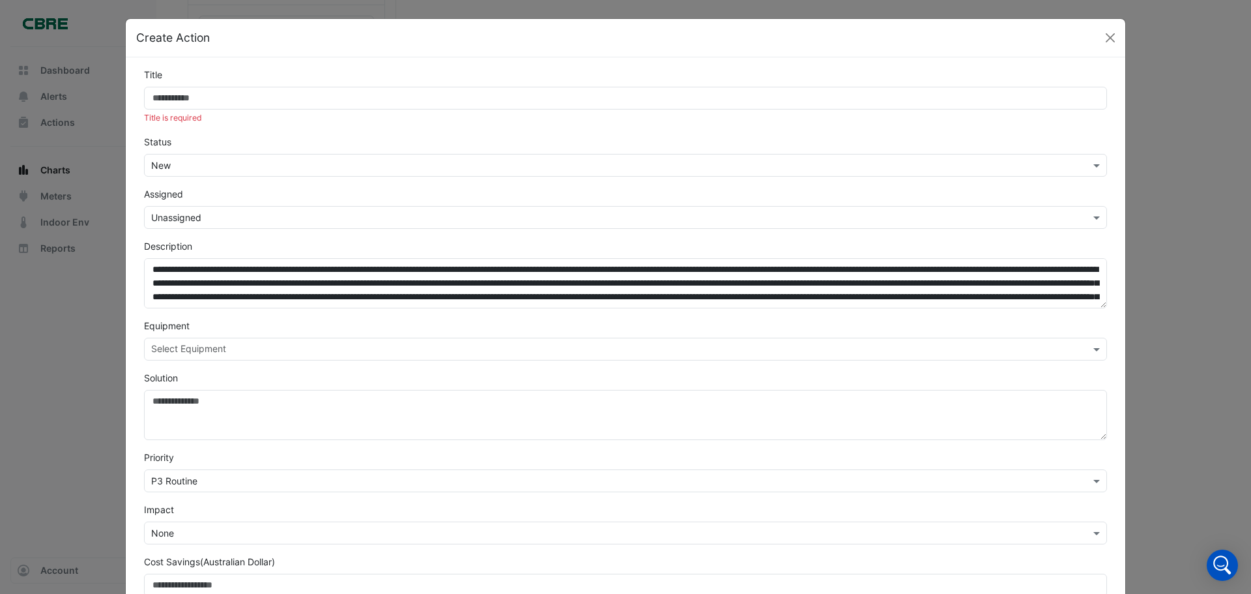
click at [40, 367] on ngb-modal-window "Create Action Title Title is required Status × New Assigned × Unassigned Descri…" at bounding box center [625, 297] width 1251 height 594
click at [1101, 38] on button "Close" at bounding box center [1111, 38] width 20 height 20
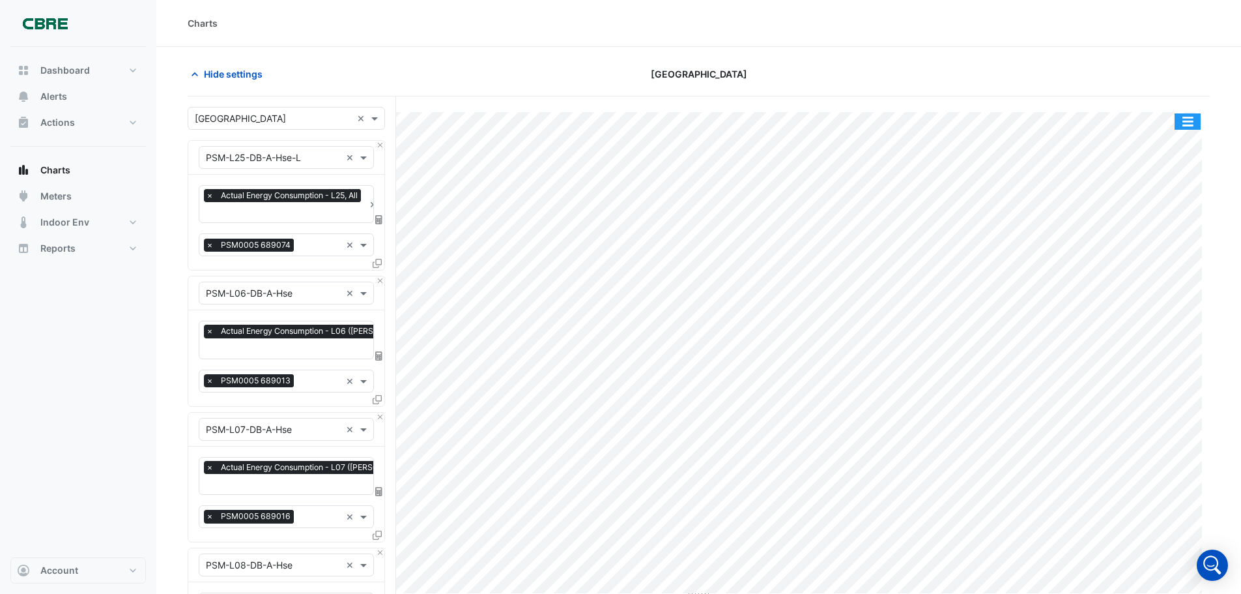
click at [1191, 120] on button "button" at bounding box center [1188, 121] width 26 height 16
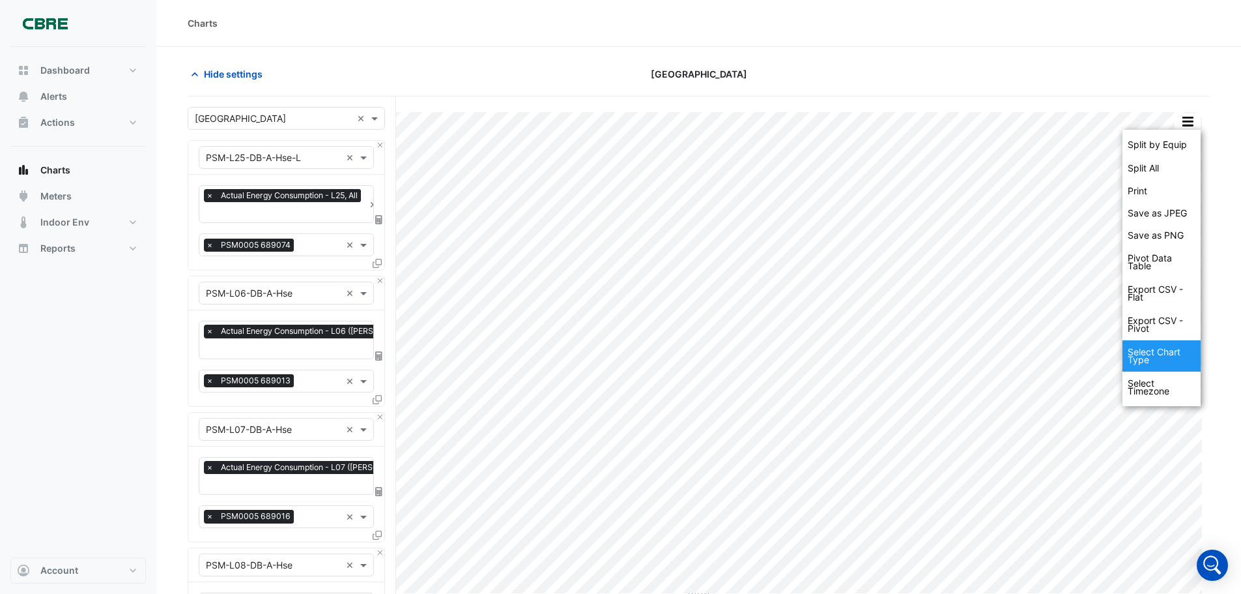
click at [1146, 353] on div "Select Chart Type" at bounding box center [1162, 355] width 78 height 31
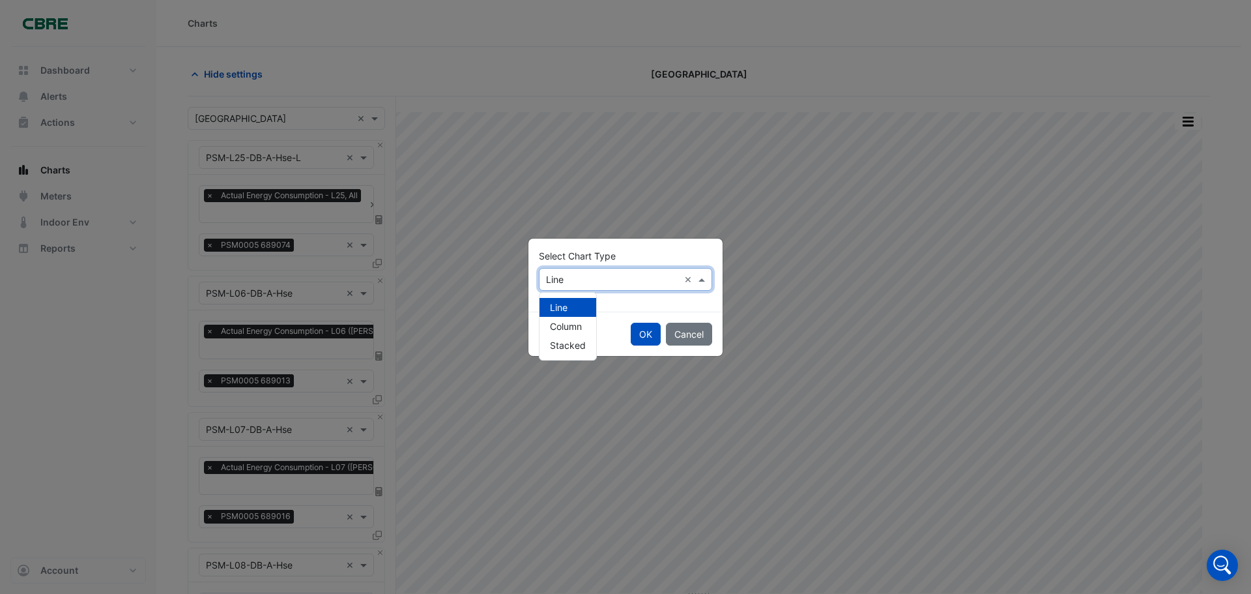
click at [703, 280] on span at bounding box center [703, 279] width 16 height 14
click at [568, 328] on span "Column" at bounding box center [566, 326] width 32 height 11
click at [649, 336] on button "OK" at bounding box center [646, 334] width 30 height 23
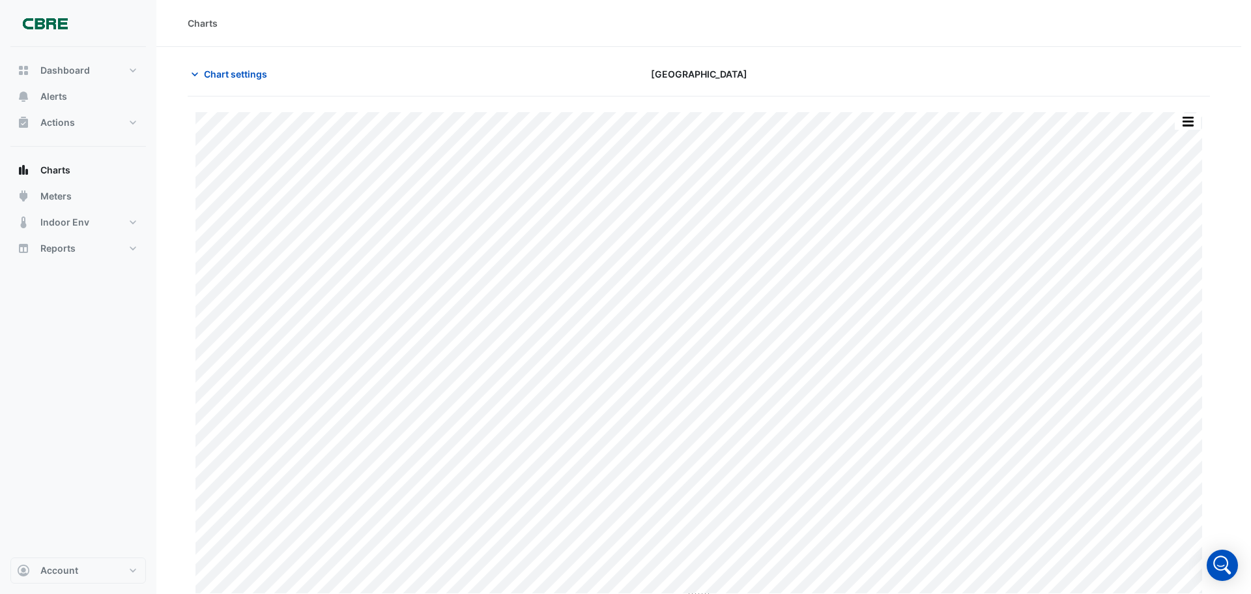
click at [1188, 124] on ngb-modal-window "Select Chart Type × Column × OK Cancel" at bounding box center [625, 297] width 1251 height 594
click at [1193, 115] on ngb-modal-window "Select Chart Type × Column × OK Cancel" at bounding box center [625, 297] width 1251 height 594
click at [1191, 123] on ngb-modal-window "Select Chart Type × Column × OK Cancel" at bounding box center [625, 297] width 1251 height 594
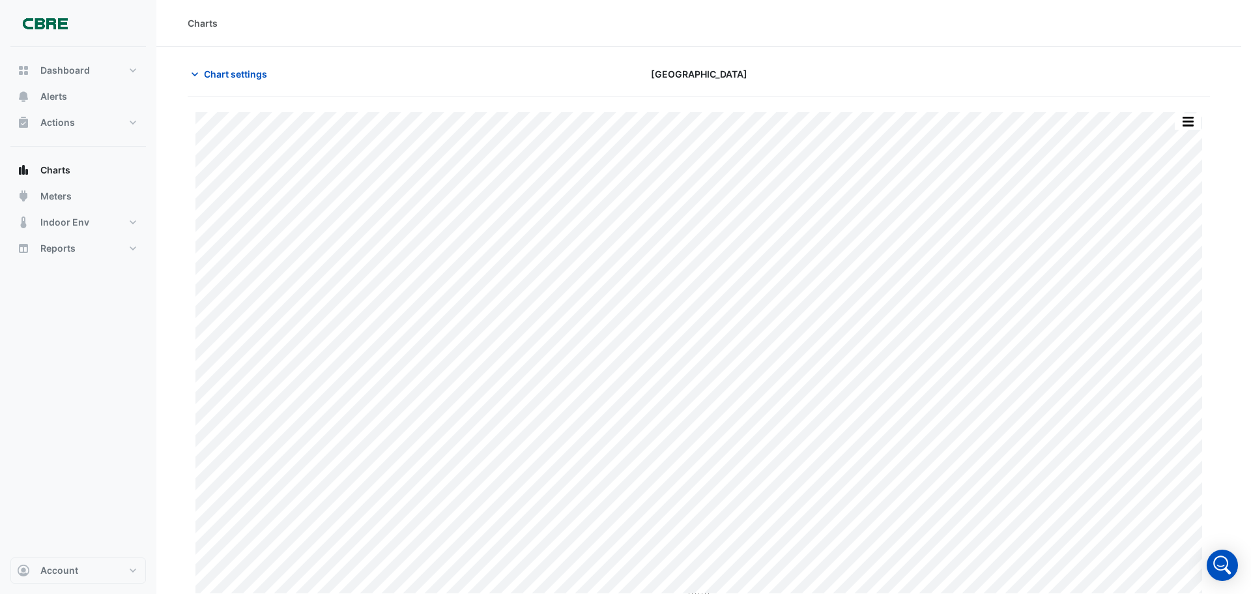
click at [1191, 123] on ngb-modal-window "Select Chart Type × Column × OK Cancel" at bounding box center [625, 297] width 1251 height 594
click at [1191, 123] on button "button" at bounding box center [1188, 121] width 26 height 16
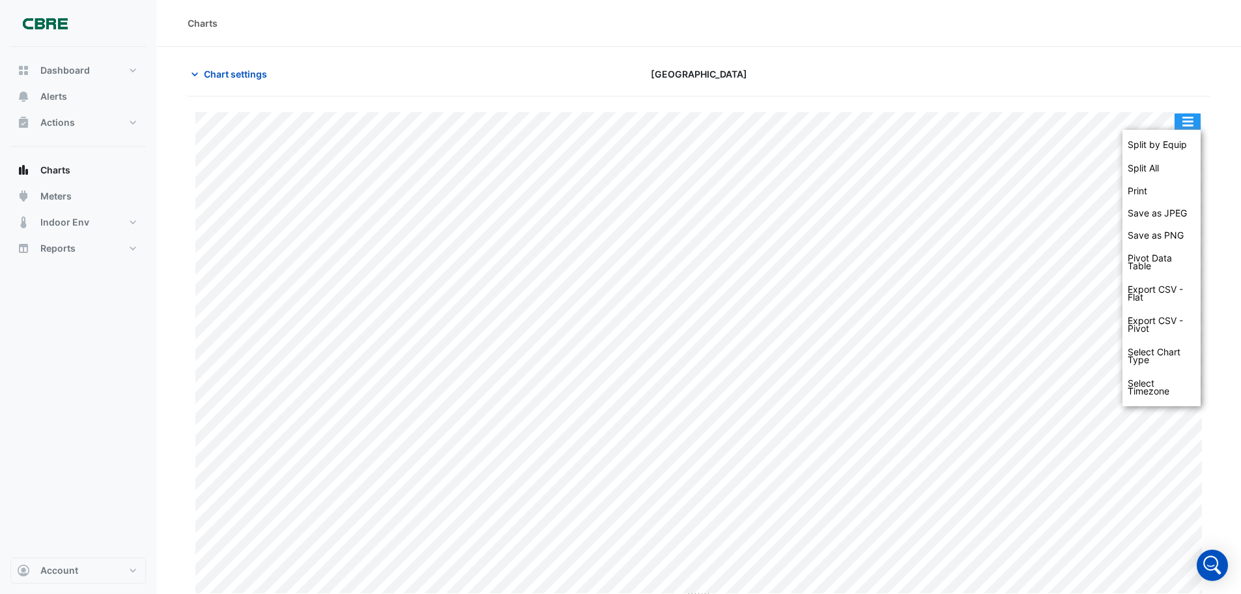
click at [1191, 123] on button "button" at bounding box center [1188, 121] width 26 height 16
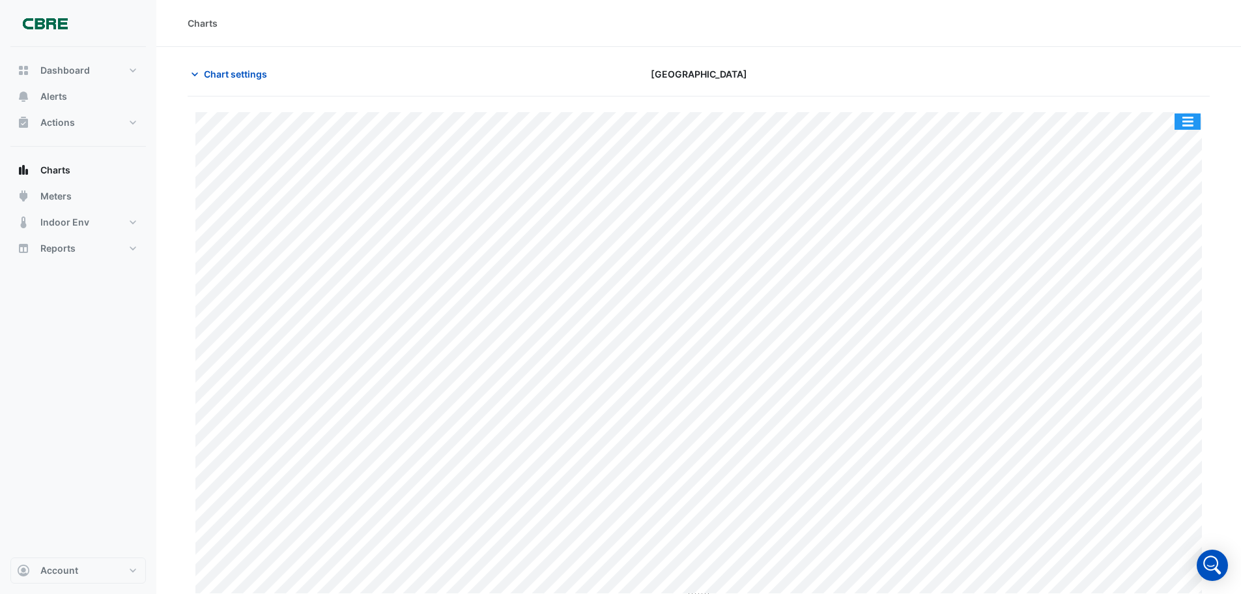
click at [1191, 123] on button "button" at bounding box center [1188, 121] width 26 height 16
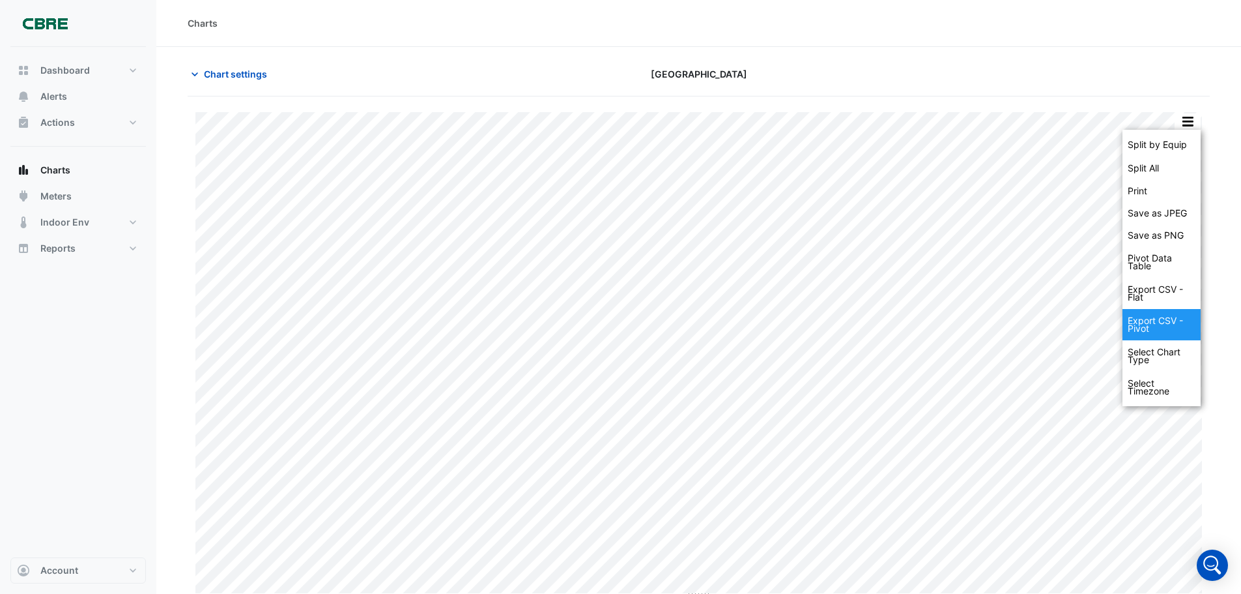
click at [1148, 324] on div "Export CSV - Pivot" at bounding box center [1162, 324] width 78 height 31
click at [1147, 324] on div "Export CSV - Pivot" at bounding box center [1162, 324] width 78 height 31
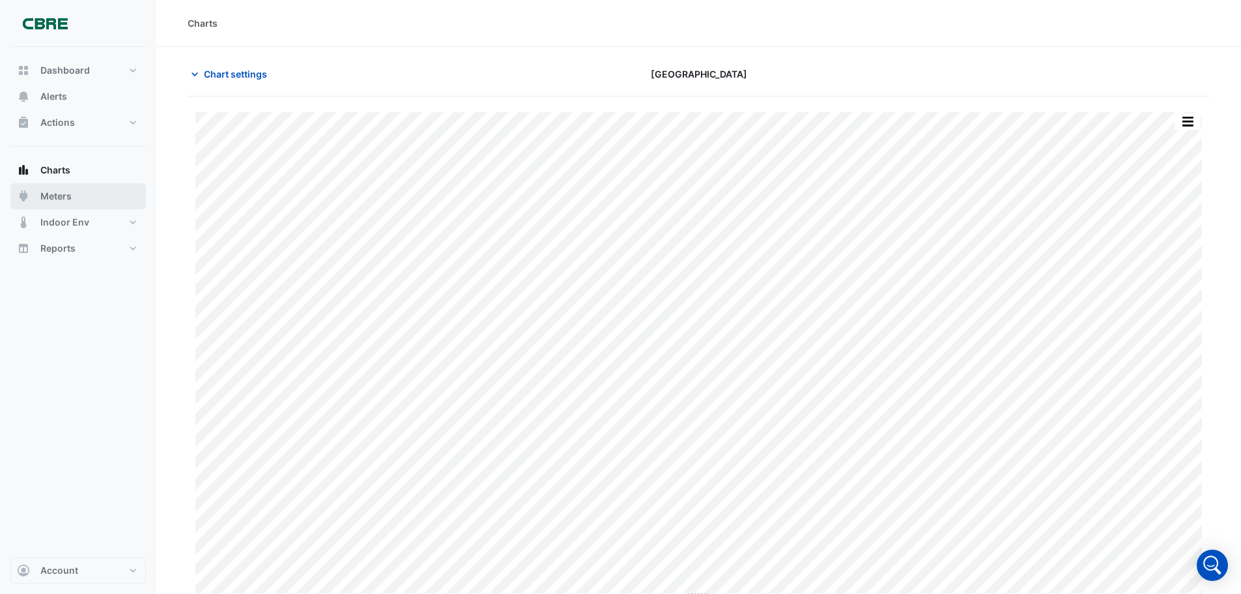
click at [54, 192] on span "Meters" at bounding box center [55, 196] width 31 height 13
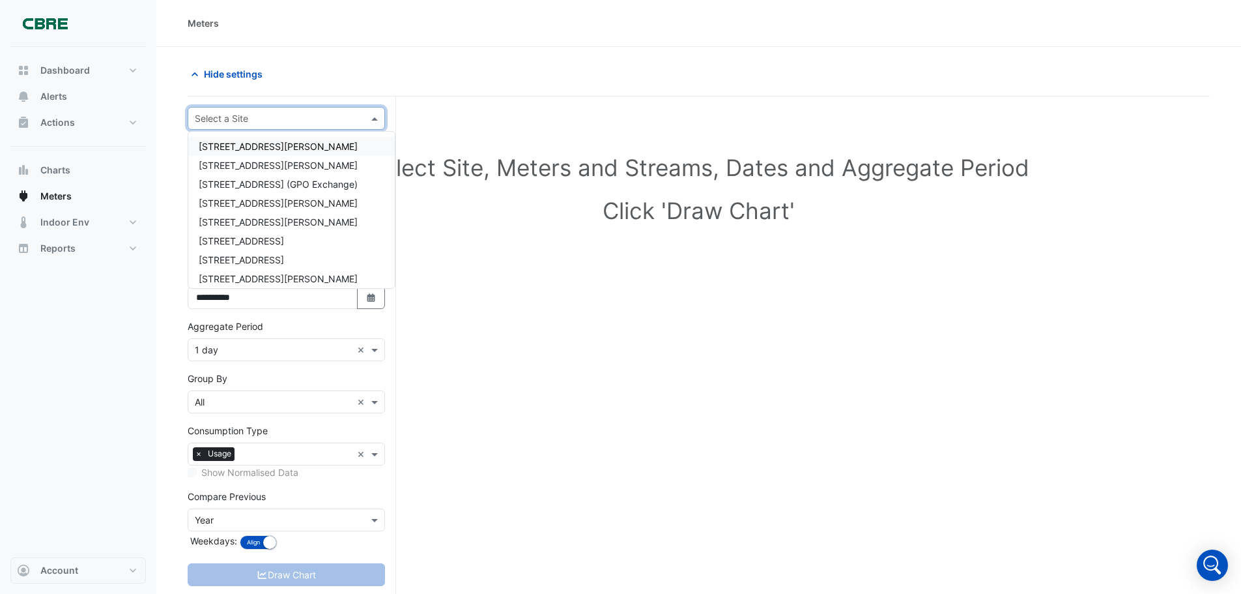
click at [250, 120] on input "text" at bounding box center [273, 119] width 157 height 14
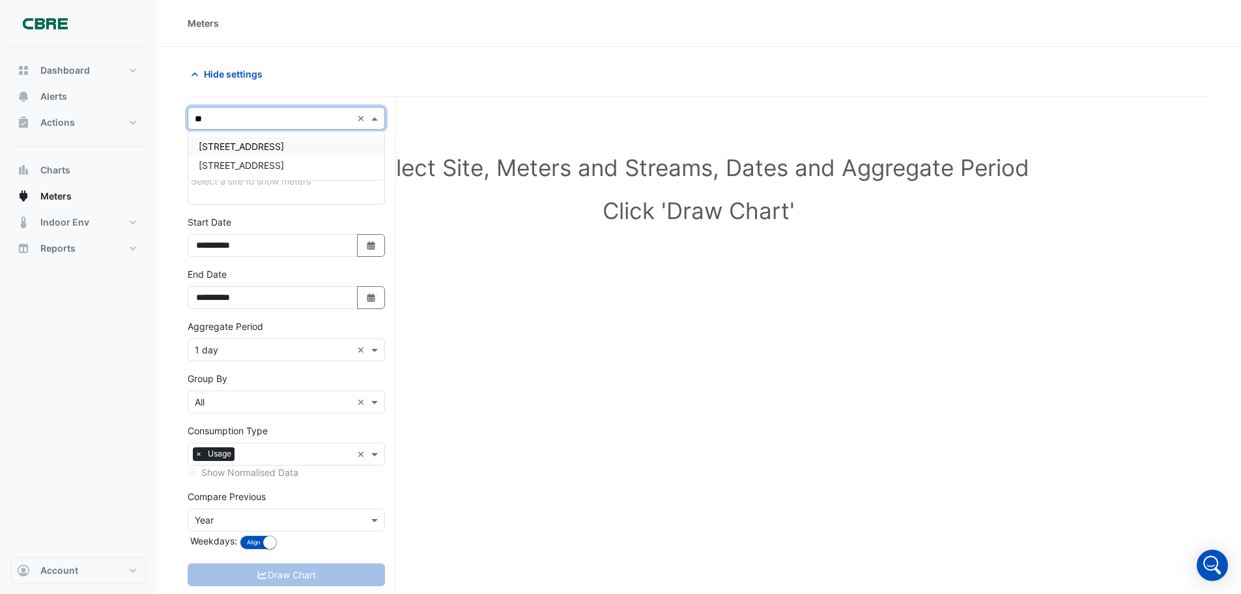
type input "*"
type input "****"
click at [244, 151] on span "[GEOGRAPHIC_DATA]" at bounding box center [244, 146] width 91 height 11
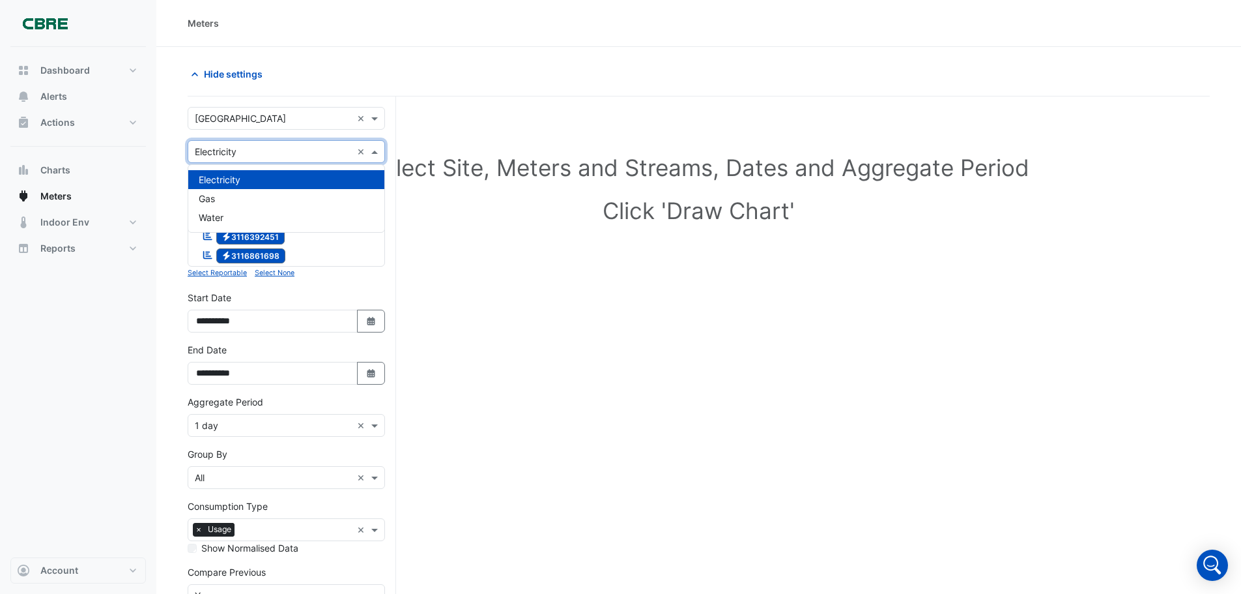
click at [371, 152] on span at bounding box center [376, 152] width 16 height 14
click at [218, 194] on div "Gas" at bounding box center [286, 198] width 196 height 19
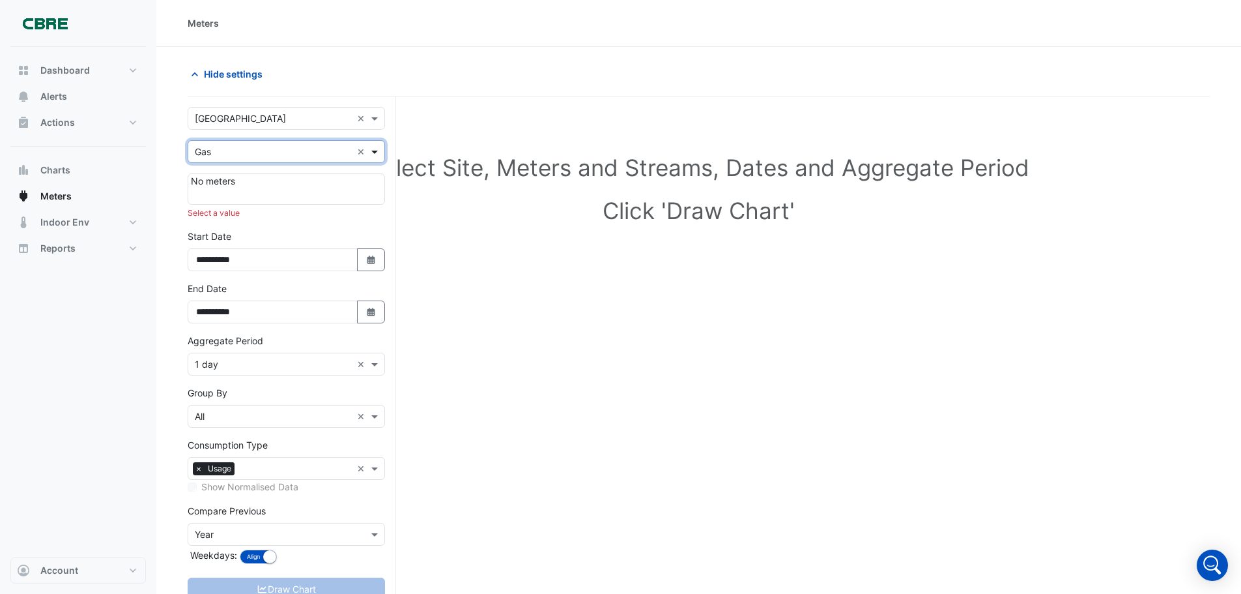
click at [376, 154] on span at bounding box center [376, 152] width 16 height 14
click at [231, 180] on span "Electricity" at bounding box center [220, 179] width 42 height 11
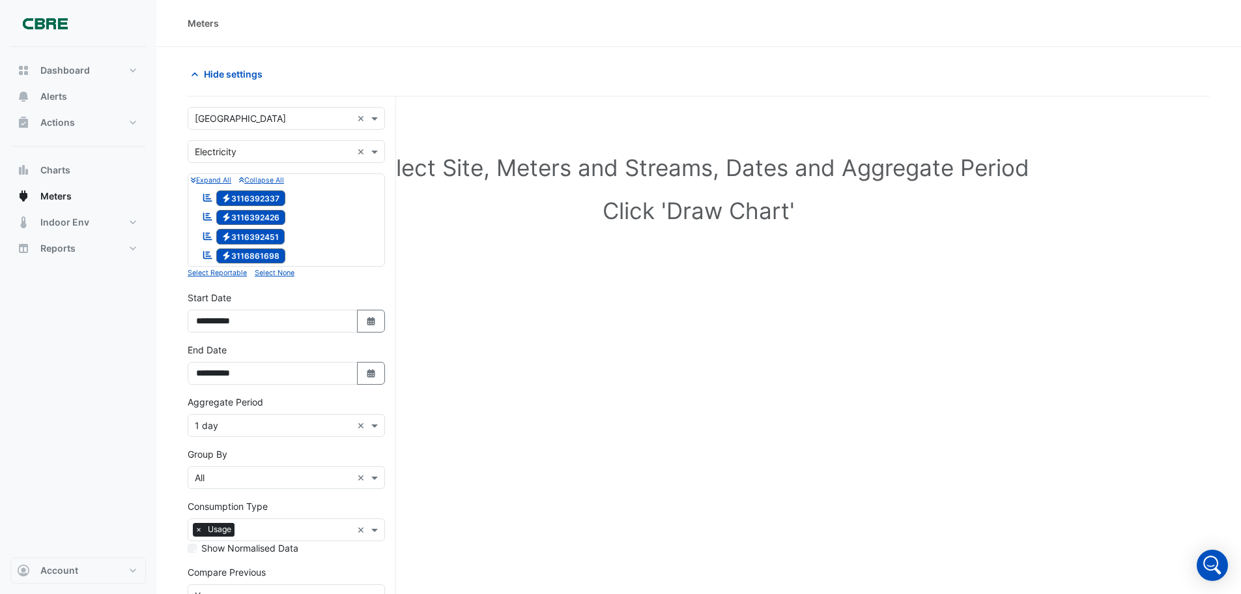
click at [254, 254] on span "Electricity 3116861698" at bounding box center [251, 256] width 70 height 16
click at [258, 231] on span "Electricity 3116392451" at bounding box center [250, 237] width 69 height 16
click at [261, 221] on span "Electricity 3116392426" at bounding box center [251, 218] width 70 height 16
click at [266, 198] on span "Electricity 3116392337" at bounding box center [251, 198] width 70 height 16
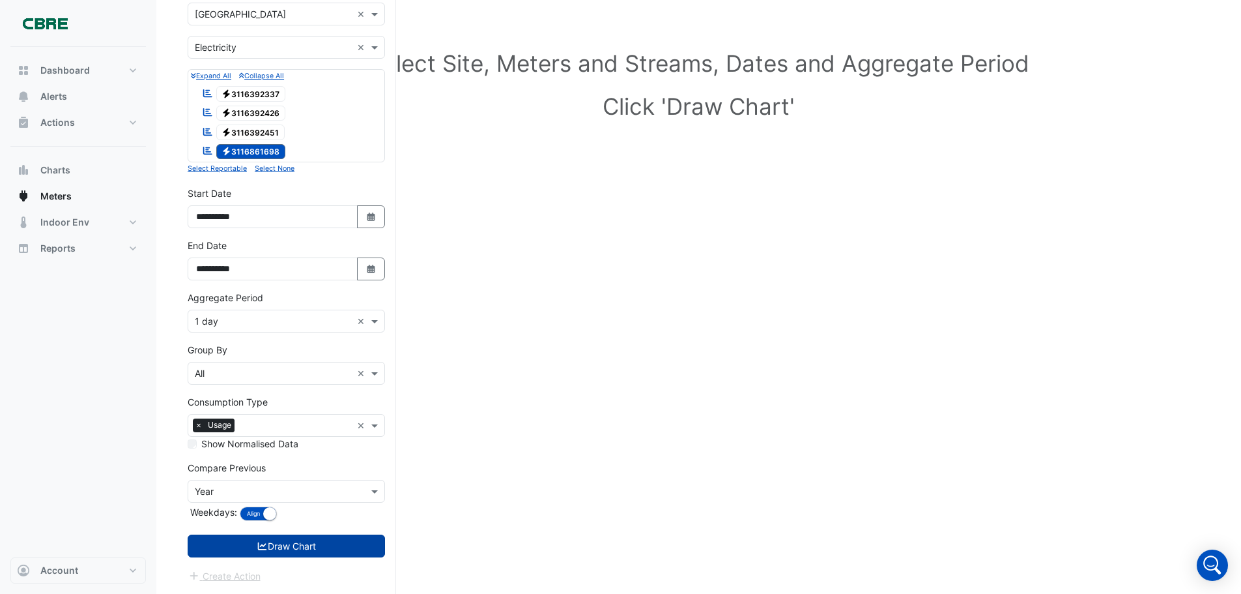
click at [306, 550] on button "Draw Chart" at bounding box center [286, 545] width 197 height 23
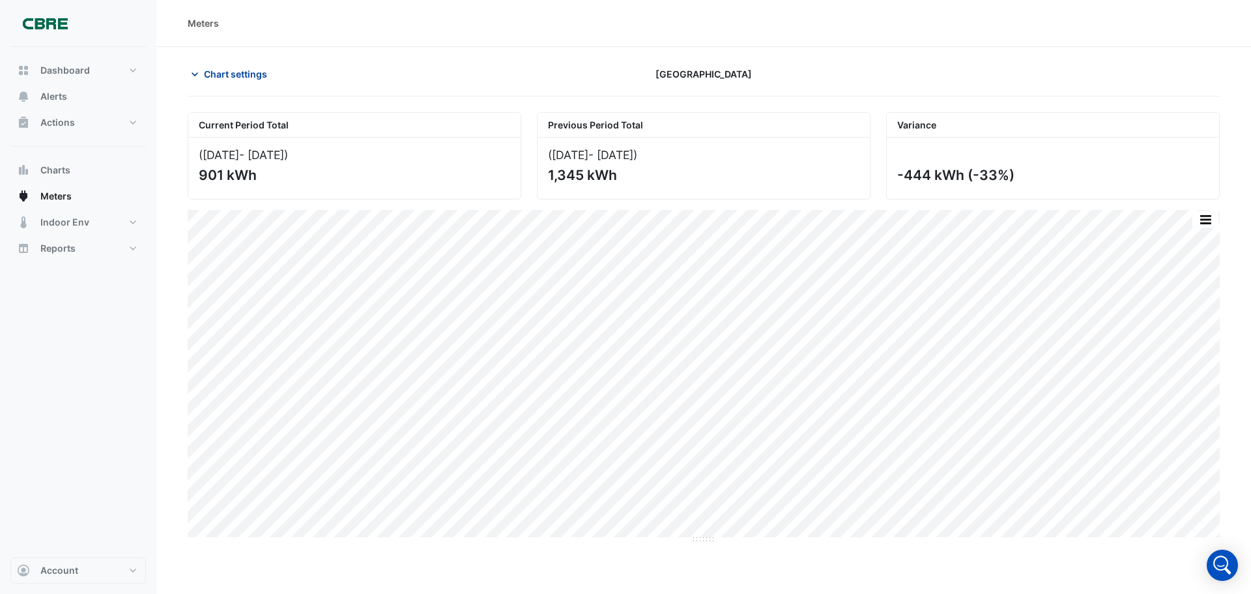
click at [227, 74] on span "Chart settings" at bounding box center [235, 74] width 63 height 14
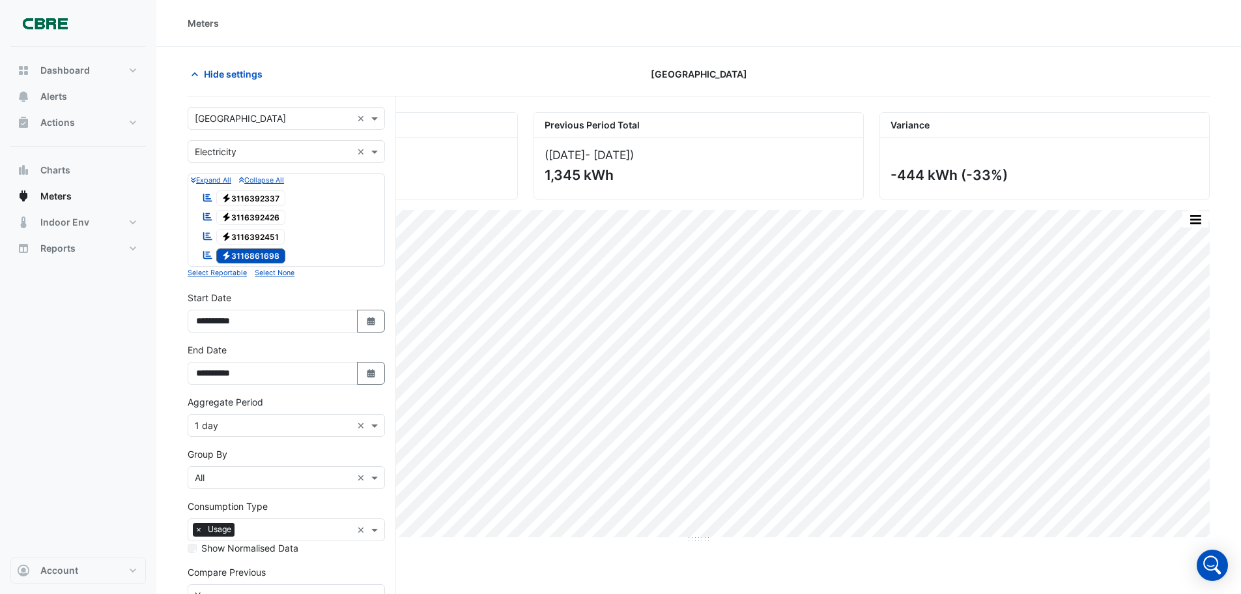
click at [830, 76] on div "[GEOGRAPHIC_DATA]" at bounding box center [699, 74] width 346 height 23
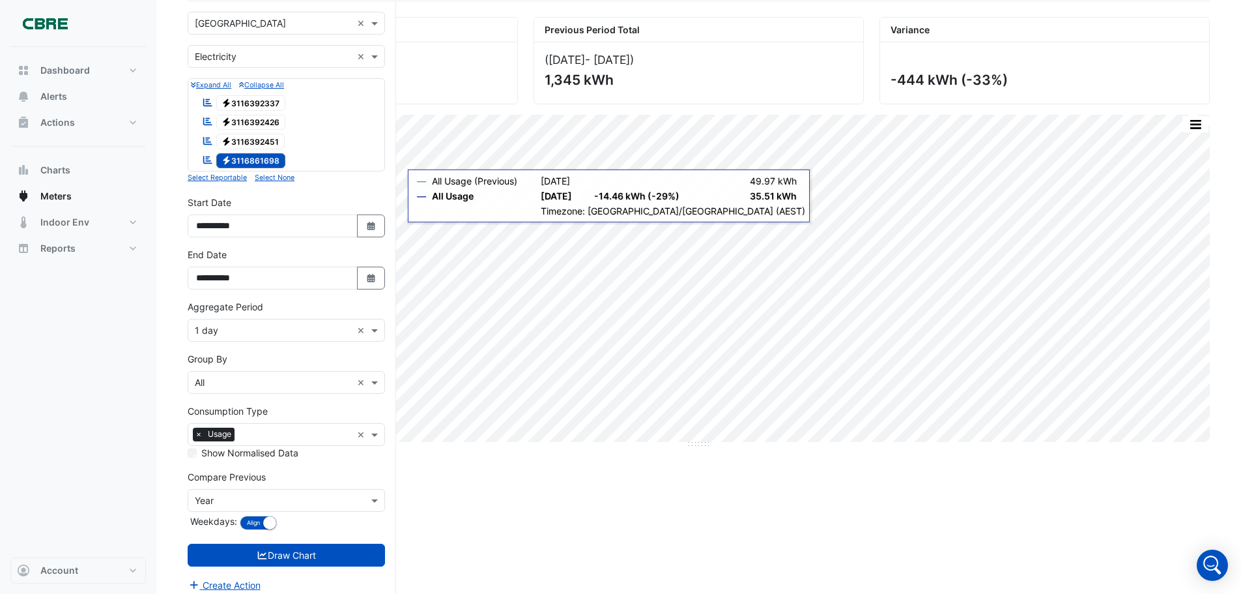
scroll to position [104, 0]
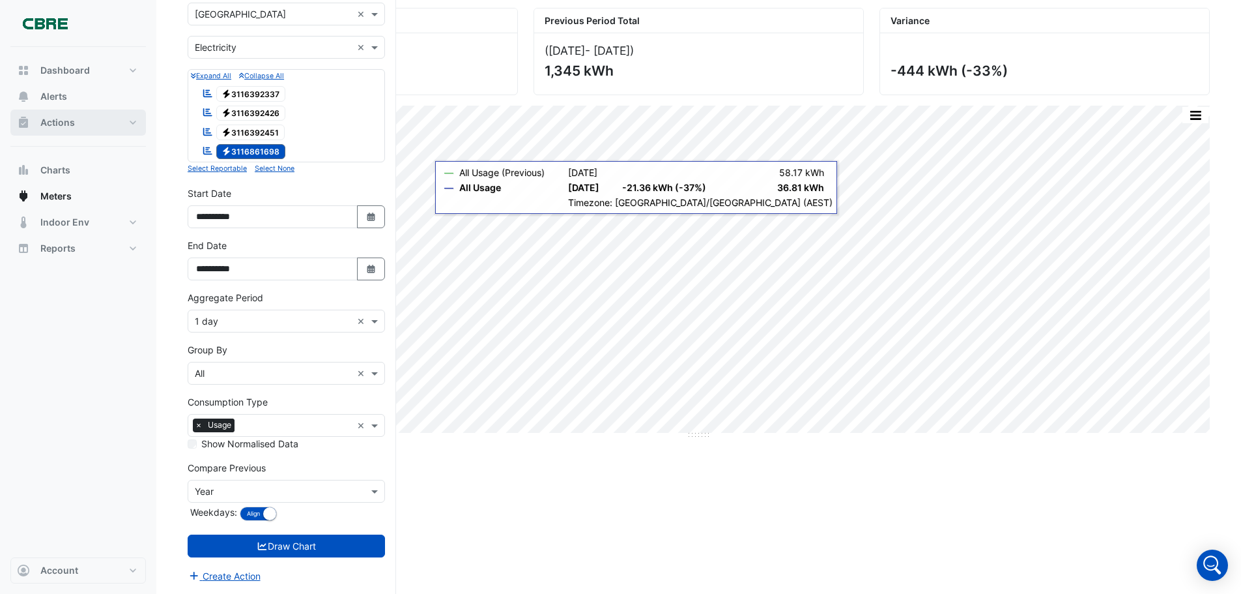
click at [68, 123] on span "Actions" at bounding box center [57, 122] width 35 height 13
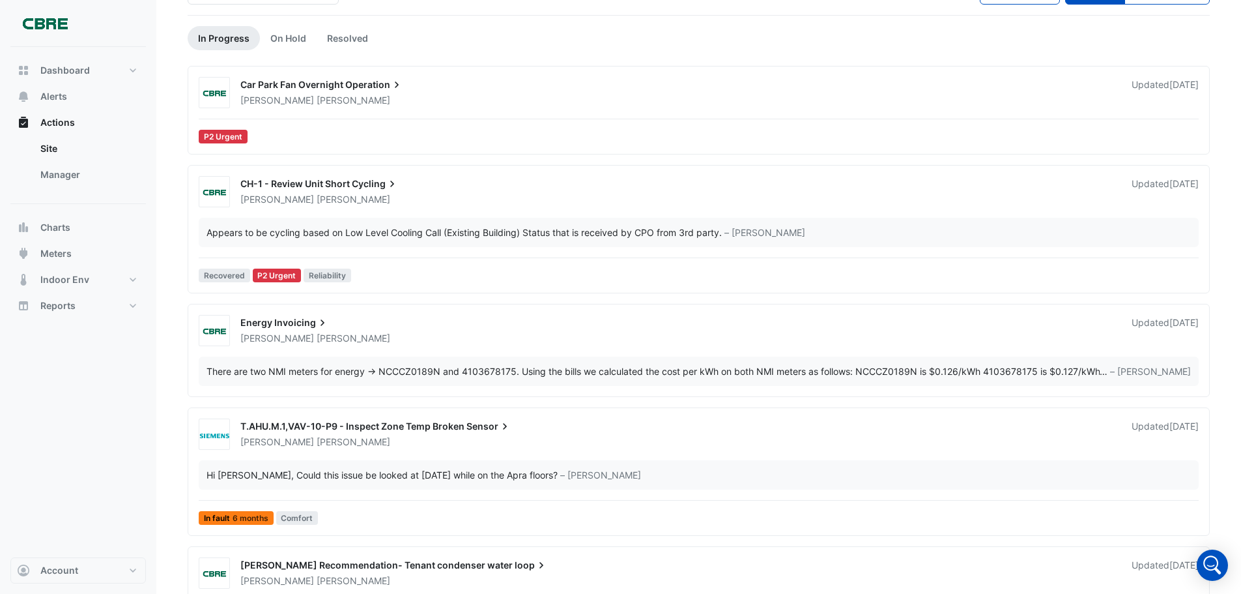
scroll to position [116, 0]
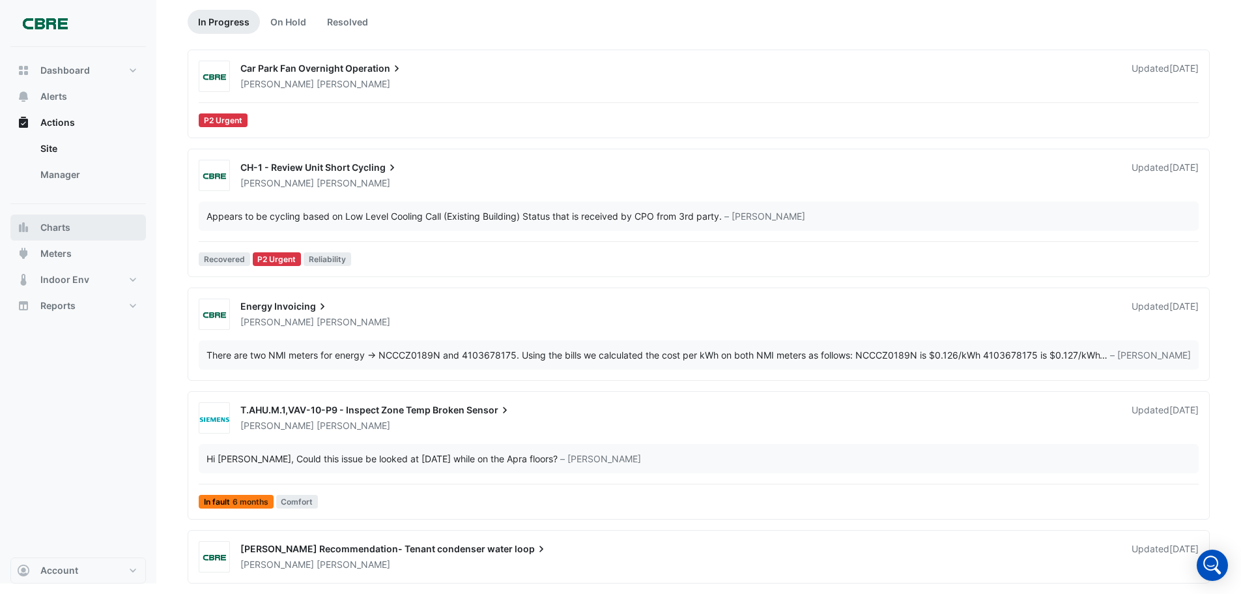
click at [57, 228] on span "Charts" at bounding box center [55, 227] width 30 height 13
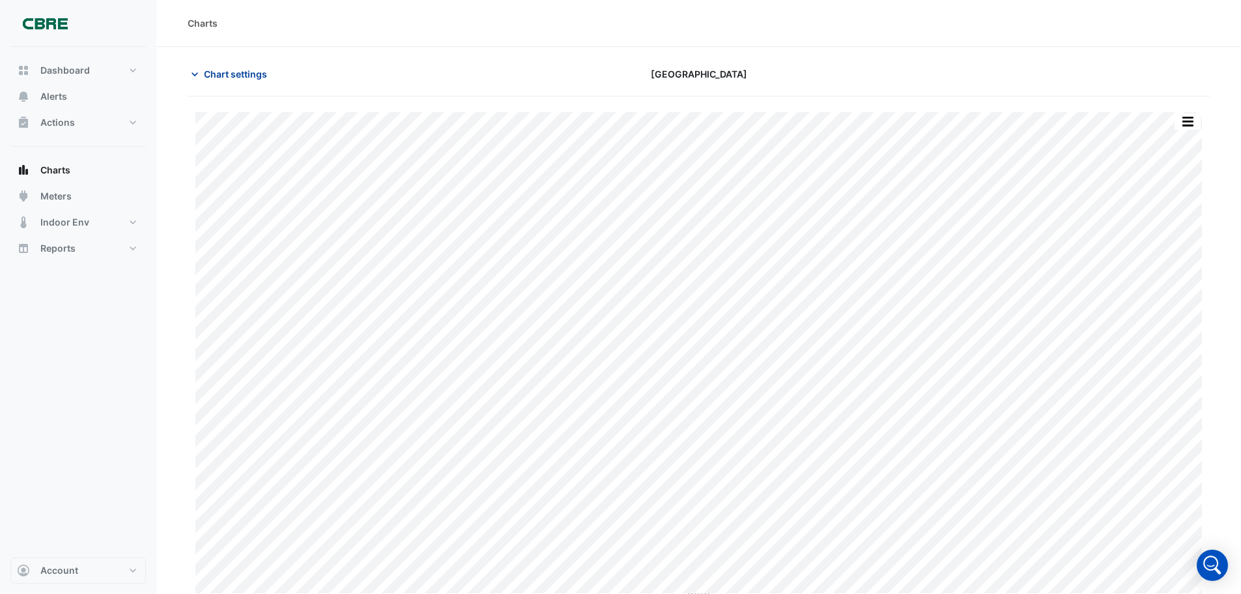
click at [257, 70] on span "Chart settings" at bounding box center [235, 74] width 63 height 14
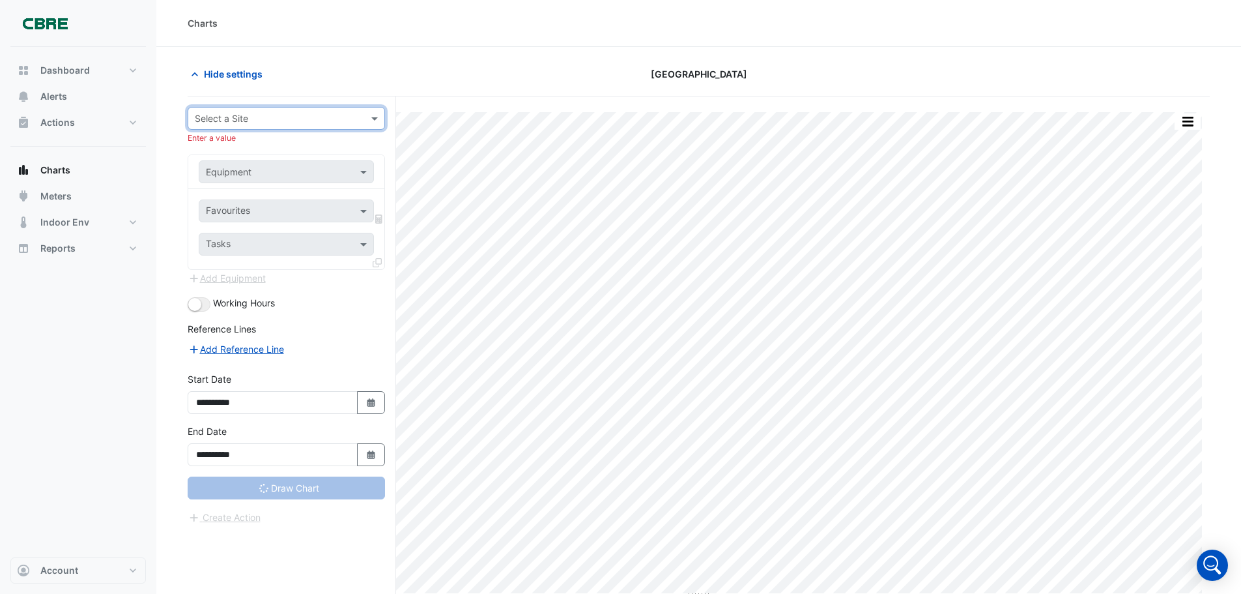
click at [312, 116] on input "text" at bounding box center [273, 119] width 157 height 14
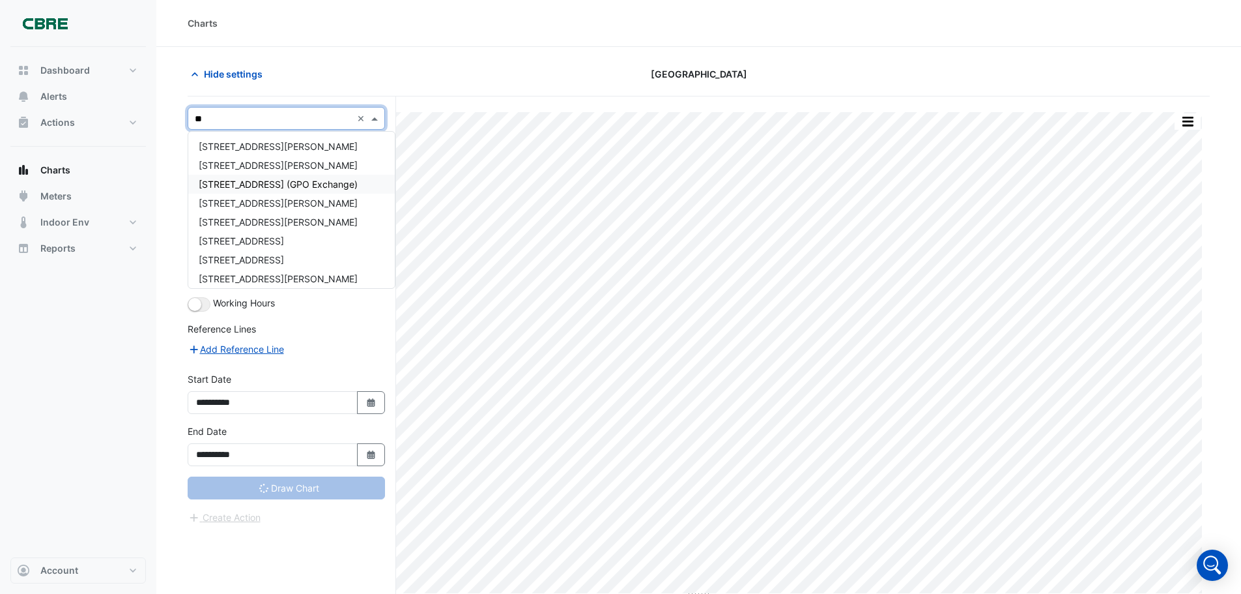
type input "***"
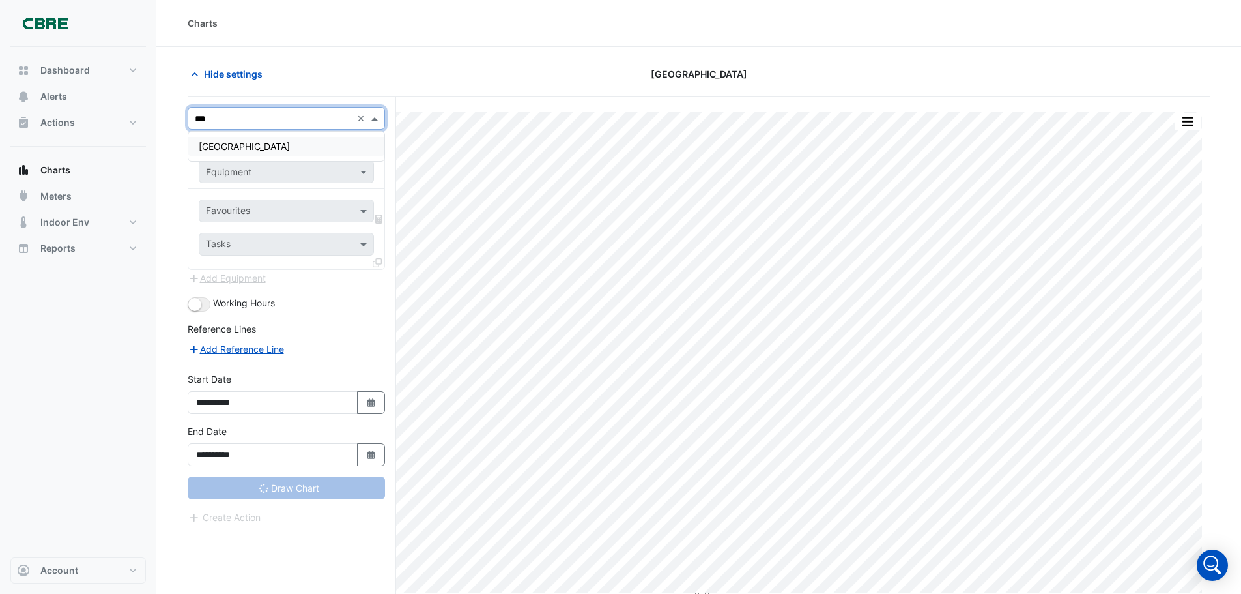
click at [259, 146] on span "[GEOGRAPHIC_DATA]" at bounding box center [244, 146] width 91 height 11
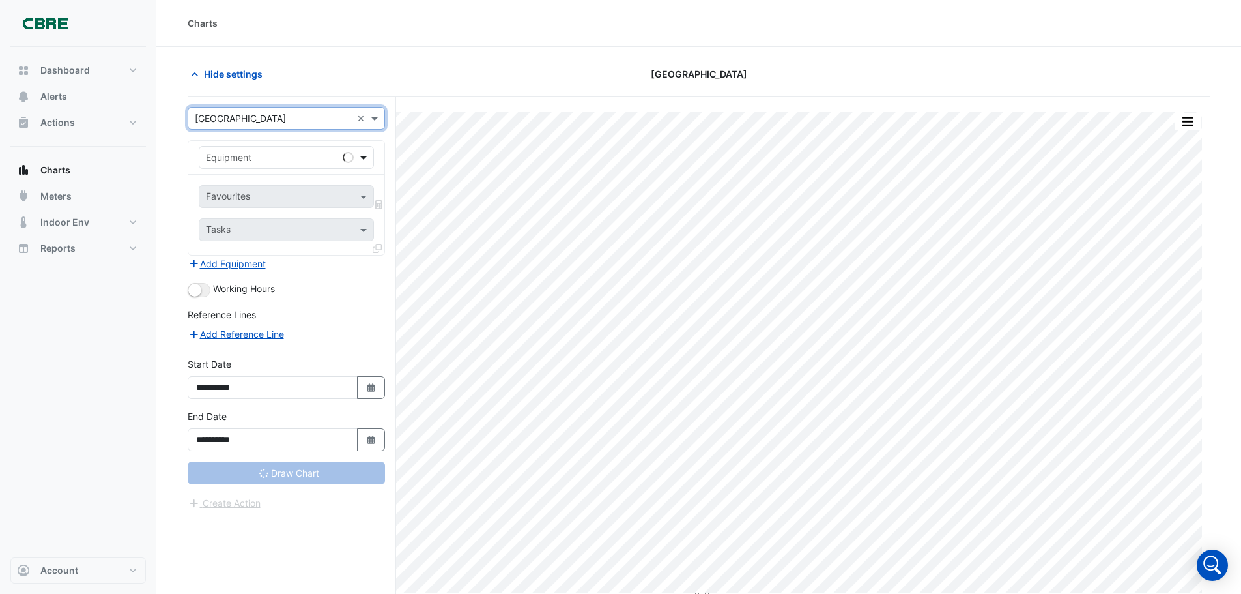
click at [361, 160] on span at bounding box center [365, 158] width 16 height 14
click at [362, 160] on span at bounding box center [365, 158] width 16 height 14
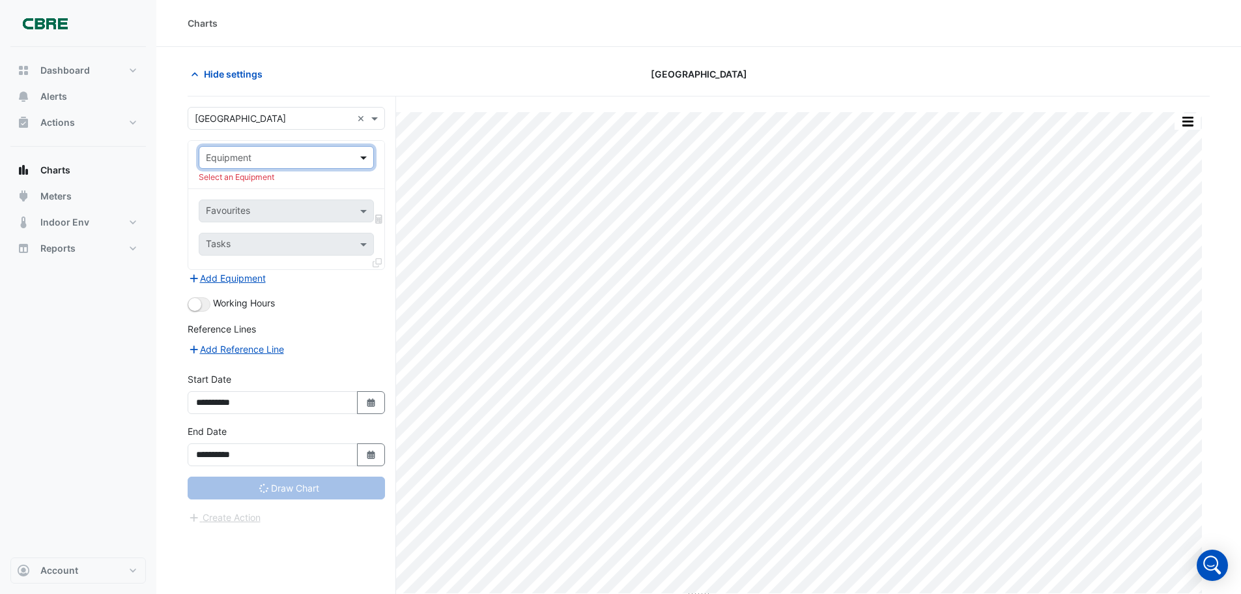
click at [362, 160] on span at bounding box center [365, 158] width 16 height 14
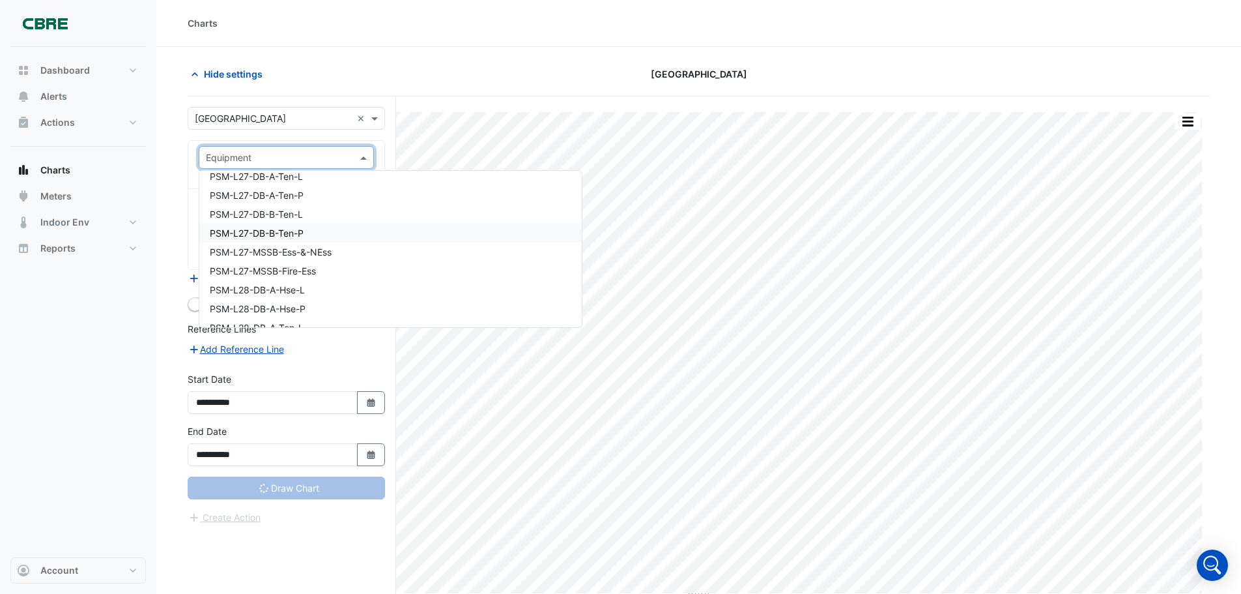
scroll to position [14494, 0]
